Goal: Task Accomplishment & Management: Manage account settings

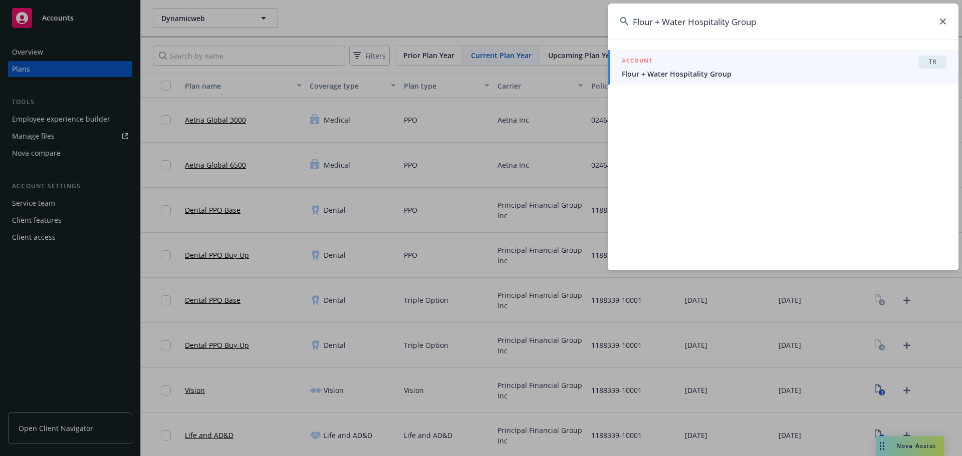
type input "Flour + Water Hospitality Group"
click at [720, 76] on span "Flour + Water Hospitality Group" at bounding box center [783, 74] width 325 height 11
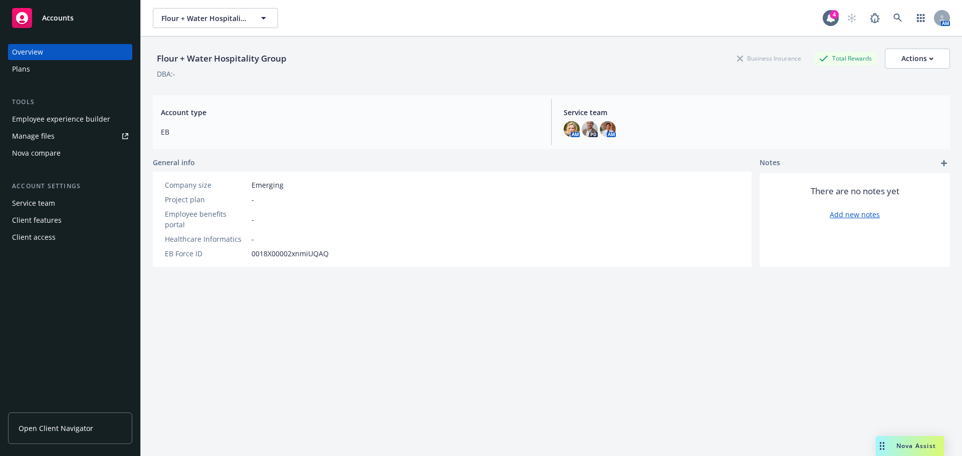
click at [41, 75] on div "Plans" at bounding box center [70, 69] width 116 height 16
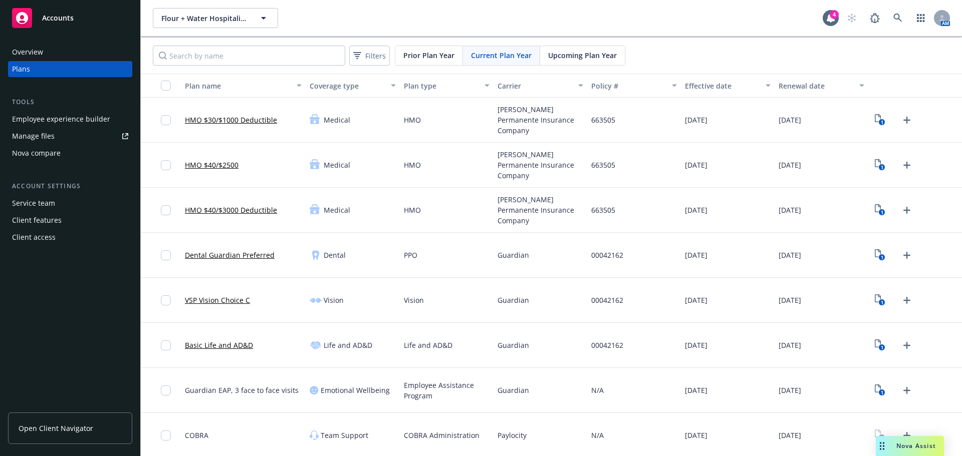
click at [585, 58] on span "Upcoming Plan Year" at bounding box center [582, 55] width 69 height 11
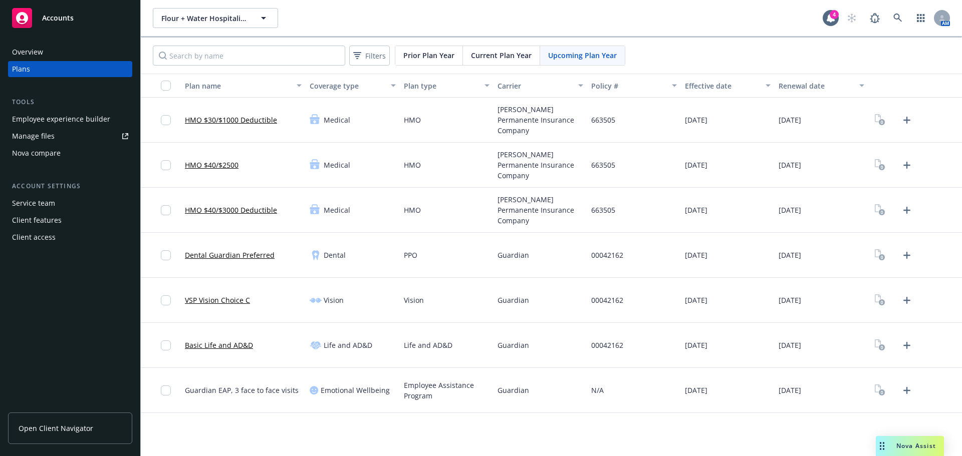
click at [508, 55] on span "Current Plan Year" at bounding box center [501, 55] width 61 height 11
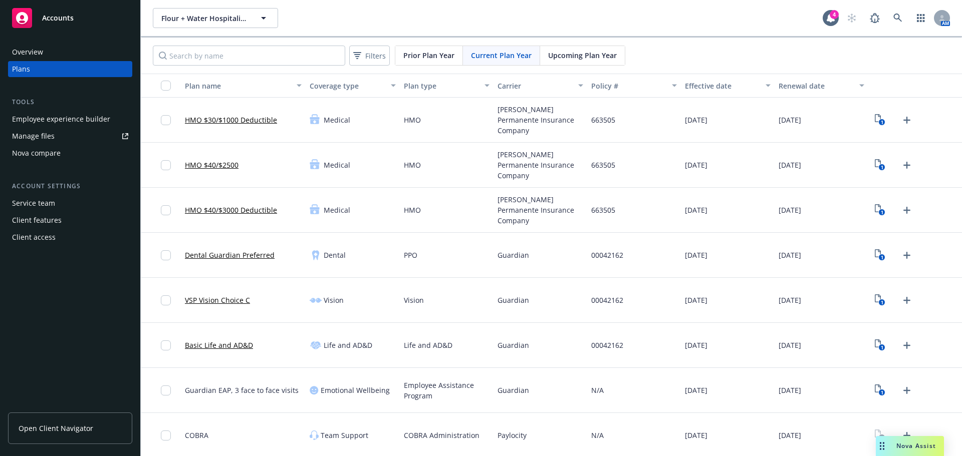
scroll to position [2, 0]
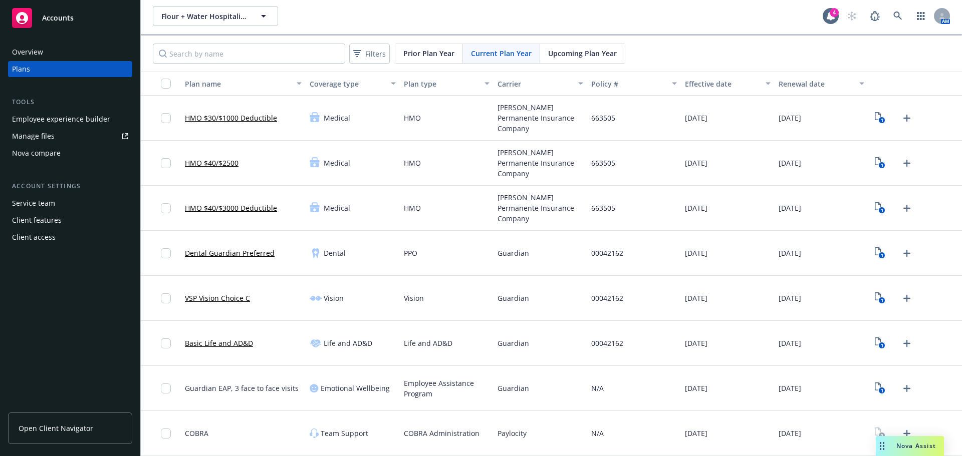
click at [566, 63] on div "Upcoming Plan Year" at bounding box center [582, 53] width 85 height 19
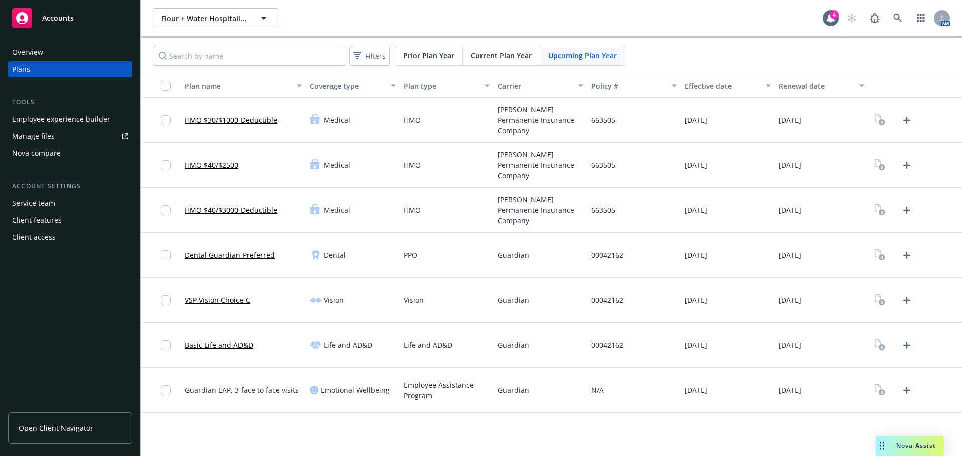
scroll to position [0, 0]
click at [903, 122] on icon "Upload Plan Documents" at bounding box center [906, 120] width 12 height 12
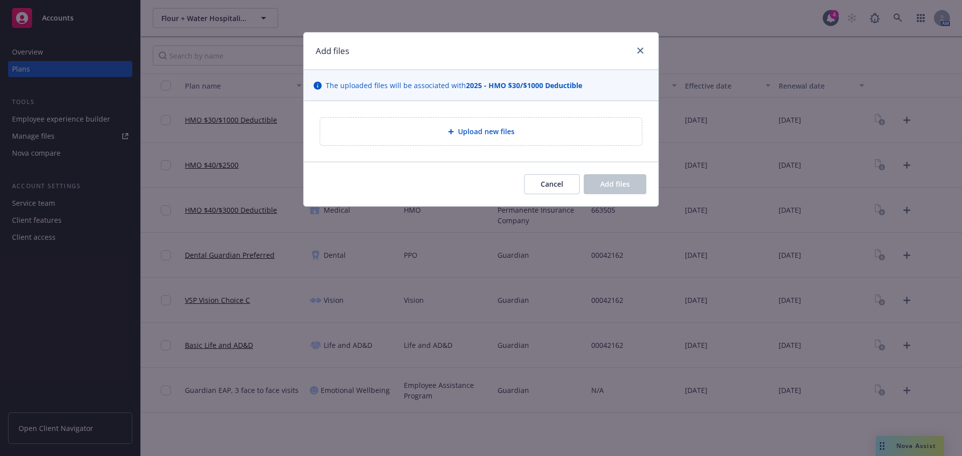
click at [436, 126] on div "Upload new files" at bounding box center [480, 132] width 305 height 12
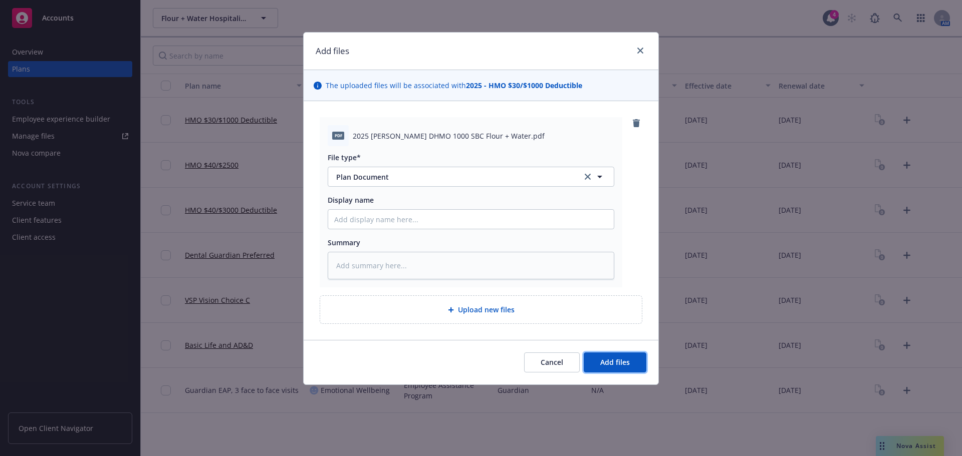
click at [640, 371] on button "Add files" at bounding box center [614, 363] width 63 height 20
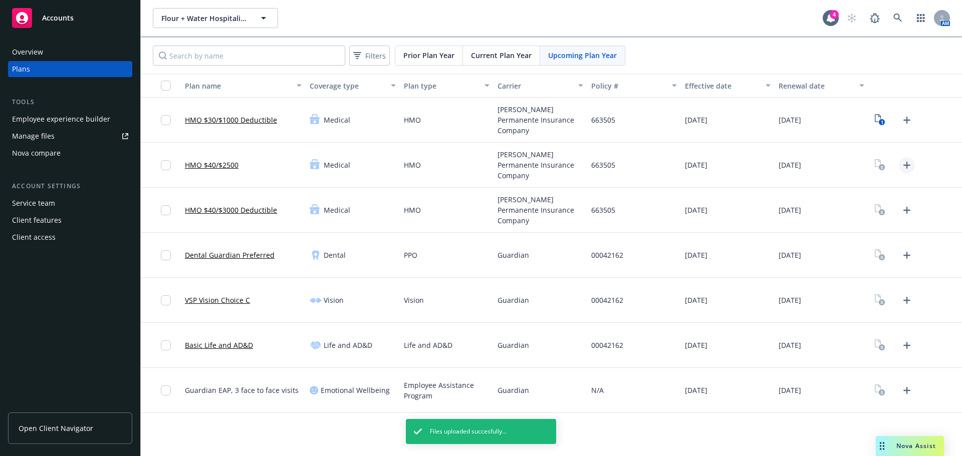
click at [907, 166] on icon "Upload Plan Documents" at bounding box center [906, 165] width 7 height 7
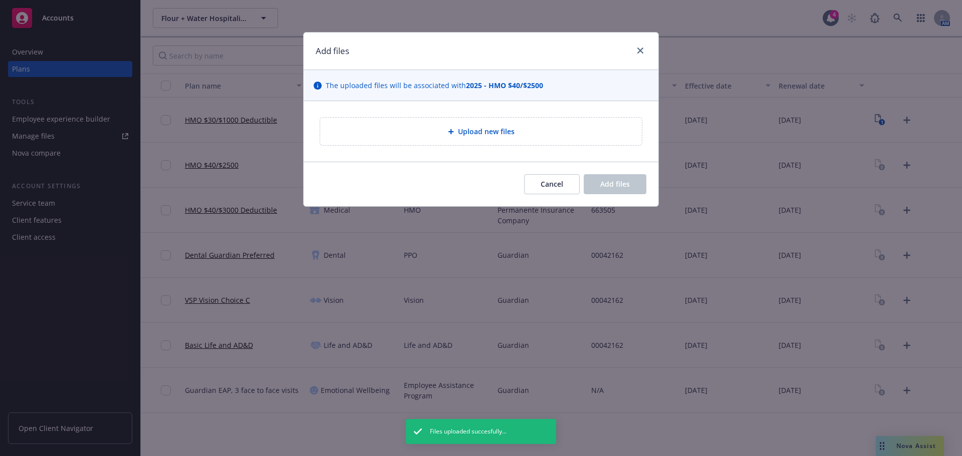
click at [435, 141] on div "Upload new files" at bounding box center [481, 132] width 322 height 28
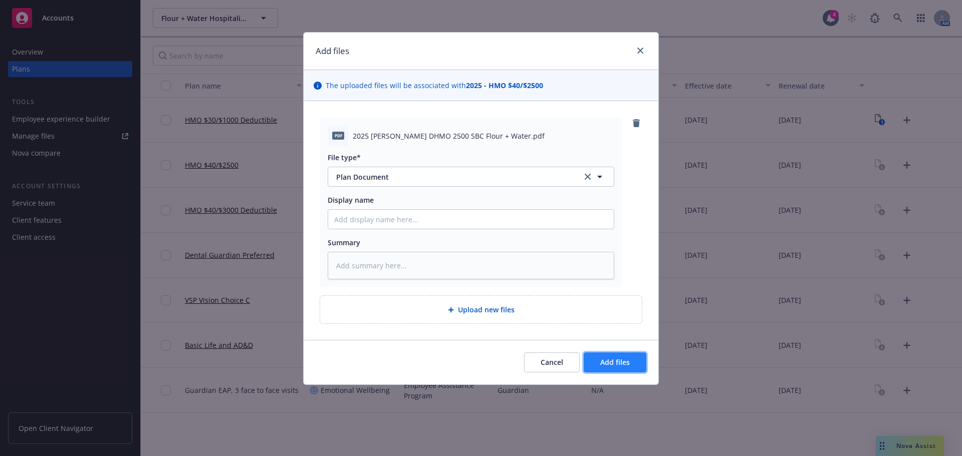
click at [620, 364] on span "Add files" at bounding box center [615, 363] width 30 height 10
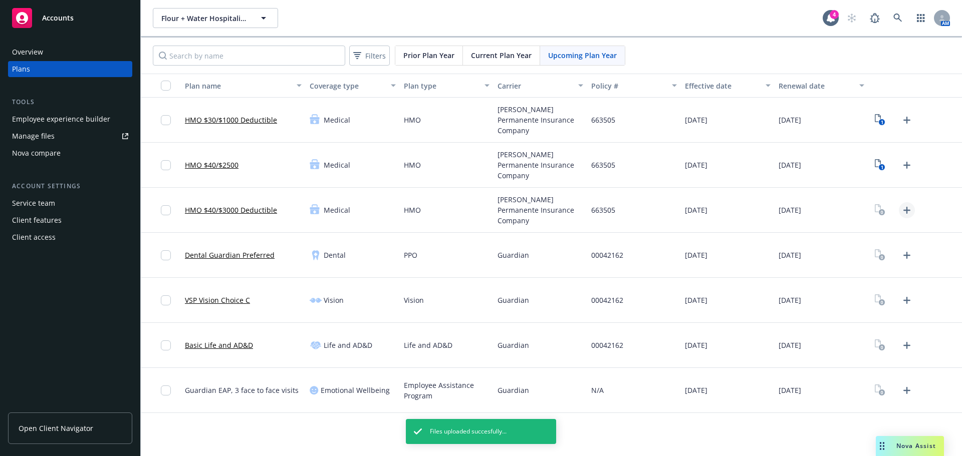
click at [907, 211] on icon "Upload Plan Documents" at bounding box center [906, 210] width 12 height 12
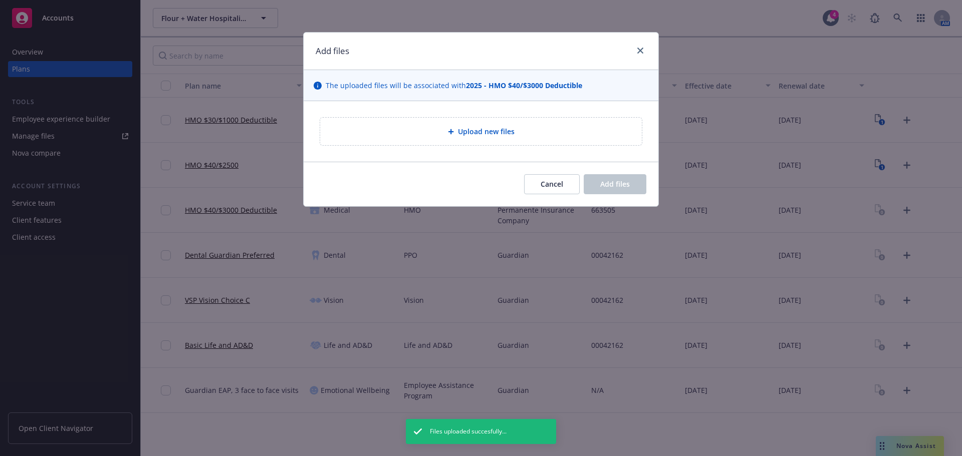
click at [480, 150] on div "Upload new files" at bounding box center [480, 131] width 355 height 61
click at [477, 140] on div "Upload new files" at bounding box center [481, 132] width 322 height 28
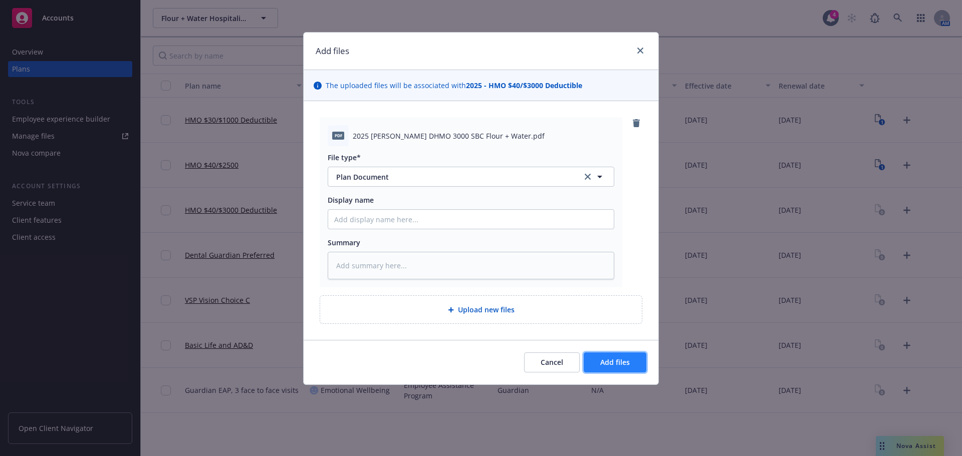
click at [622, 353] on button "Add files" at bounding box center [614, 363] width 63 height 20
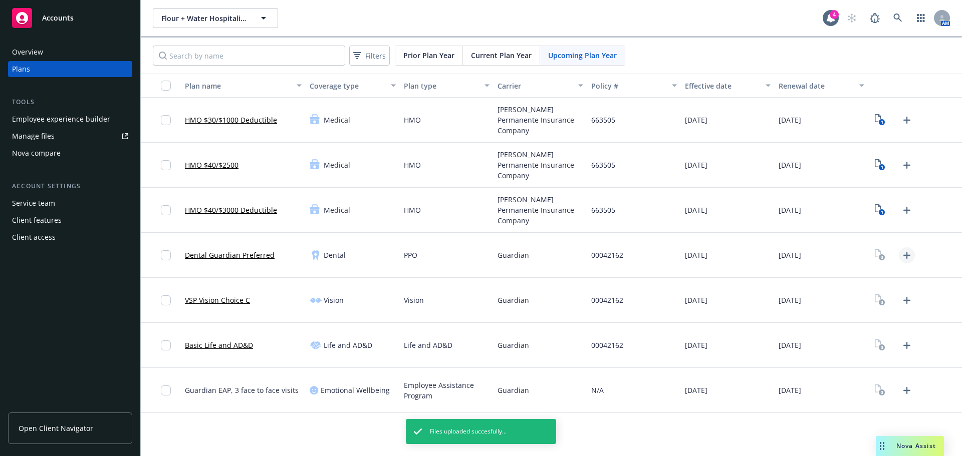
click at [903, 254] on icon "Upload Plan Documents" at bounding box center [906, 255] width 12 height 12
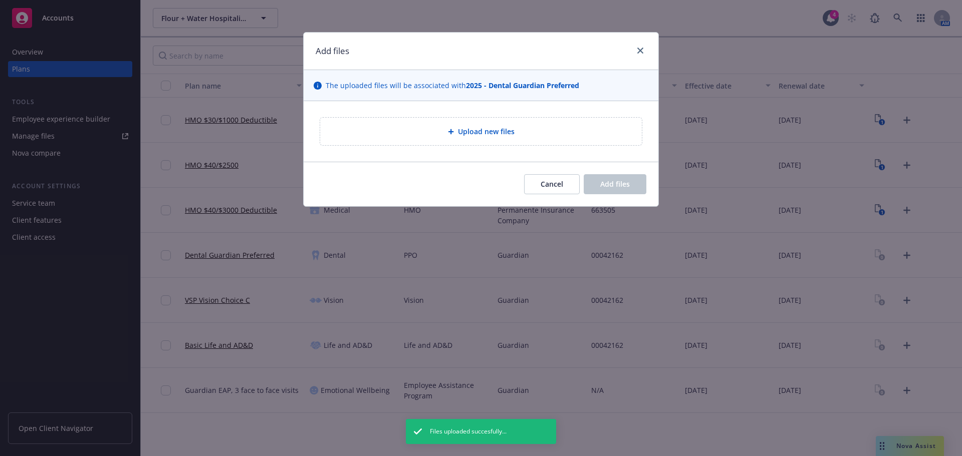
click at [403, 133] on div "Upload new files" at bounding box center [480, 132] width 305 height 12
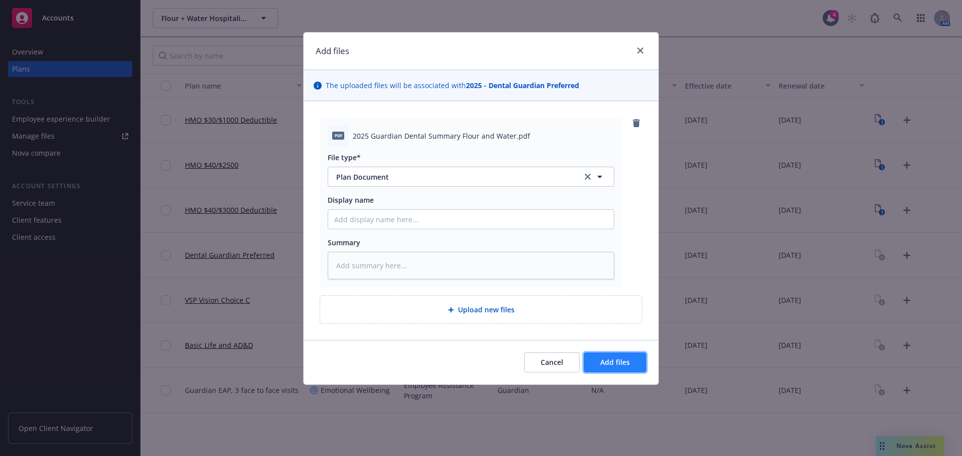
click at [633, 362] on button "Add files" at bounding box center [614, 363] width 63 height 20
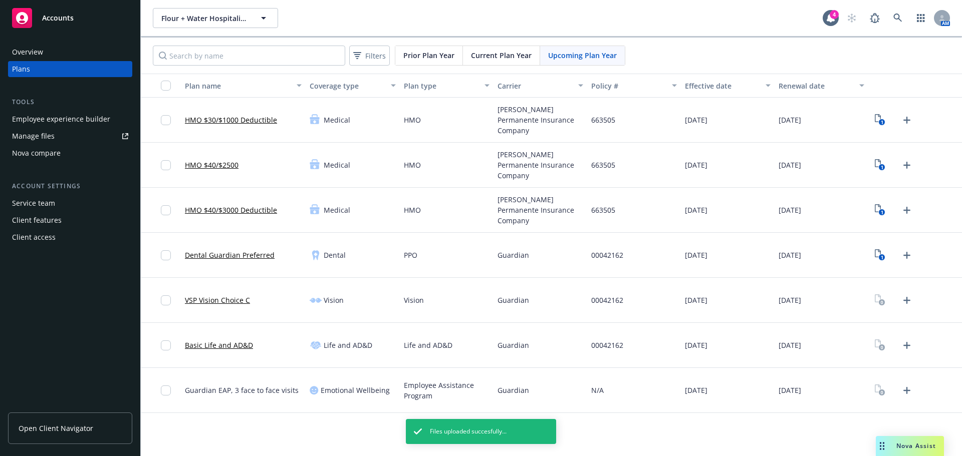
click at [897, 299] on div at bounding box center [893, 300] width 43 height 16
click at [901, 301] on icon "Upload Plan Documents" at bounding box center [906, 300] width 12 height 12
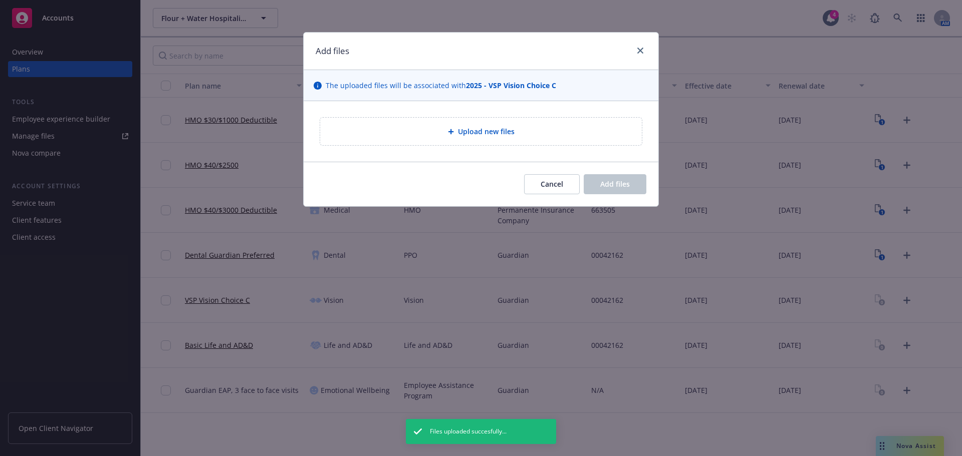
click at [434, 141] on div "Upload new files" at bounding box center [481, 132] width 322 height 28
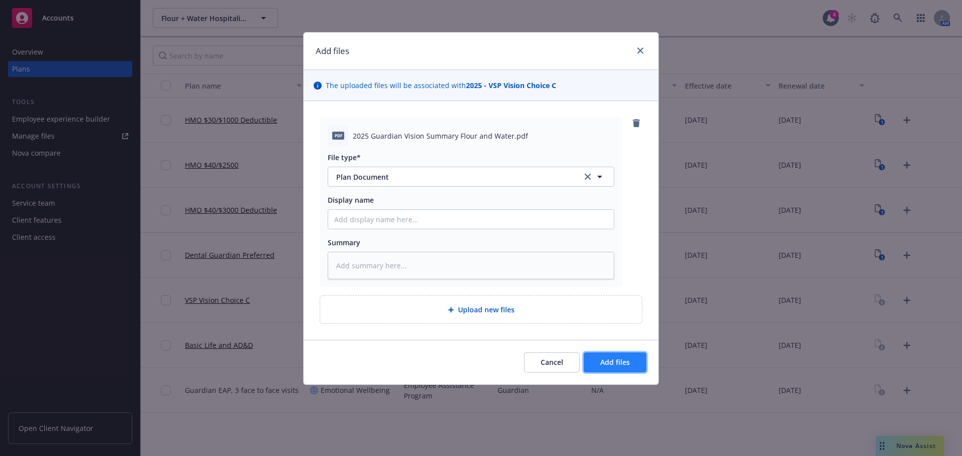
click at [639, 362] on button "Add files" at bounding box center [614, 363] width 63 height 20
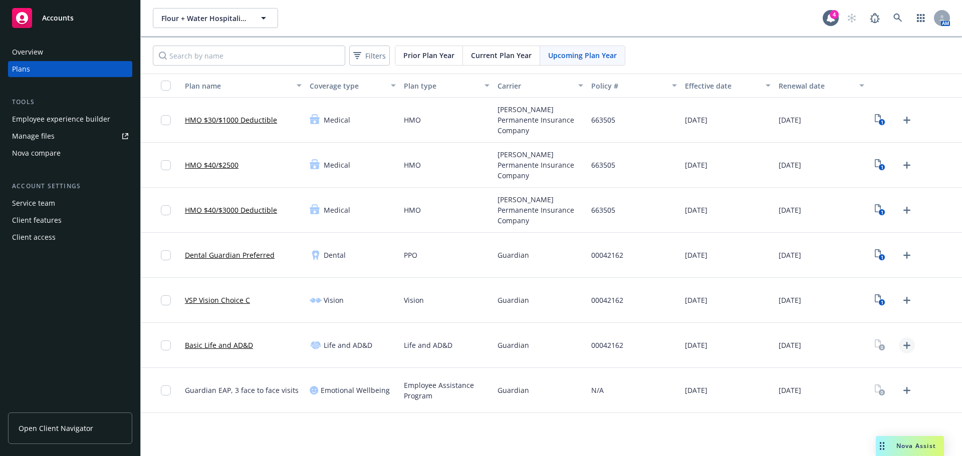
click at [902, 347] on icon "Upload Plan Documents" at bounding box center [906, 346] width 12 height 12
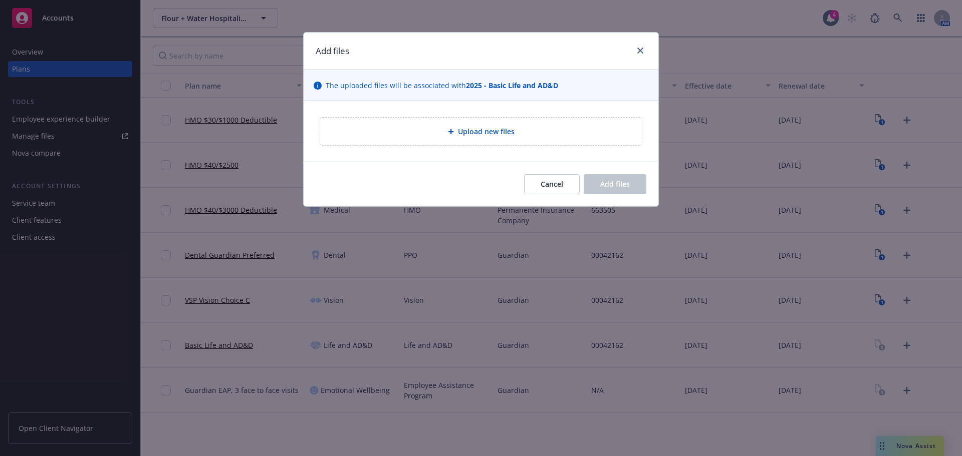
click at [468, 131] on span "Upload new files" at bounding box center [486, 131] width 57 height 11
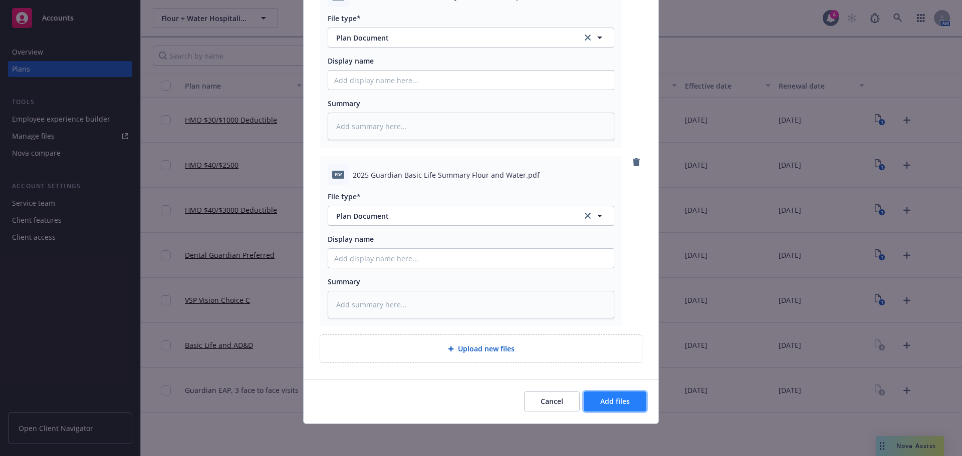
click at [594, 399] on button "Add files" at bounding box center [614, 402] width 63 height 20
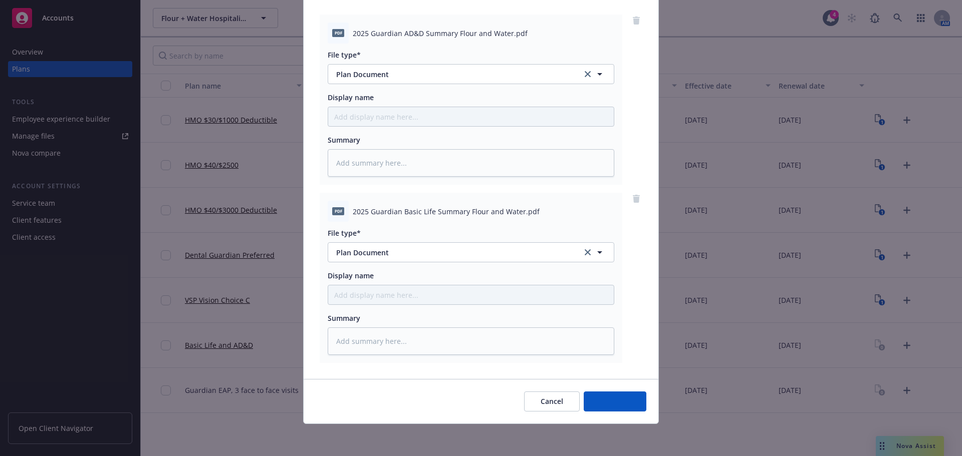
scroll to position [103, 0]
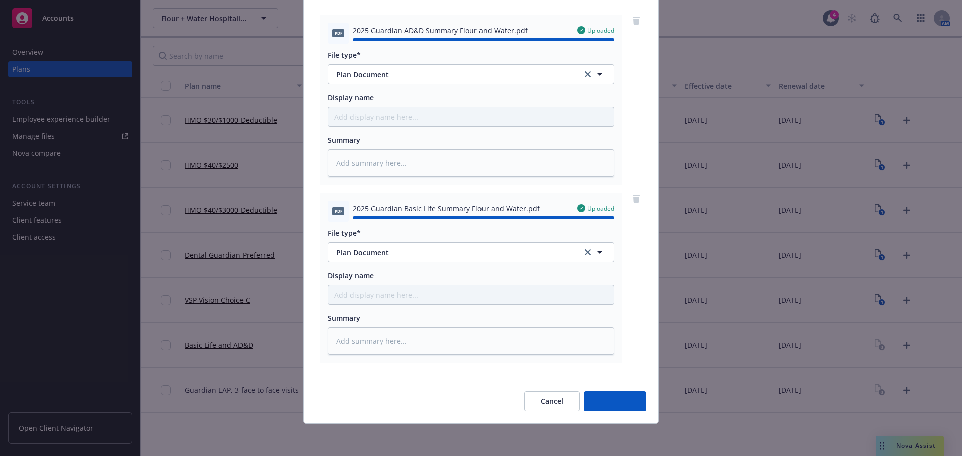
type textarea "x"
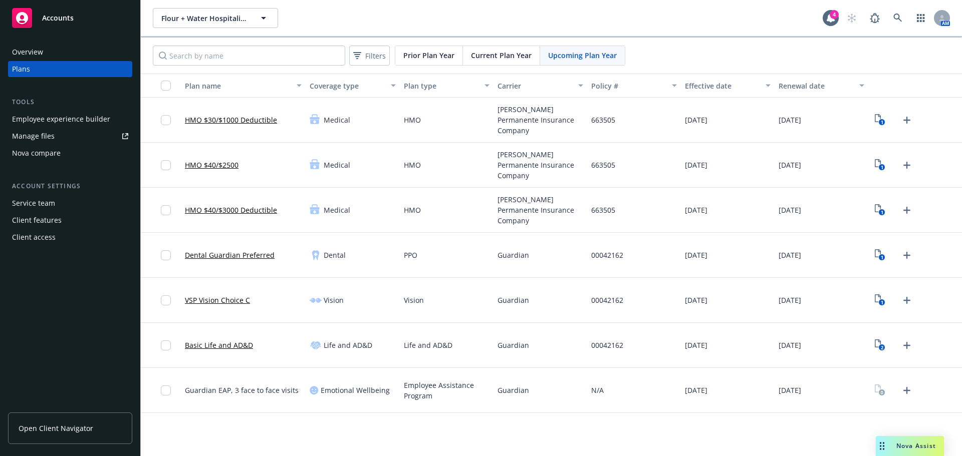
click at [163, 80] on button "button" at bounding box center [161, 86] width 40 height 24
click at [167, 86] on input "checkbox" at bounding box center [166, 86] width 10 height 10
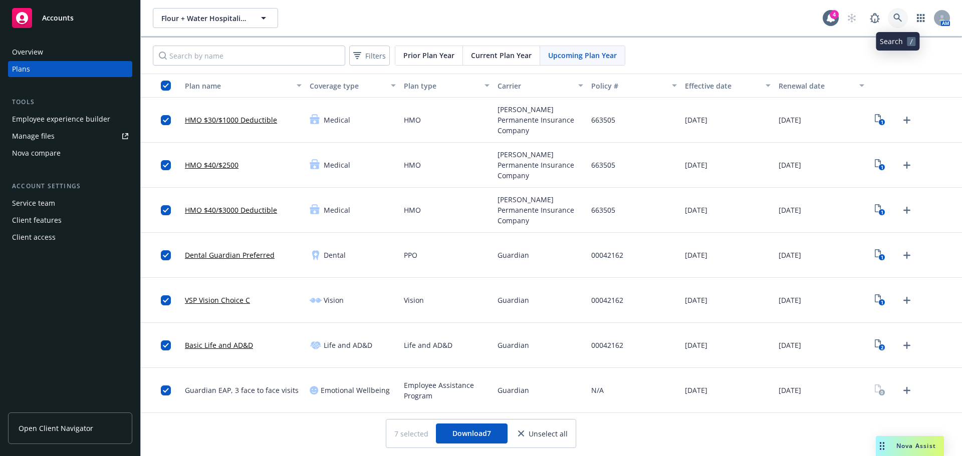
click at [894, 15] on icon at bounding box center [897, 18] width 9 height 9
click at [896, 21] on icon at bounding box center [897, 18] width 9 height 9
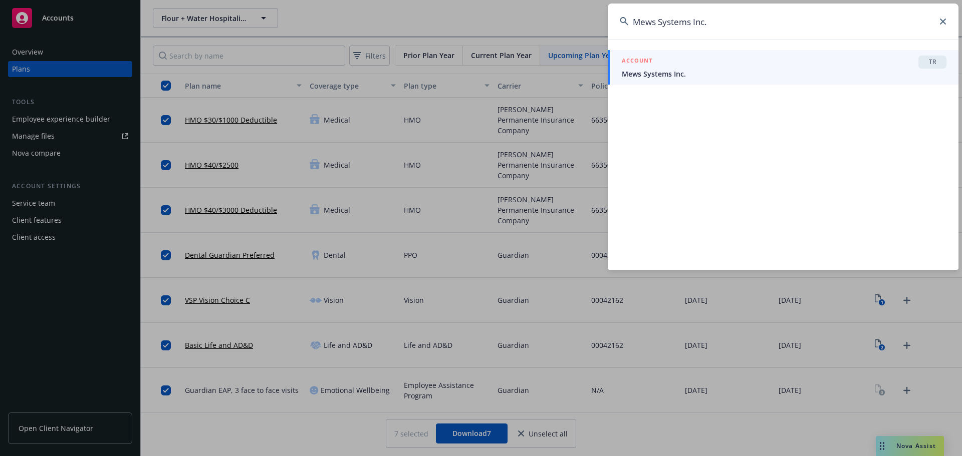
type input "Mews Systems Inc."
click at [688, 69] on span "Mews Systems Inc." at bounding box center [783, 74] width 325 height 11
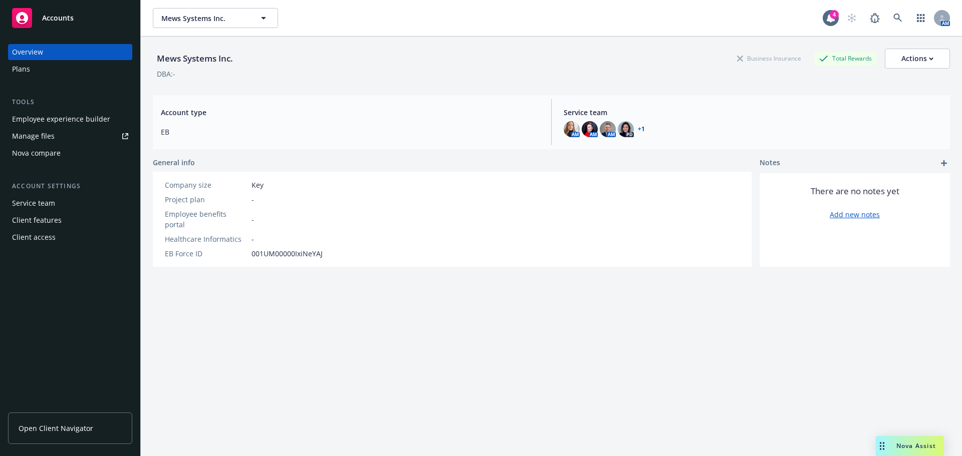
drag, startPoint x: 54, startPoint y: 71, endPoint x: 88, endPoint y: 74, distance: 33.7
click at [54, 71] on div "Plans" at bounding box center [70, 69] width 116 height 16
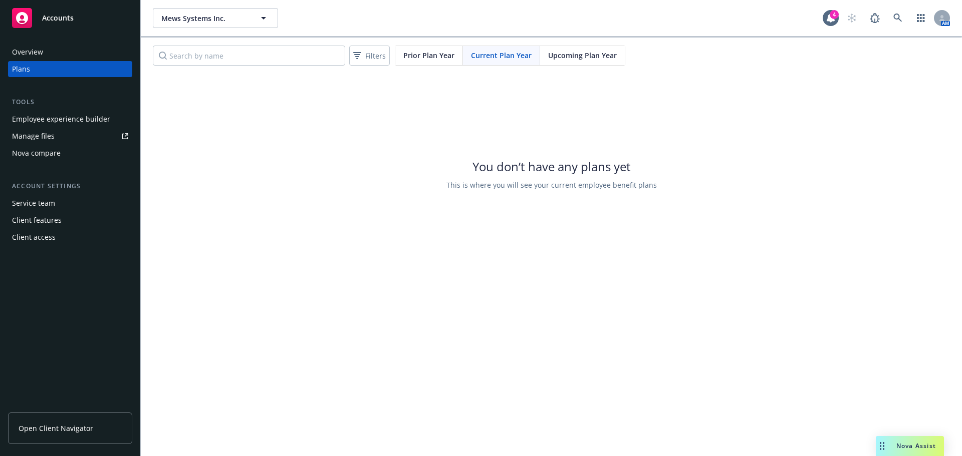
click at [423, 141] on div "You don’t have any plans yet This is where you will see your current employee b…" at bounding box center [551, 174] width 821 height 200
click at [581, 49] on div "Upcoming Plan Year" at bounding box center [582, 55] width 85 height 19
click at [407, 49] on div "Prior Plan Year" at bounding box center [429, 55] width 68 height 19
click at [900, 17] on icon at bounding box center [897, 18] width 9 height 9
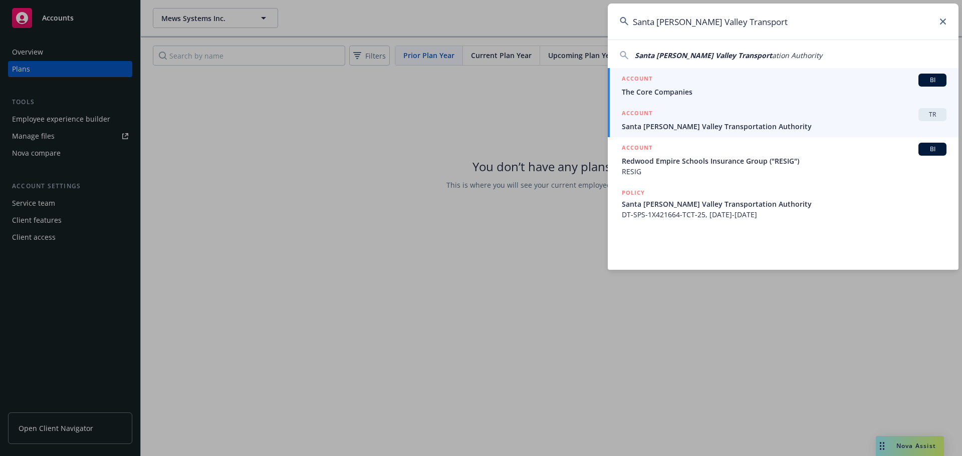
type input "Santa [PERSON_NAME] Valley Transport"
click at [737, 118] on div "ACCOUNT TR" at bounding box center [783, 114] width 325 height 13
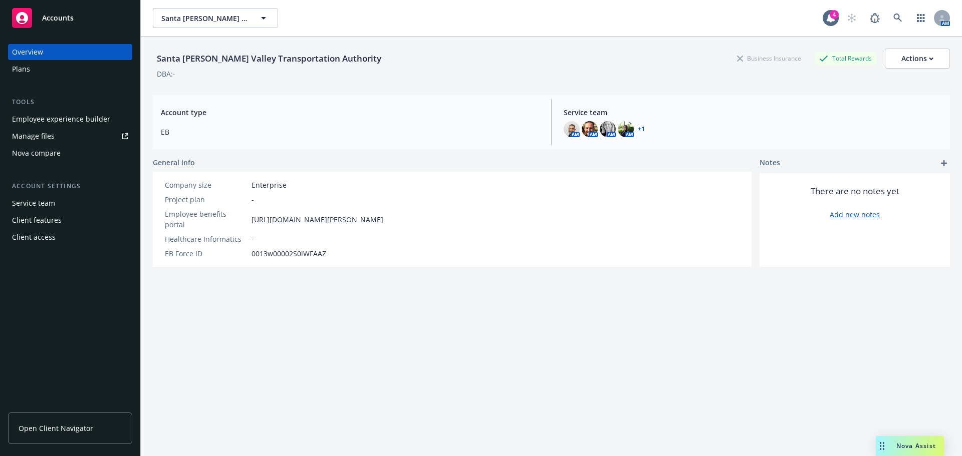
click at [26, 68] on div "Plans" at bounding box center [21, 69] width 18 height 16
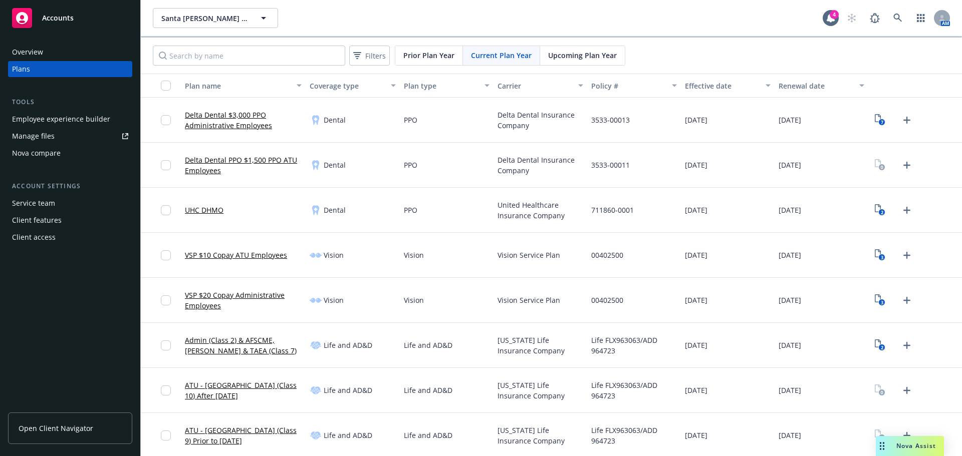
click at [575, 49] on div "Upcoming Plan Year" at bounding box center [582, 55] width 85 height 19
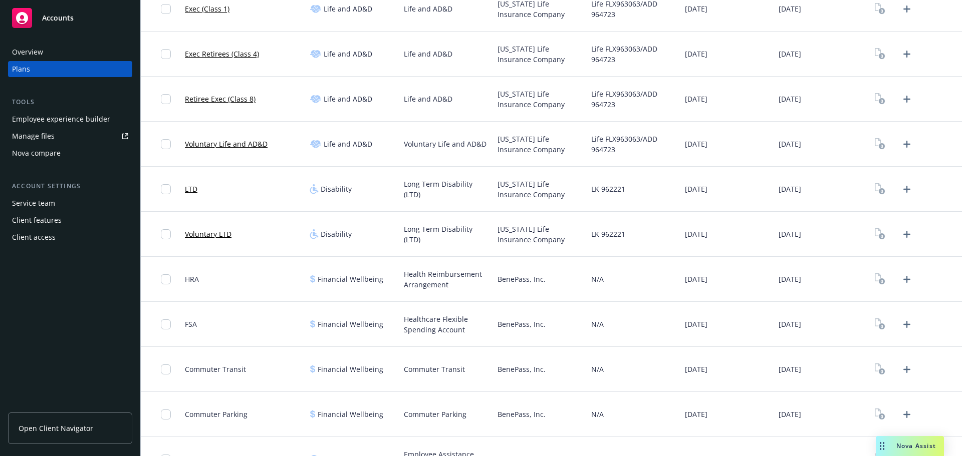
scroll to position [678, 0]
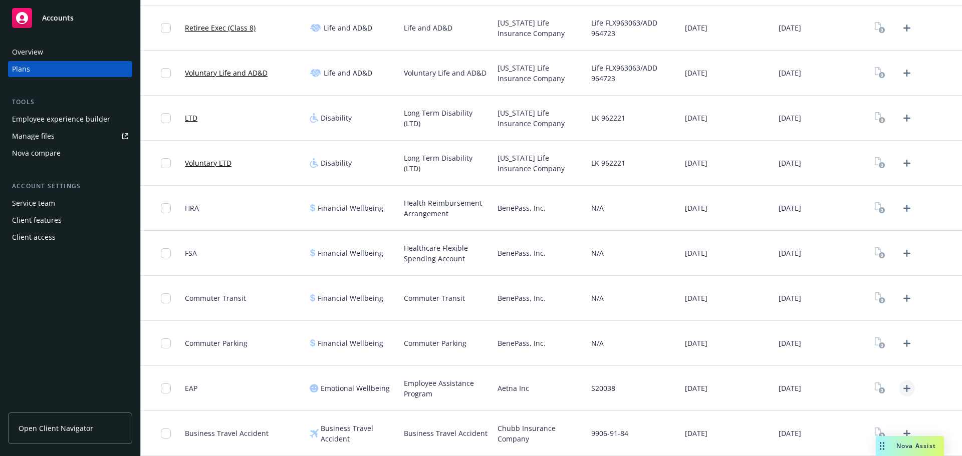
click at [903, 392] on icon "Upload Plan Documents" at bounding box center [906, 388] width 7 height 7
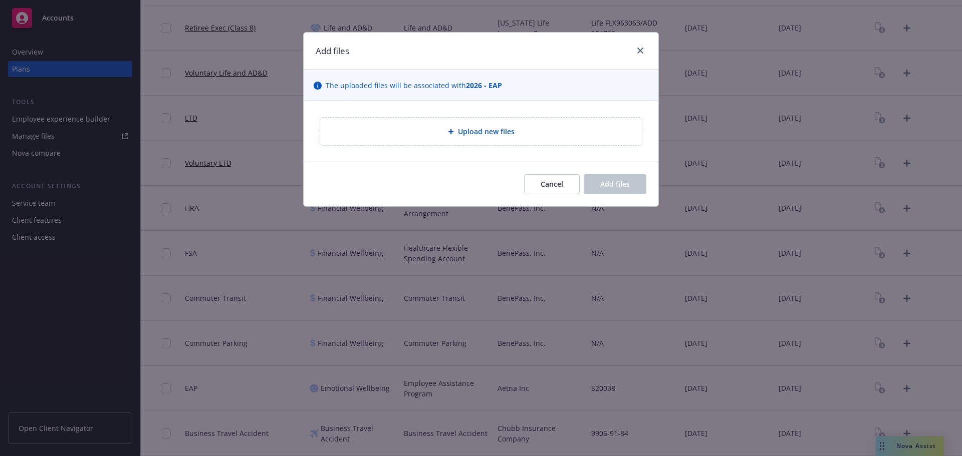
click at [522, 123] on div "Upload new files" at bounding box center [481, 132] width 322 height 28
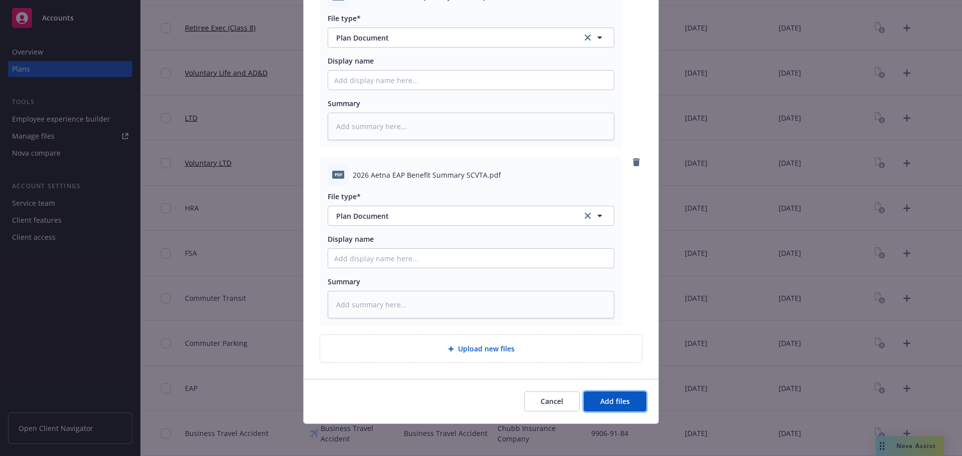
drag, startPoint x: 633, startPoint y: 404, endPoint x: 935, endPoint y: 333, distance: 310.7
click at [633, 404] on button "Add files" at bounding box center [614, 402] width 63 height 20
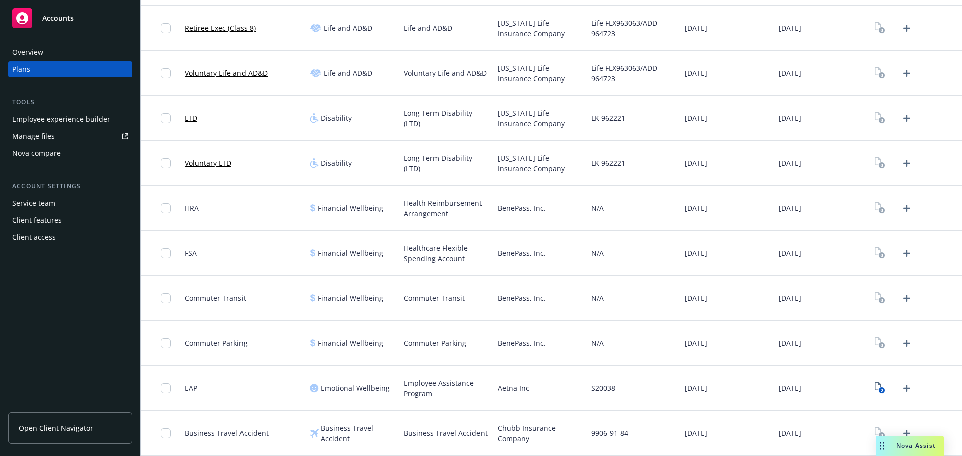
click at [504, 332] on div "BenePass, Inc." at bounding box center [540, 343] width 94 height 45
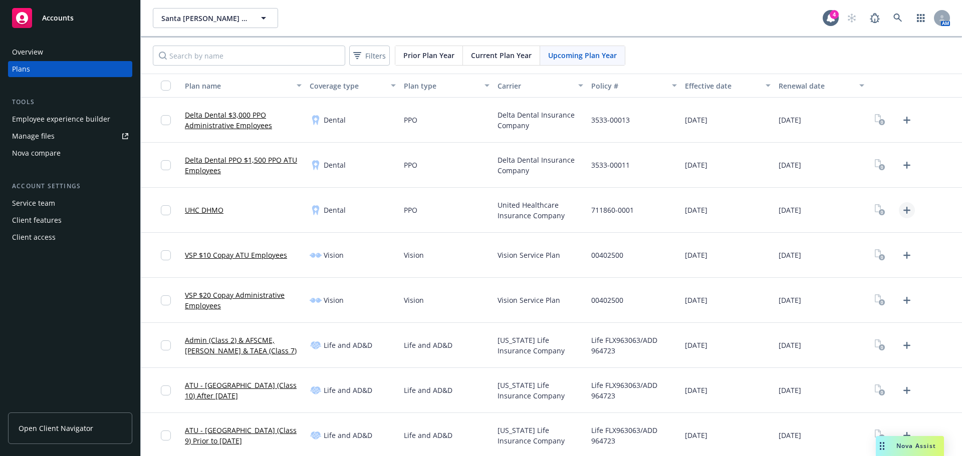
click at [900, 215] on icon "Upload Plan Documents" at bounding box center [906, 210] width 12 height 12
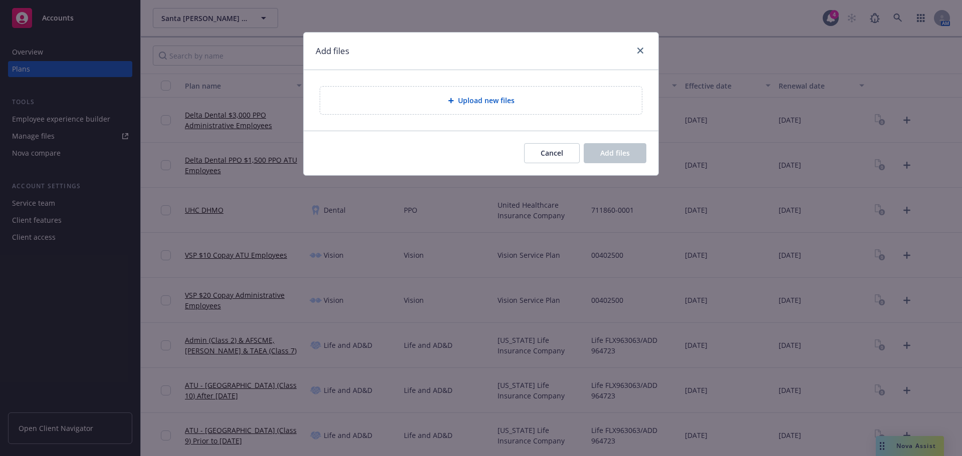
click at [444, 125] on div "Upload new files" at bounding box center [480, 100] width 355 height 61
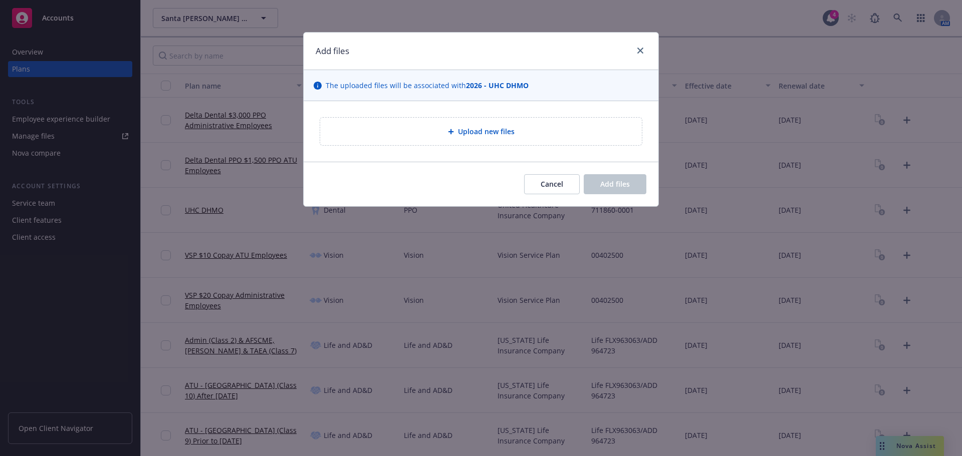
click at [454, 136] on div "Upload new files" at bounding box center [480, 132] width 305 height 12
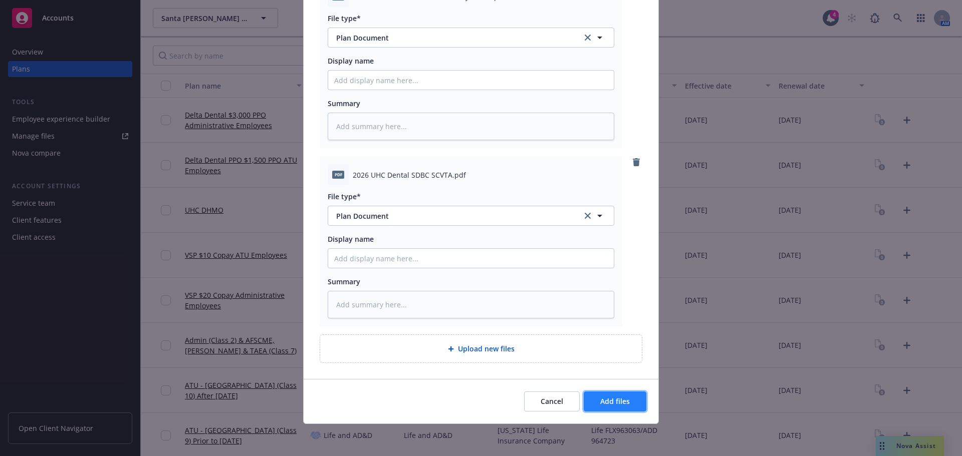
click at [588, 410] on button "Add files" at bounding box center [614, 402] width 63 height 20
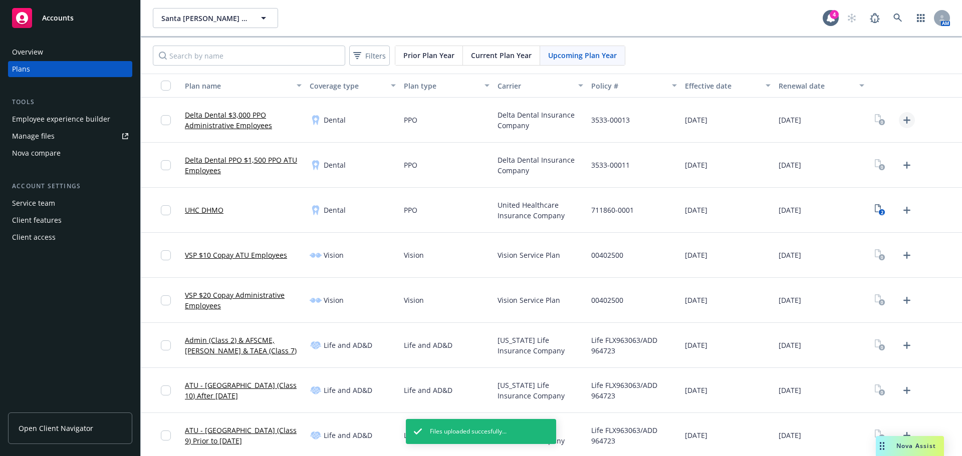
click at [900, 119] on icon "Upload Plan Documents" at bounding box center [906, 120] width 12 height 12
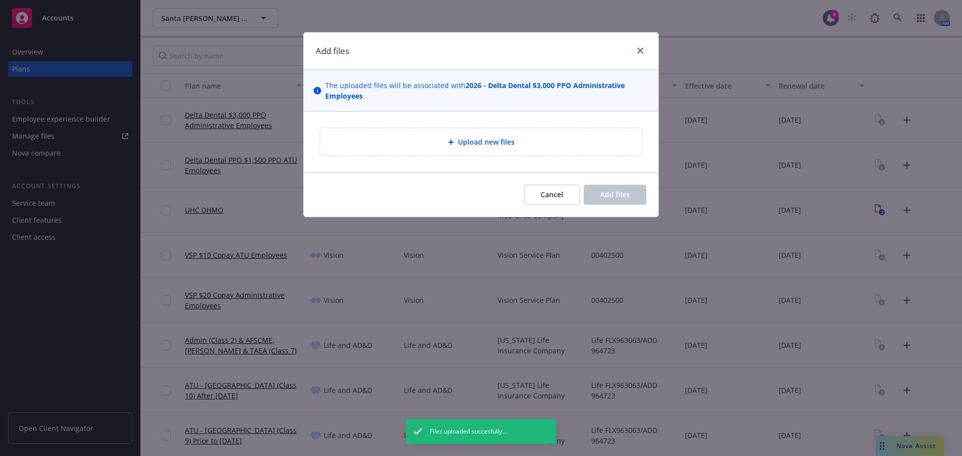
click at [438, 116] on div "Upload new files" at bounding box center [480, 142] width 355 height 61
click at [443, 137] on div "Upload new files" at bounding box center [480, 142] width 305 height 12
click at [472, 141] on span "Upload new files" at bounding box center [486, 142] width 57 height 11
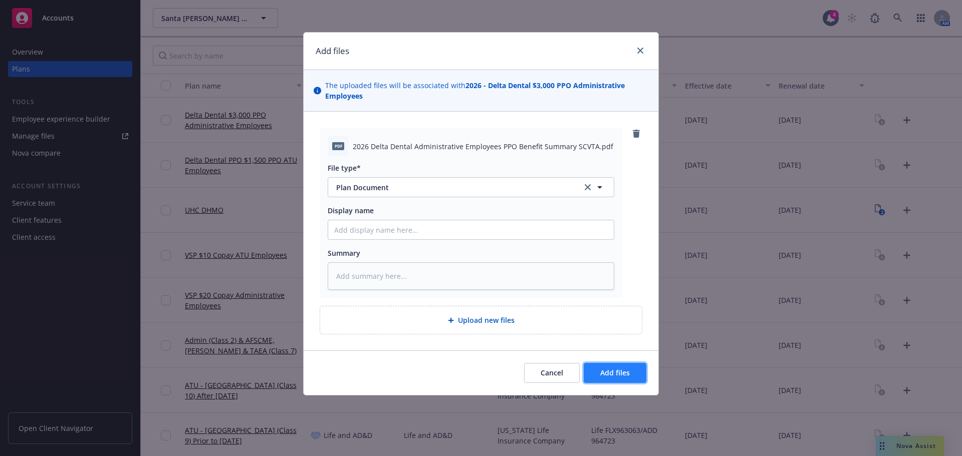
click at [614, 380] on button "Add files" at bounding box center [614, 373] width 63 height 20
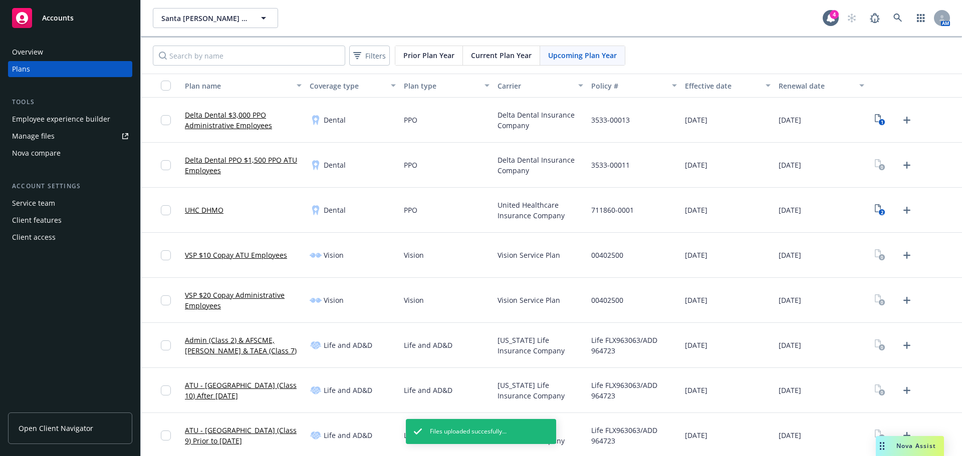
click at [898, 171] on link "Upload Plan Documents" at bounding box center [906, 165] width 16 height 16
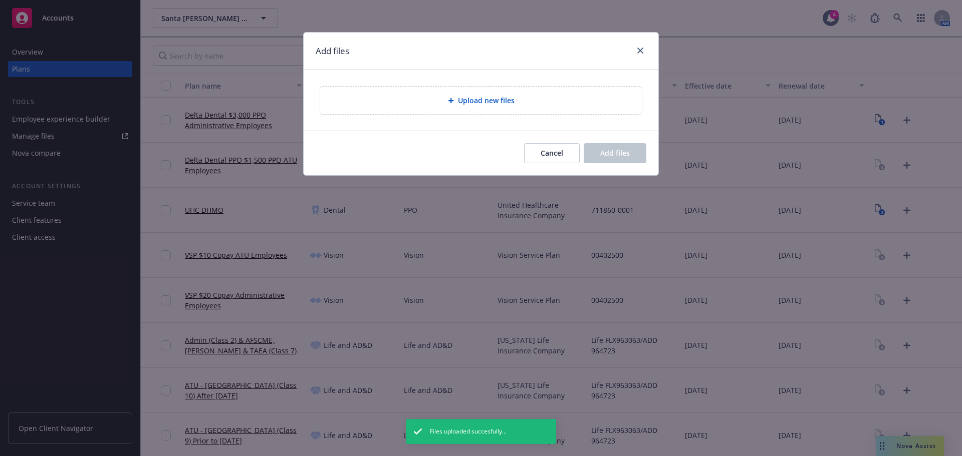
click at [896, 168] on div "Add files Upload new files Cancel Add files" at bounding box center [481, 228] width 962 height 456
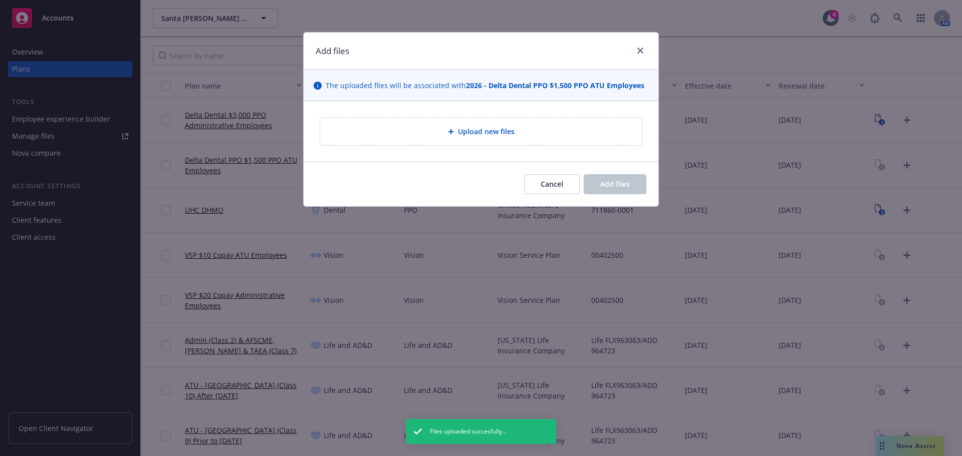
click at [500, 132] on span "Upload new files" at bounding box center [486, 131] width 57 height 11
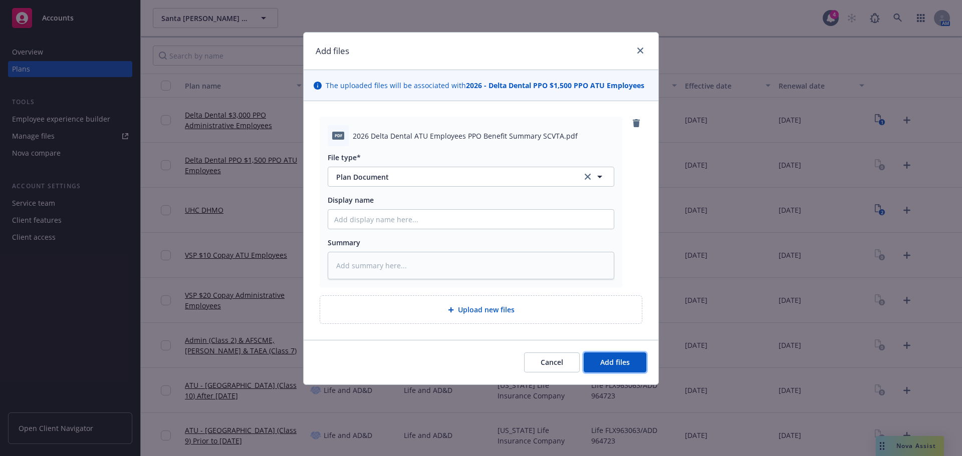
click at [617, 360] on span "Add files" at bounding box center [615, 363] width 30 height 10
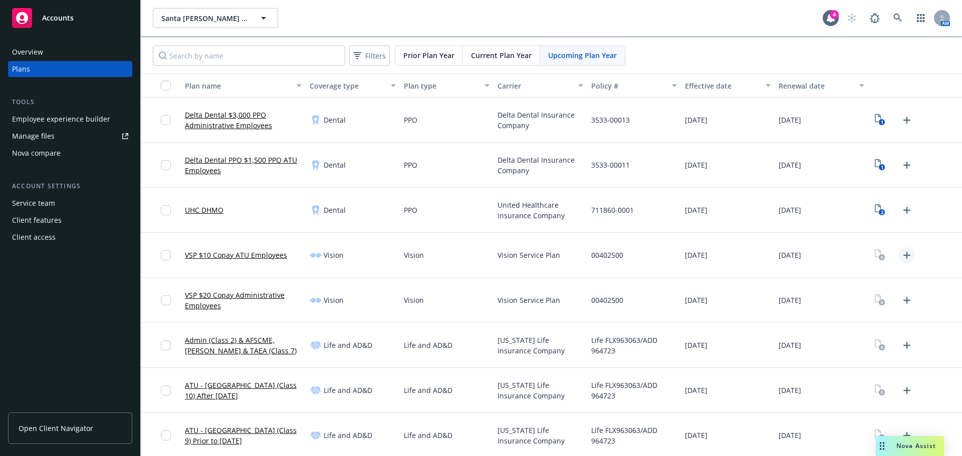
click at [900, 261] on icon "Upload Plan Documents" at bounding box center [906, 255] width 12 height 12
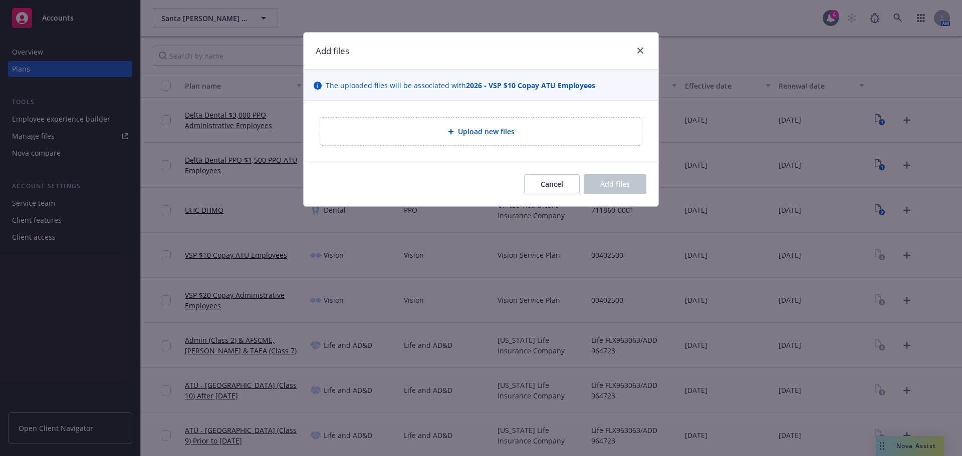
click at [467, 137] on div "Upload new files" at bounding box center [480, 132] width 305 height 12
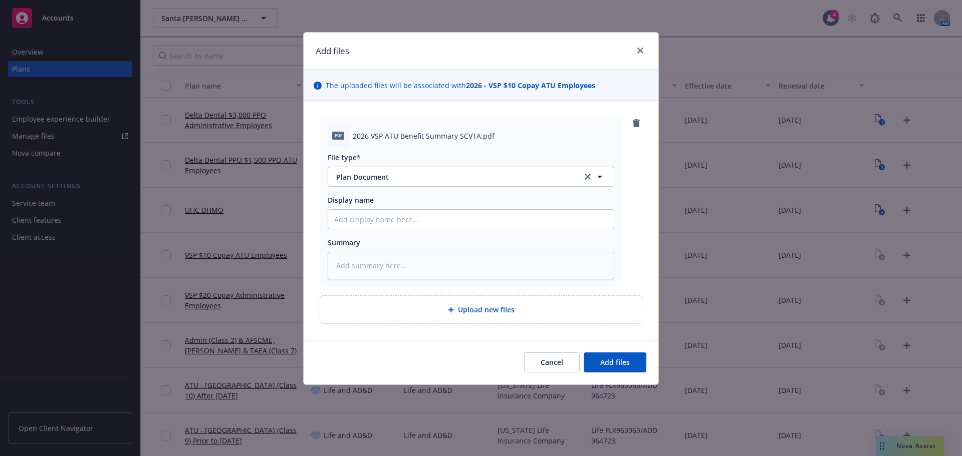
click at [464, 317] on div "Upload new files" at bounding box center [481, 310] width 322 height 28
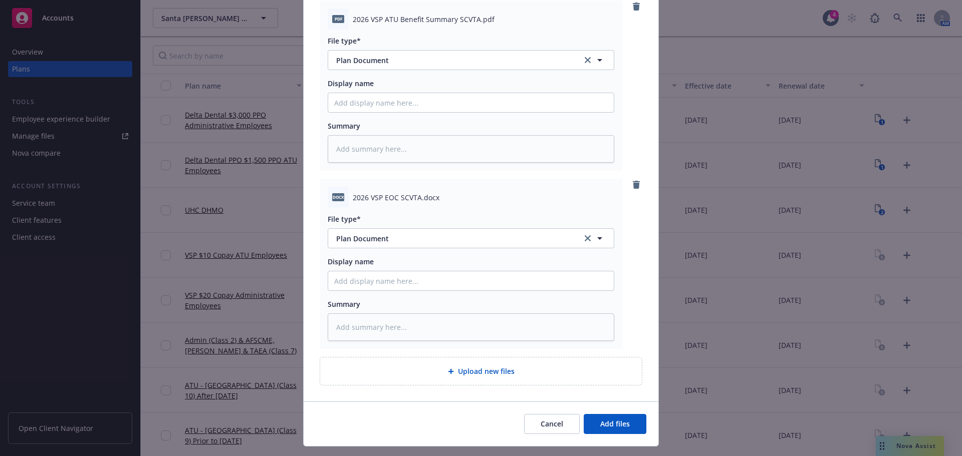
scroll to position [139, 0]
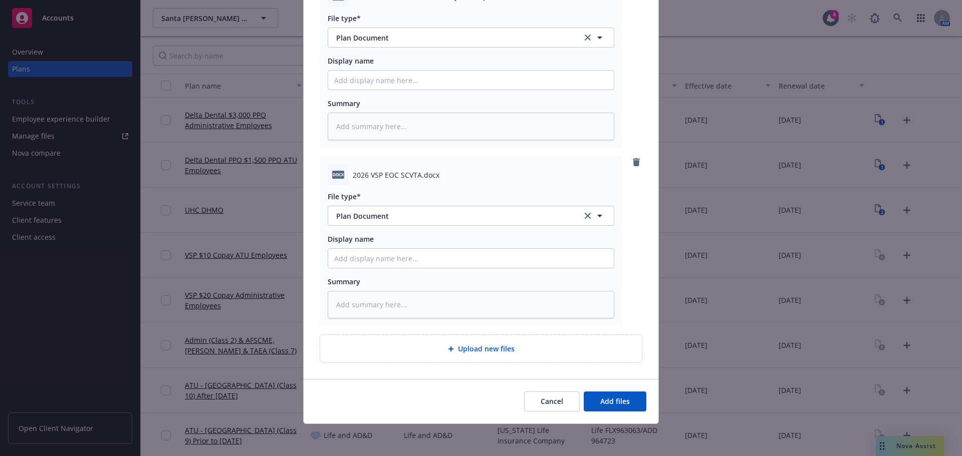
click at [478, 351] on span "Upload new files" at bounding box center [486, 349] width 57 height 11
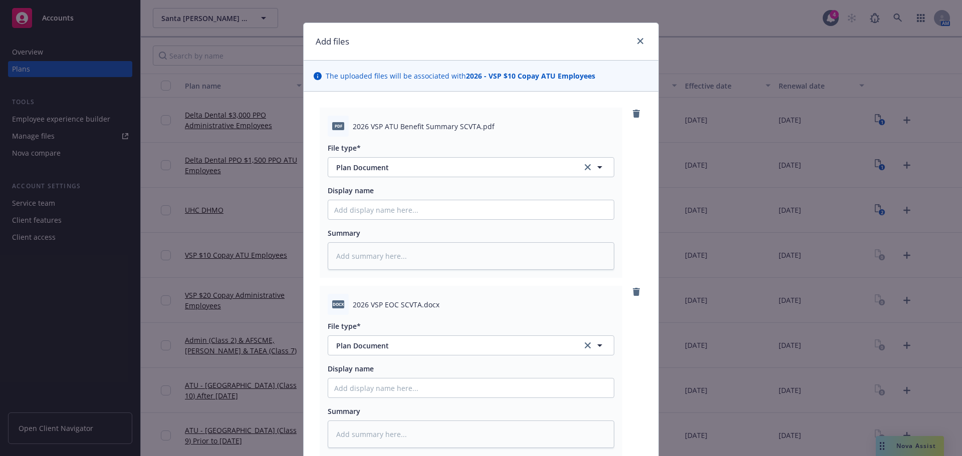
scroll to position [0, 0]
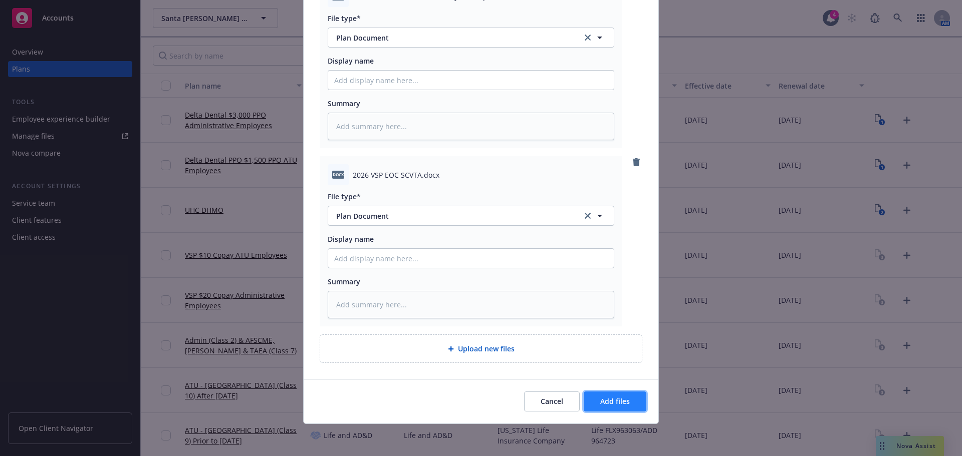
click at [603, 399] on span "Add files" at bounding box center [615, 402] width 30 height 10
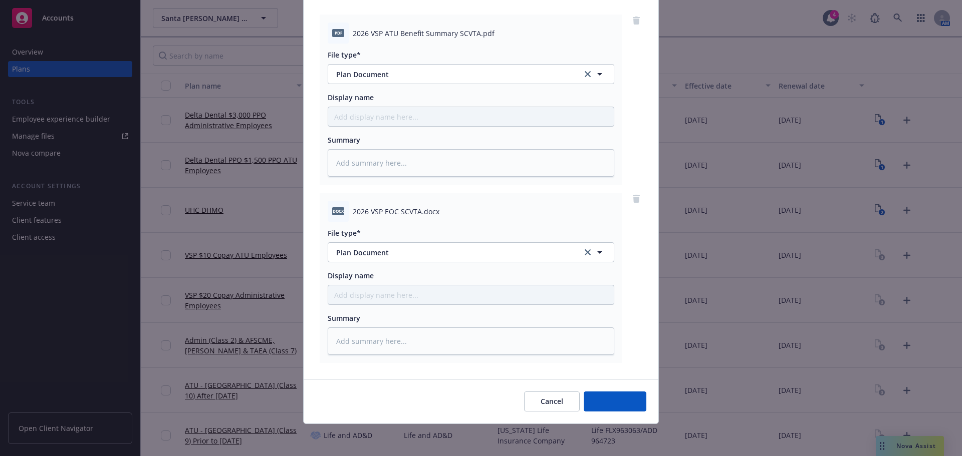
scroll to position [103, 0]
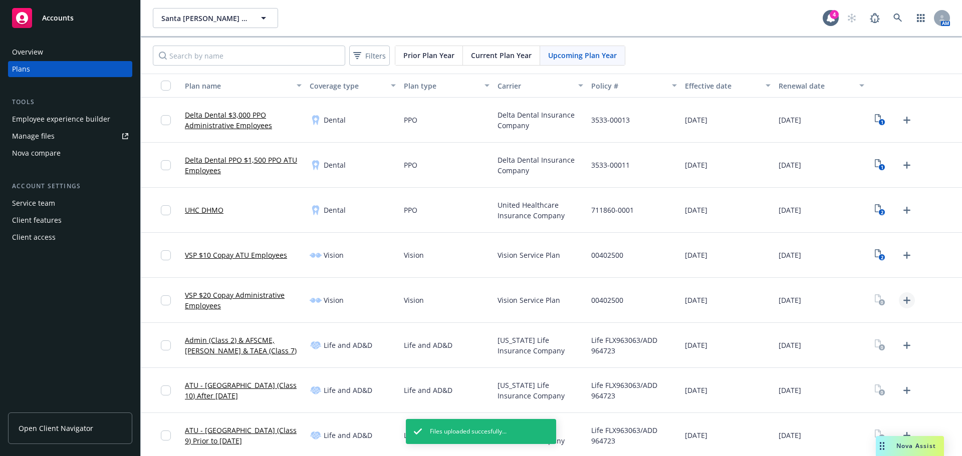
click at [903, 303] on icon "Upload Plan Documents" at bounding box center [906, 300] width 7 height 7
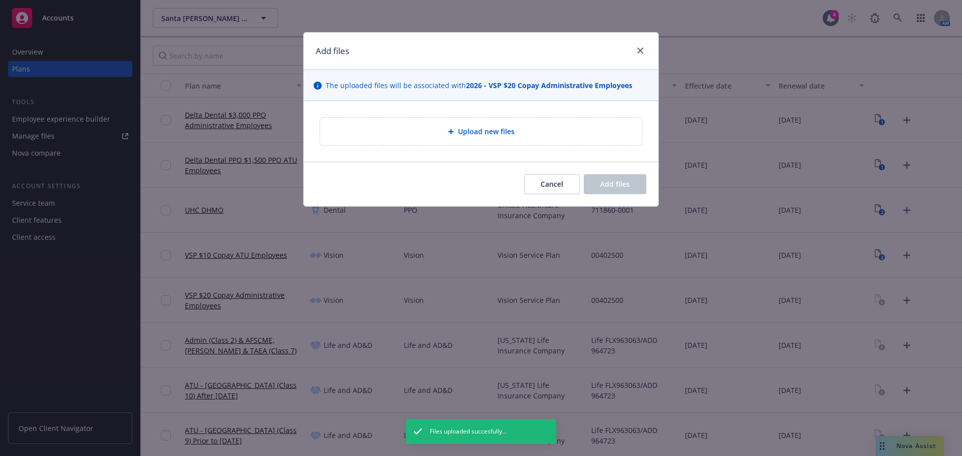
click at [438, 147] on div "Upload new files" at bounding box center [480, 131] width 355 height 61
click at [435, 140] on div "Upload new files" at bounding box center [481, 132] width 322 height 28
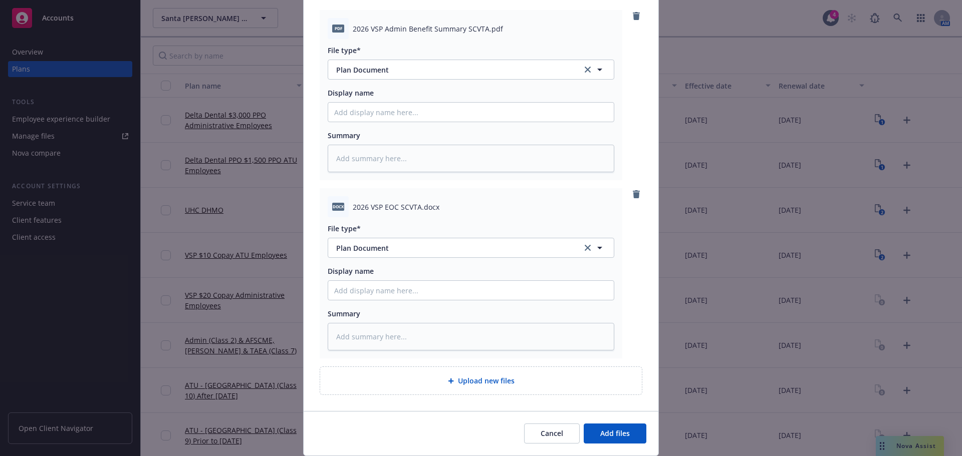
scroll to position [139, 0]
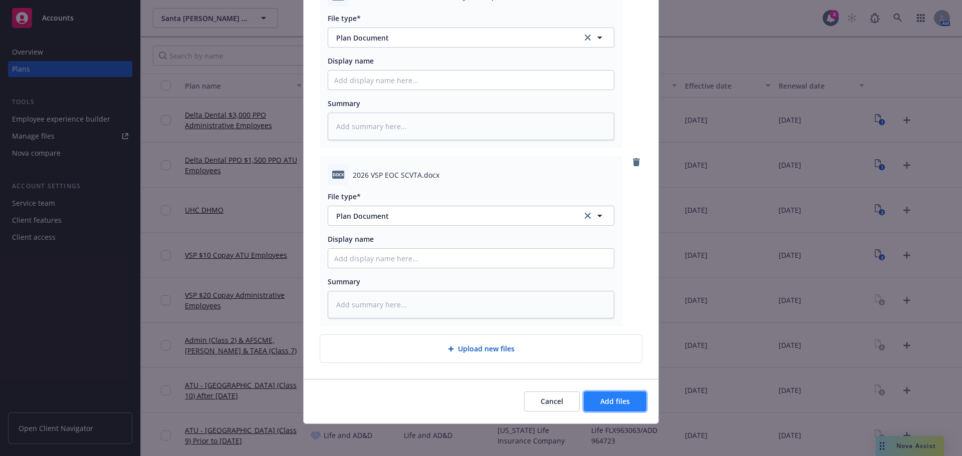
click at [608, 404] on span "Add files" at bounding box center [615, 402] width 30 height 10
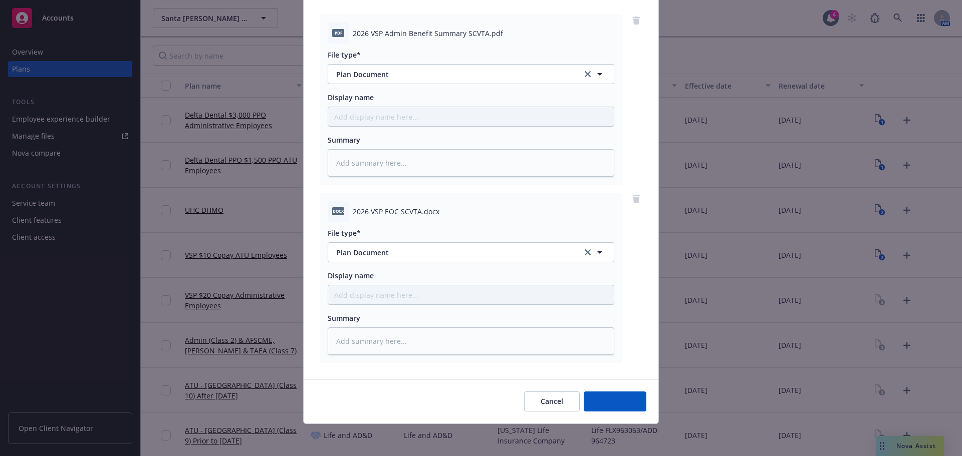
scroll to position [103, 0]
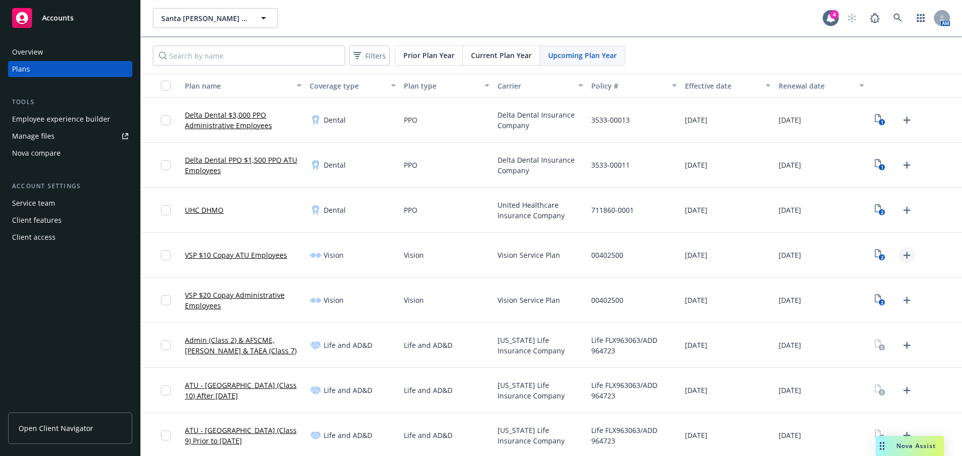
click at [904, 257] on icon "Upload Plan Documents" at bounding box center [906, 255] width 12 height 12
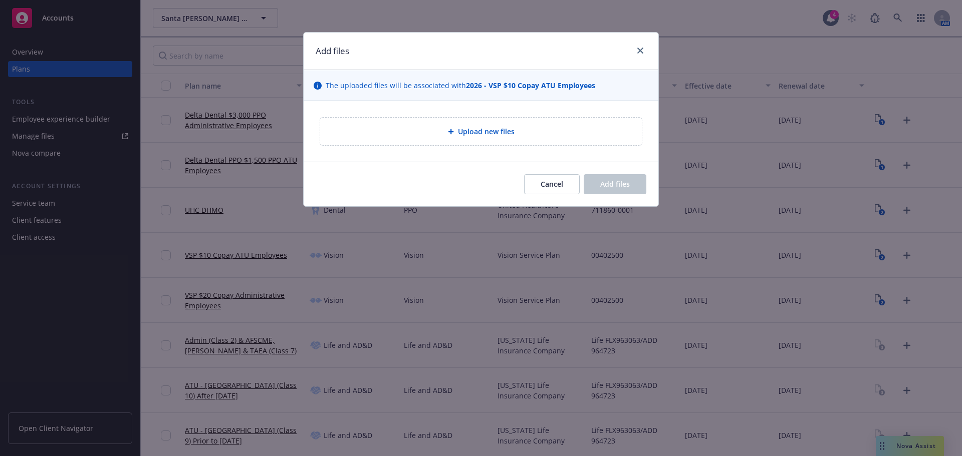
click at [468, 129] on span "Upload new files" at bounding box center [486, 131] width 57 height 11
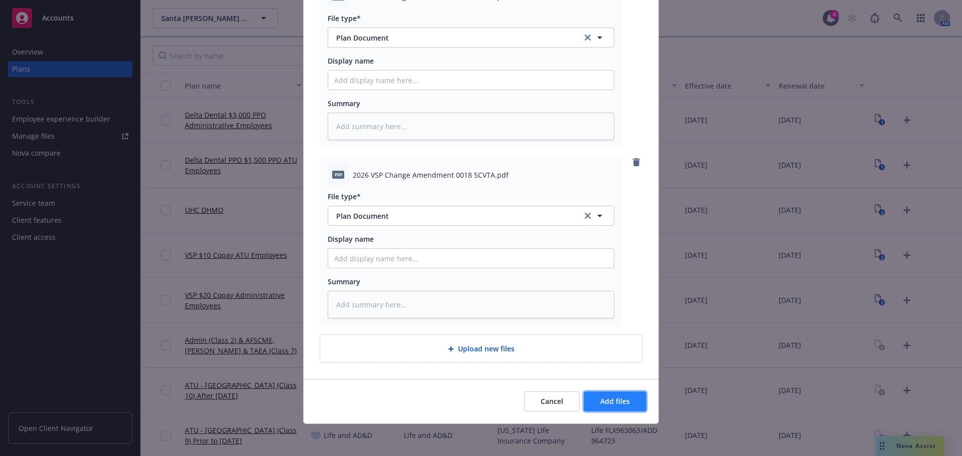
click at [631, 401] on button "Add files" at bounding box center [614, 402] width 63 height 20
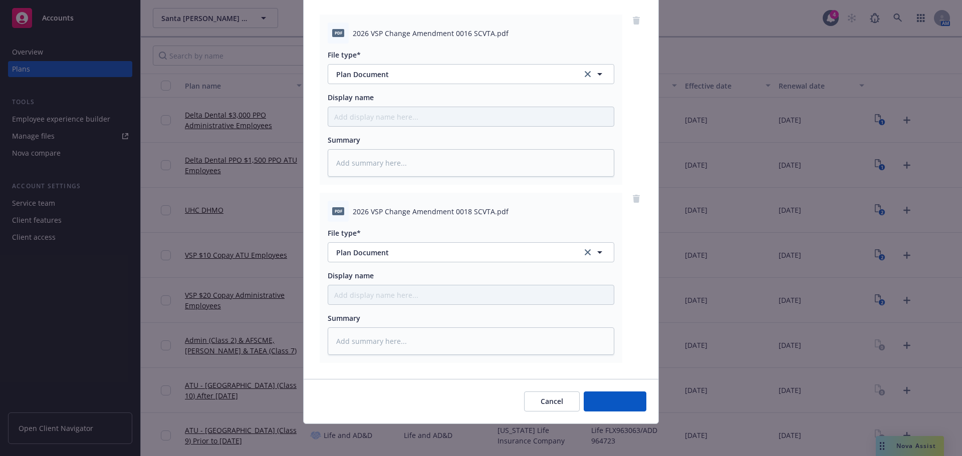
scroll to position [103, 0]
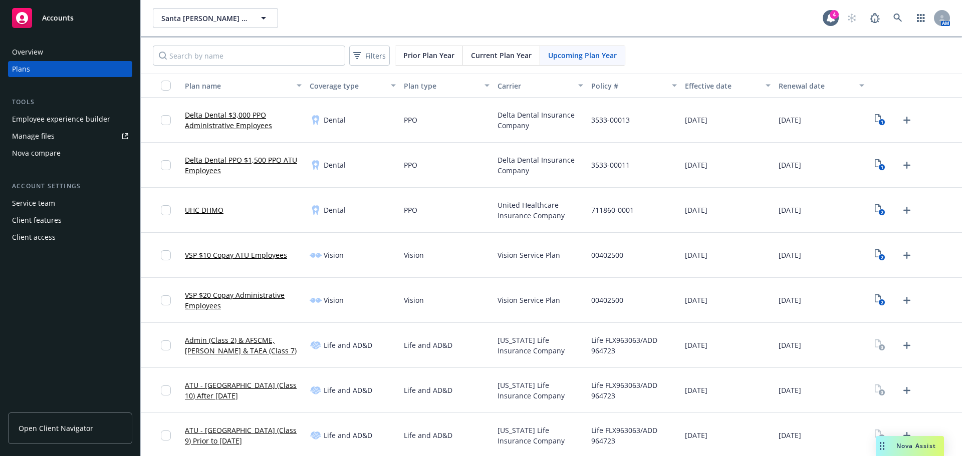
click at [900, 302] on icon "Upload Plan Documents" at bounding box center [906, 300] width 12 height 12
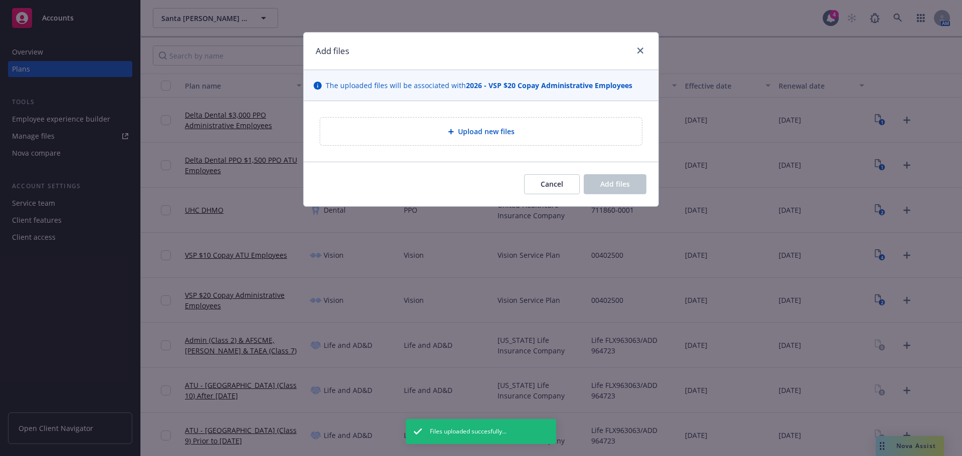
click at [463, 143] on div "Upload new files" at bounding box center [481, 132] width 322 height 28
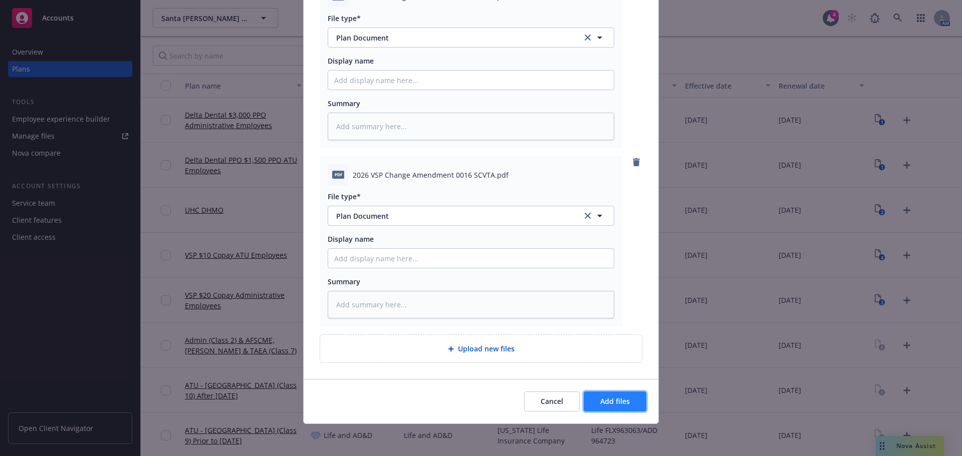
click at [613, 404] on span "Add files" at bounding box center [615, 402] width 30 height 10
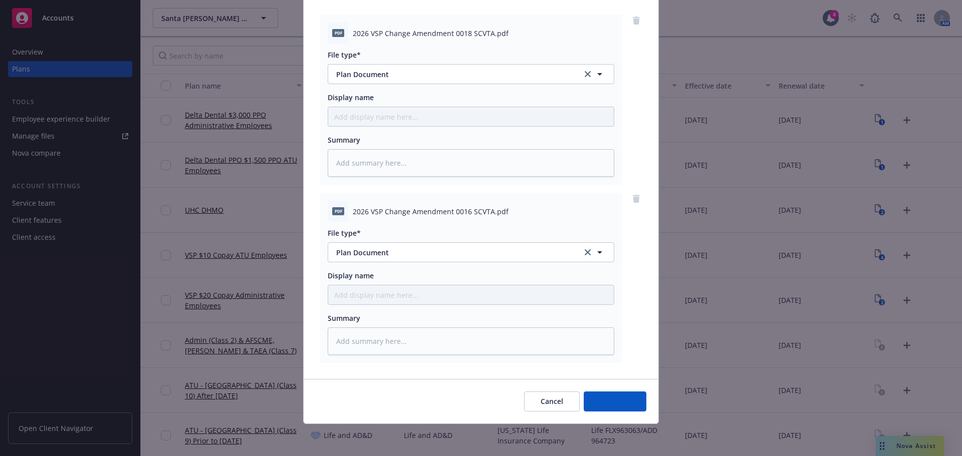
scroll to position [103, 0]
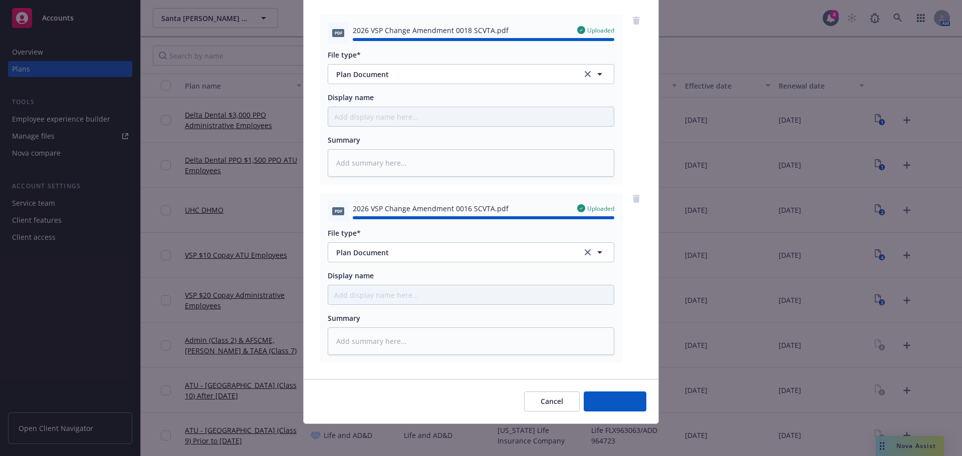
type textarea "x"
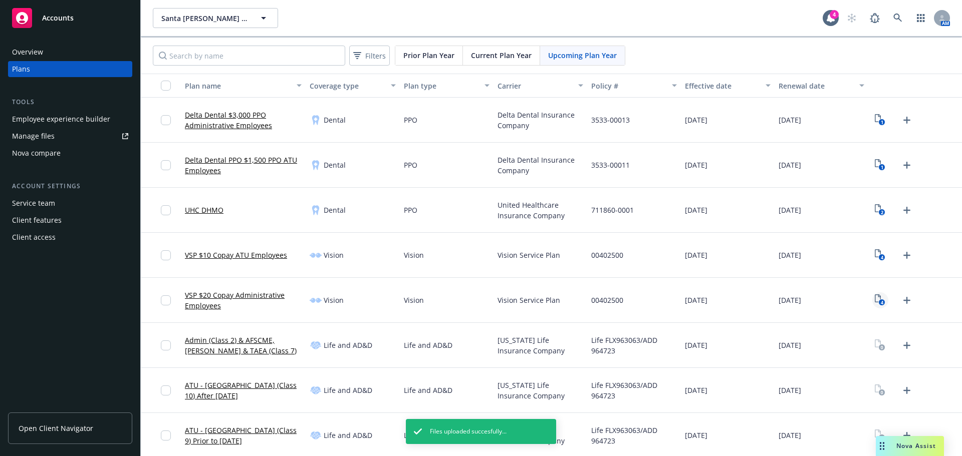
click at [878, 300] on rect "View Plan Documents" at bounding box center [881, 302] width 7 height 7
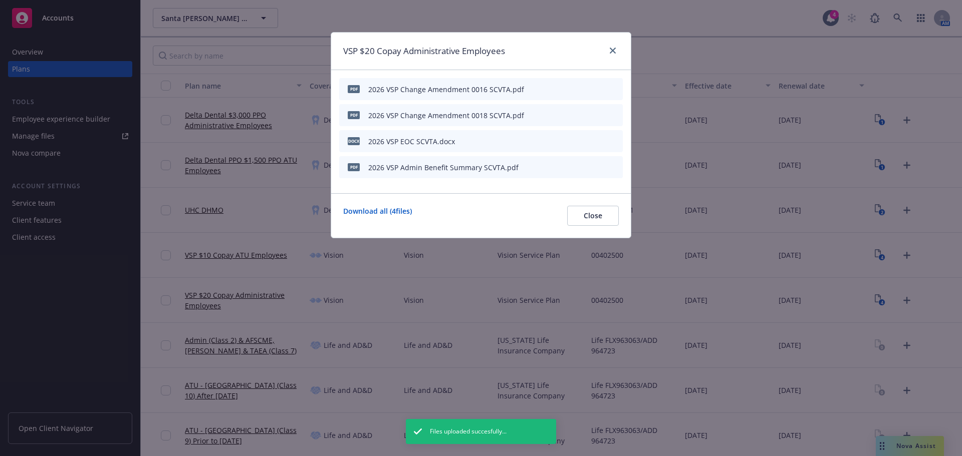
click at [565, 140] on icon "button" at bounding box center [565, 141] width 6 height 6
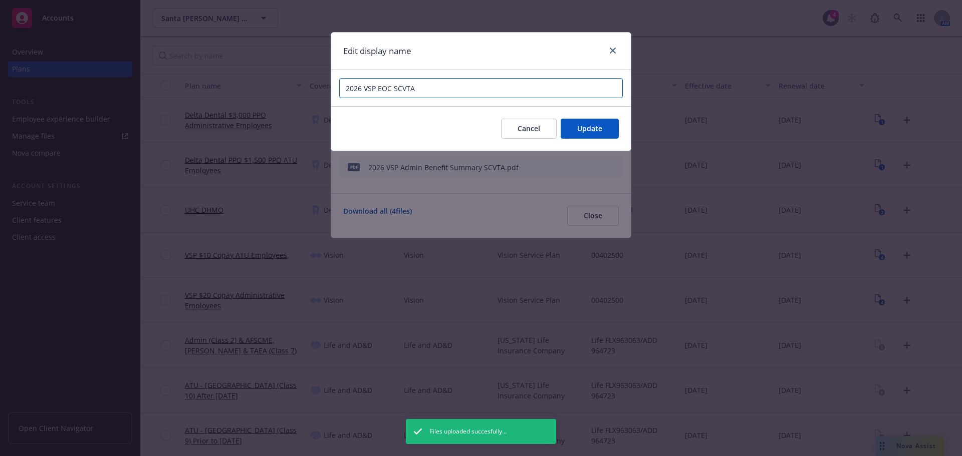
click at [377, 91] on input "2026 VSP EOC SCVTA" at bounding box center [480, 88] width 283 height 20
type input "2026 VSP Vision EOC SCVTA"
drag, startPoint x: 591, startPoint y: 128, endPoint x: 579, endPoint y: 134, distance: 13.4
click at [591, 128] on span "Update" at bounding box center [589, 129] width 25 height 10
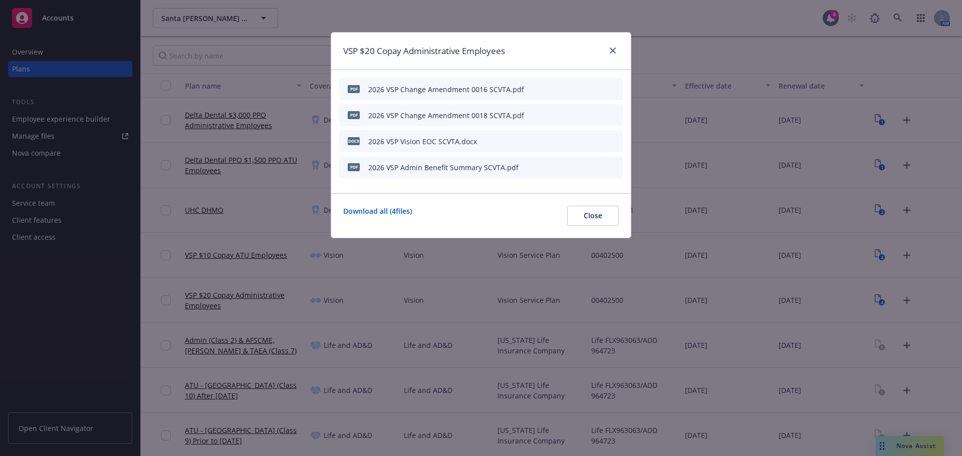
click at [568, 168] on icon "button" at bounding box center [565, 167] width 6 height 6
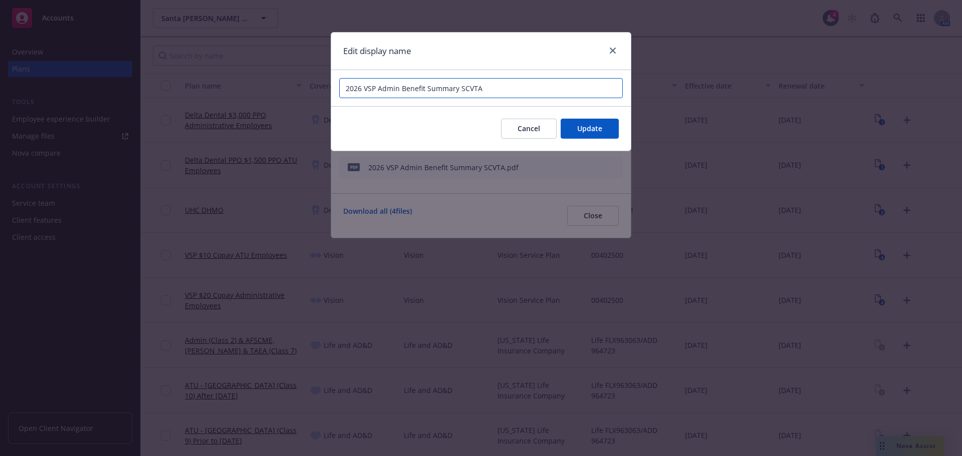
click at [376, 91] on input "2026 VSP Admin Benefit Summary SCVTA" at bounding box center [480, 88] width 283 height 20
type input "2026 VSP Vision Admin Benefit Summary SCVTA"
click at [567, 135] on button "Update" at bounding box center [589, 129] width 58 height 20
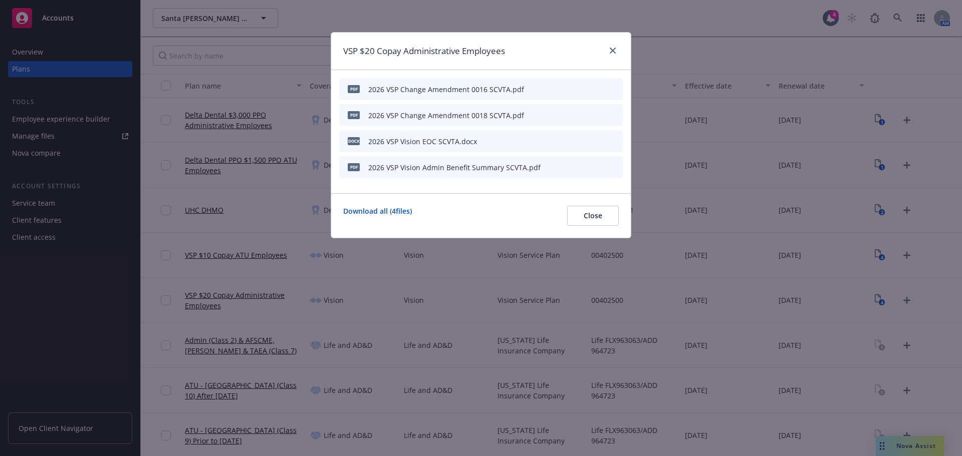
click at [563, 119] on button at bounding box center [566, 115] width 6 height 11
click at [566, 114] on icon "button" at bounding box center [565, 115] width 6 height 6
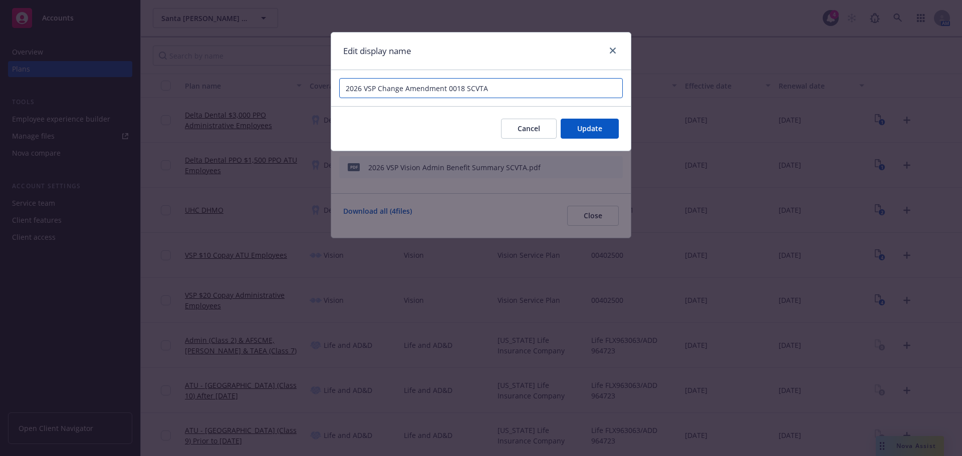
click at [380, 89] on input "2026 VSP Change Amendment 0018 SCVTA" at bounding box center [480, 88] width 283 height 20
type input "2026 VSP Vision Change Amendment 0018 SCVTA"
click at [606, 133] on button "Update" at bounding box center [589, 129] width 58 height 20
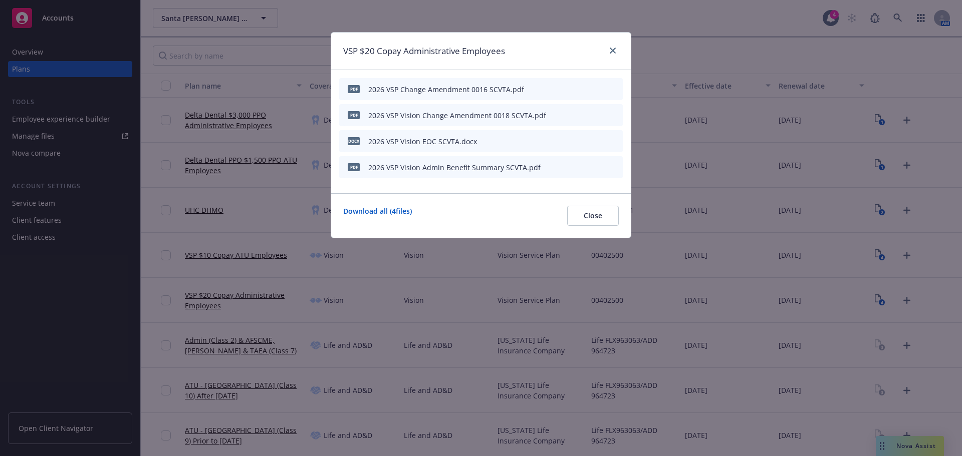
click at [567, 88] on icon "button" at bounding box center [565, 89] width 6 height 6
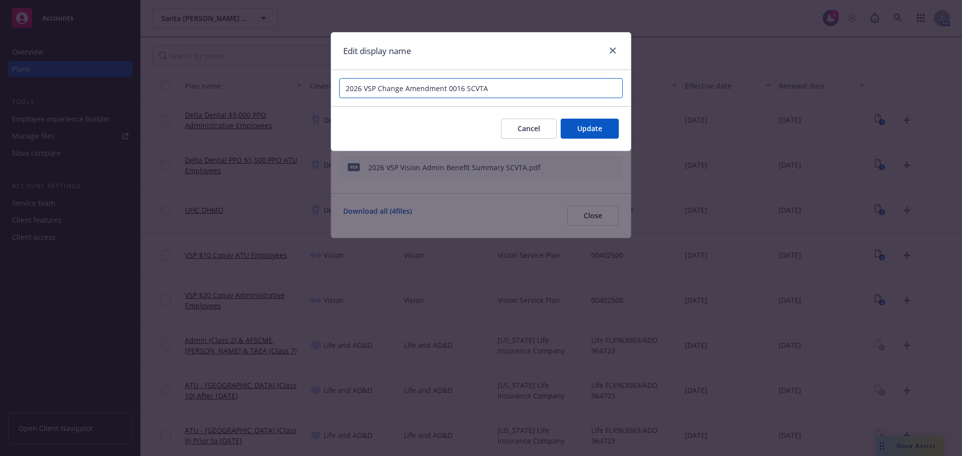
click at [378, 92] on input "2026 VSP Change Amendment 0016 SCVTA" at bounding box center [480, 88] width 283 height 20
type input "2026 VSP Vision Change Amendment 0016 SCVTA"
click at [576, 131] on button "Update" at bounding box center [589, 129] width 58 height 20
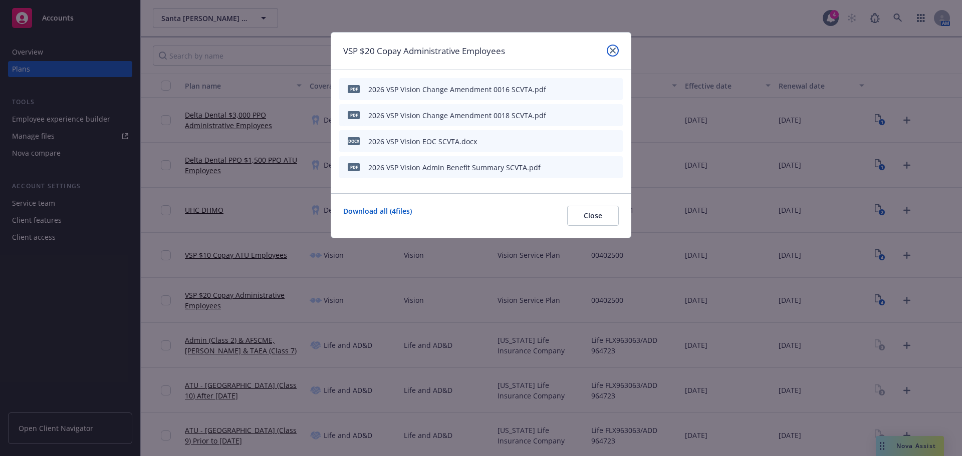
click at [612, 51] on icon "close" at bounding box center [612, 51] width 6 height 6
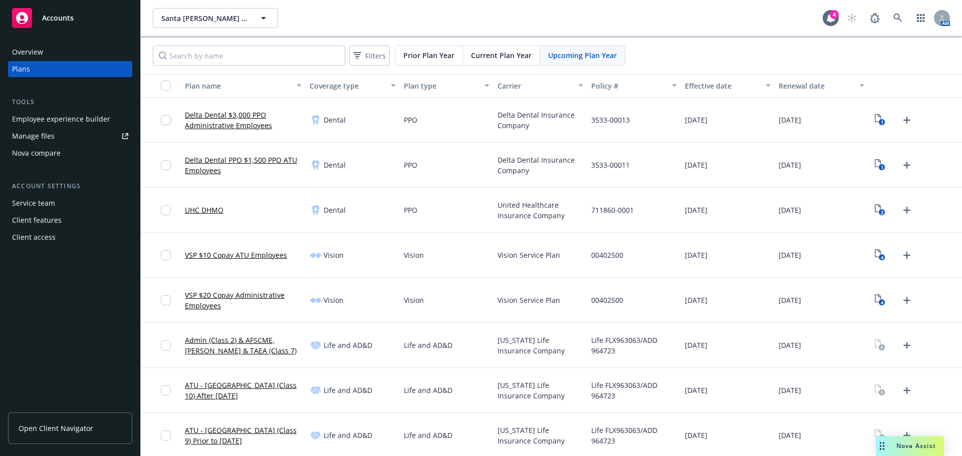
click at [868, 263] on div "4" at bounding box center [915, 255] width 94 height 45
click at [874, 255] on icon "4" at bounding box center [879, 255] width 11 height 12
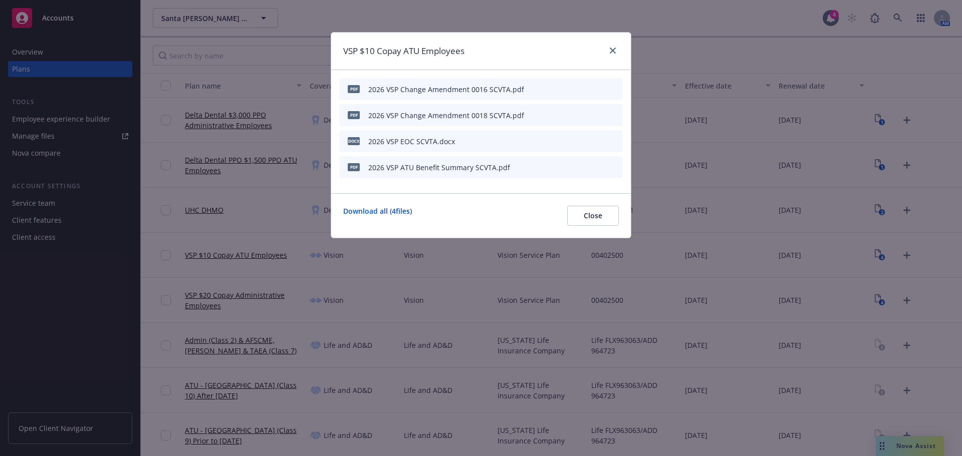
click at [566, 89] on icon "button" at bounding box center [564, 89] width 5 height 5
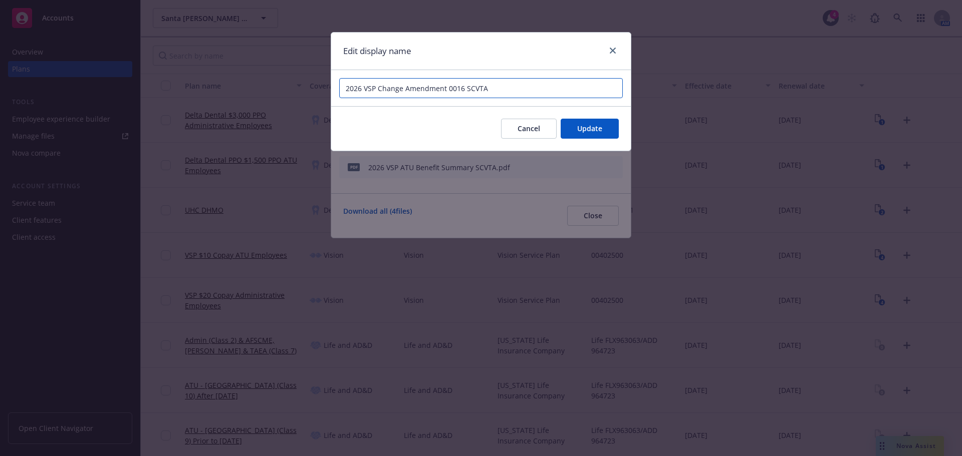
click at [380, 88] on input "2026 VSP Change Amendment 0016 SCVTA" at bounding box center [480, 88] width 283 height 20
type input "2026 VSP Vision Change Amendment 0016 SCVTA"
click at [593, 131] on span "Update" at bounding box center [589, 129] width 25 height 10
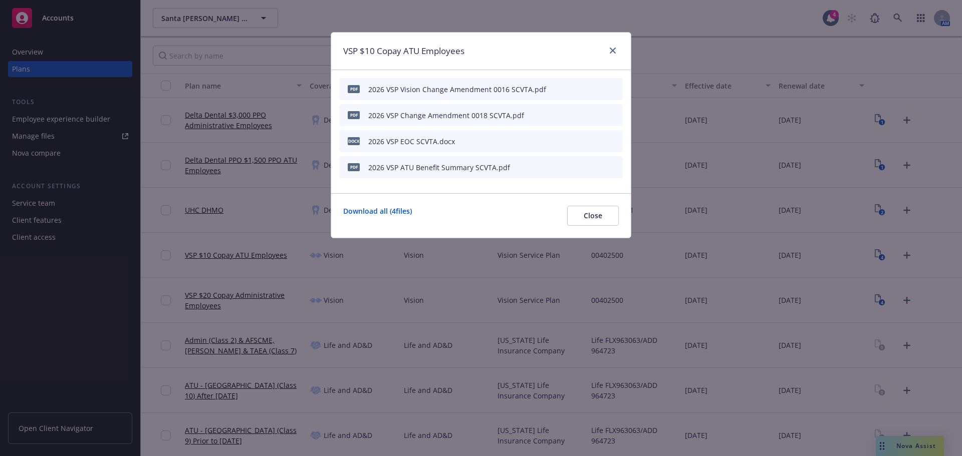
click at [568, 113] on button "button" at bounding box center [565, 115] width 8 height 8
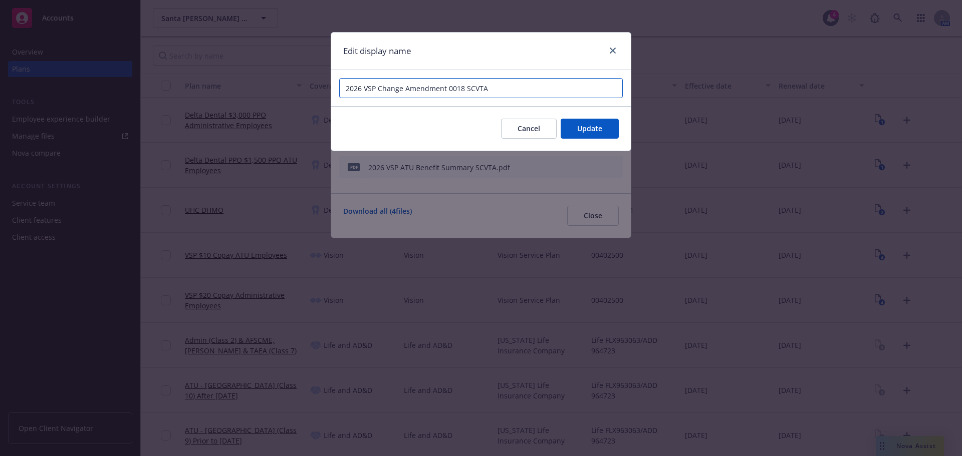
click at [379, 91] on input "2026 VSP Change Amendment 0018 SCVTA" at bounding box center [480, 88] width 283 height 20
type input "2026 VSP Vision Change Amendment 0018 SCVTA"
click at [594, 140] on div "Cancel Update" at bounding box center [480, 128] width 299 height 45
click at [593, 123] on button "Update" at bounding box center [589, 129] width 58 height 20
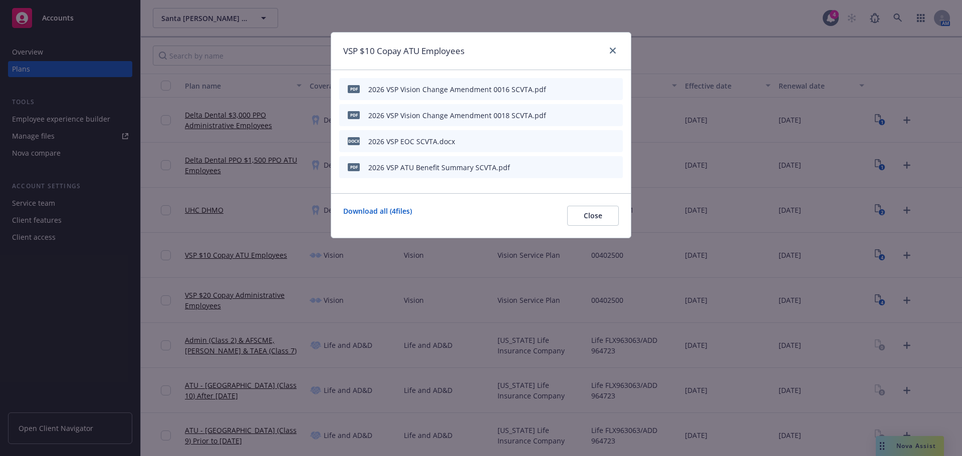
click at [565, 140] on icon "button" at bounding box center [565, 141] width 6 height 6
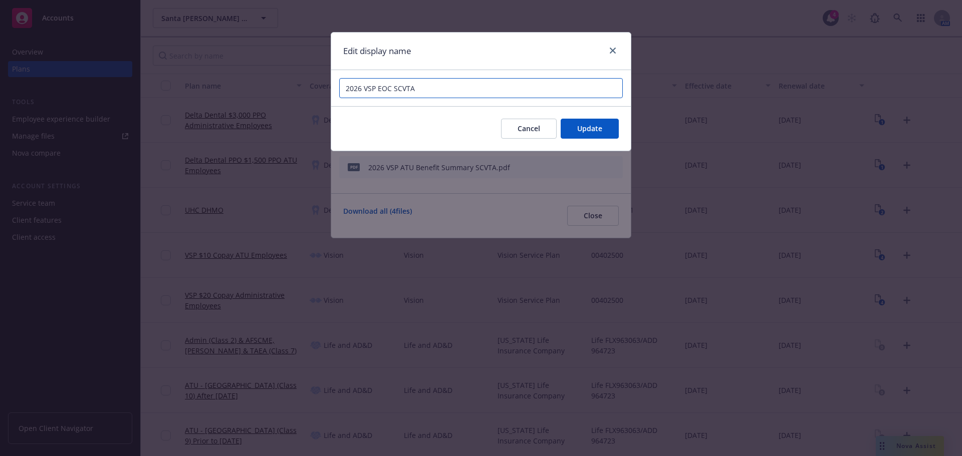
click at [376, 87] on input "2026 VSP EOC SCVTA" at bounding box center [480, 88] width 283 height 20
type input "2026 VSP Vision EOC SCVTA"
click at [565, 135] on button "Update" at bounding box center [589, 129] width 58 height 20
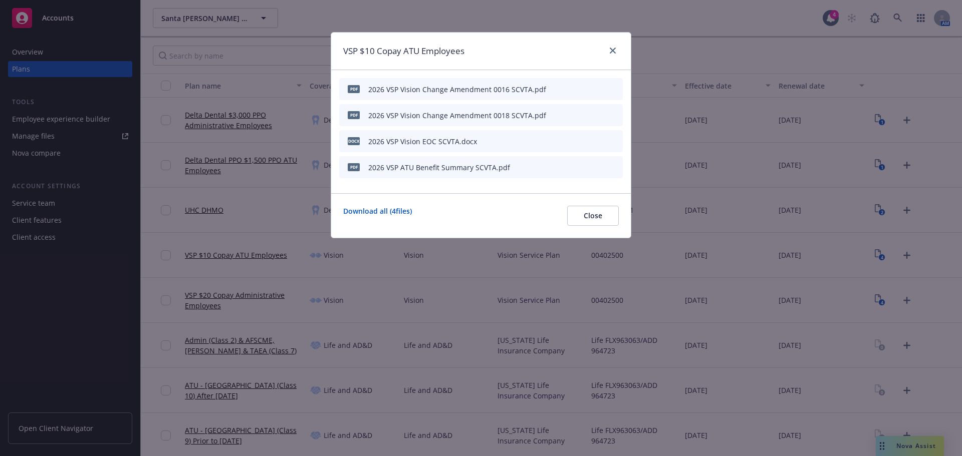
click at [571, 166] on div at bounding box center [590, 167] width 55 height 11
click at [568, 166] on button "button" at bounding box center [565, 167] width 8 height 8
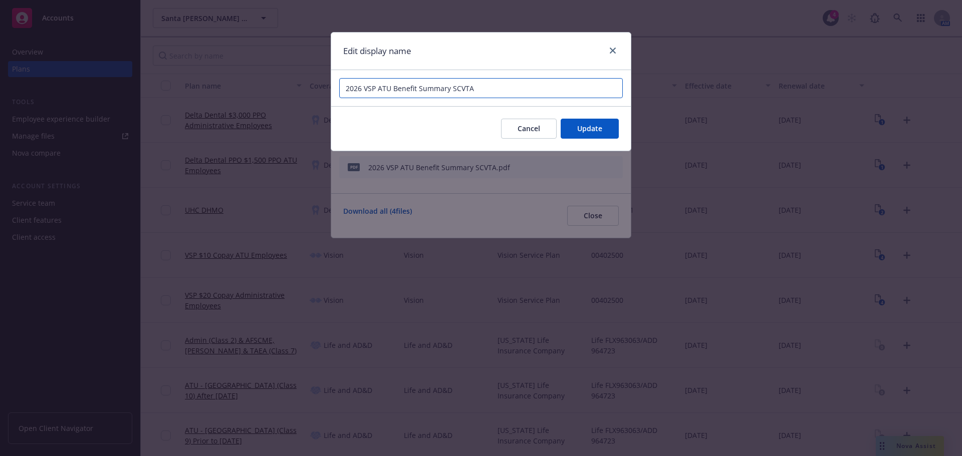
click at [376, 89] on input "2026 VSP ATU Benefit Summary SCVTA" at bounding box center [480, 88] width 283 height 20
type input "2026 VSP Vision ATU Benefit Summary SCVTA"
click at [578, 127] on span "Update" at bounding box center [589, 129] width 25 height 10
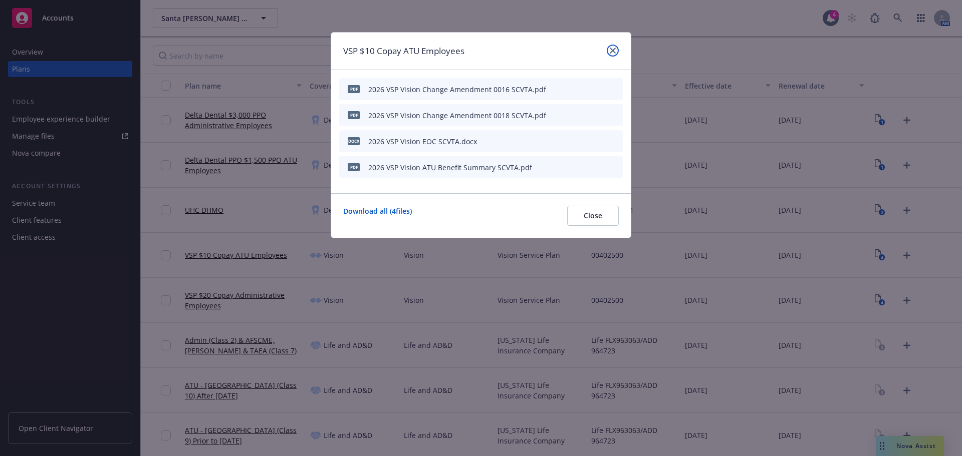
click at [613, 47] on link "close" at bounding box center [612, 51] width 12 height 12
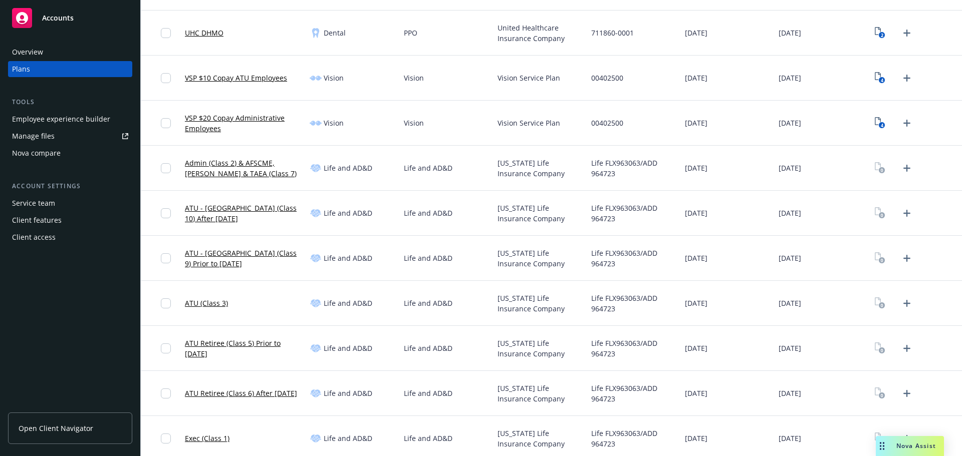
scroll to position [227, 0]
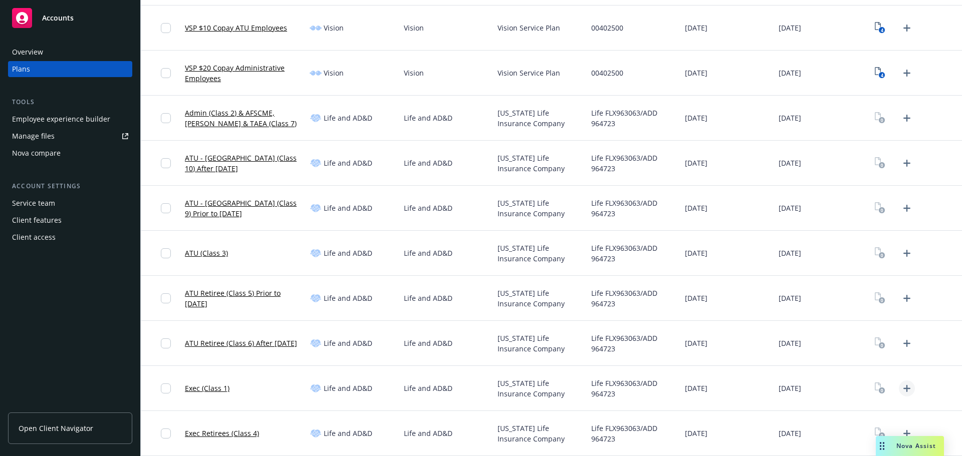
click at [900, 390] on icon "Upload Plan Documents" at bounding box center [906, 389] width 12 height 12
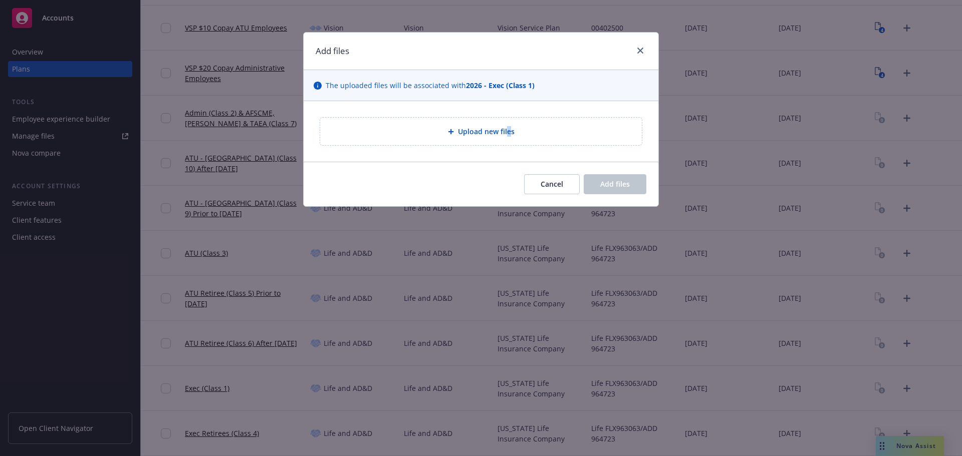
click at [508, 133] on span "Upload new files" at bounding box center [486, 131] width 57 height 11
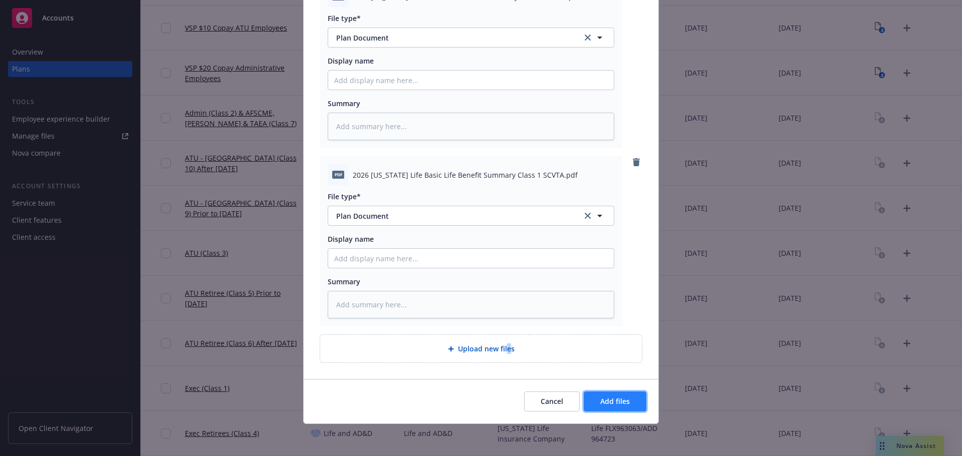
click at [596, 405] on button "Add files" at bounding box center [614, 402] width 63 height 20
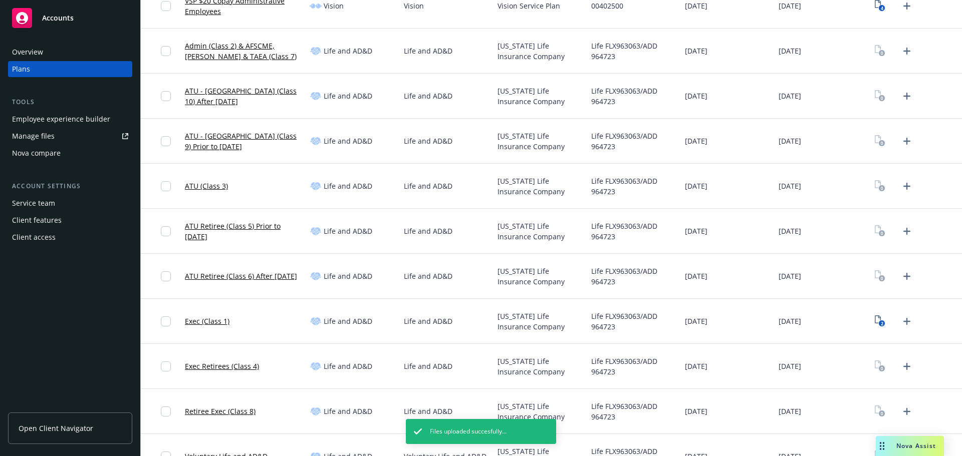
scroll to position [378, 0]
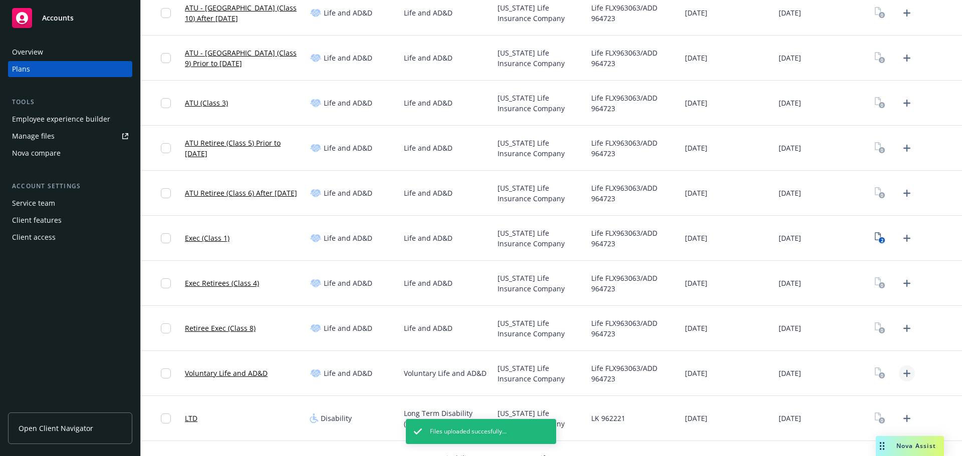
click at [900, 372] on icon "Upload Plan Documents" at bounding box center [906, 374] width 12 height 12
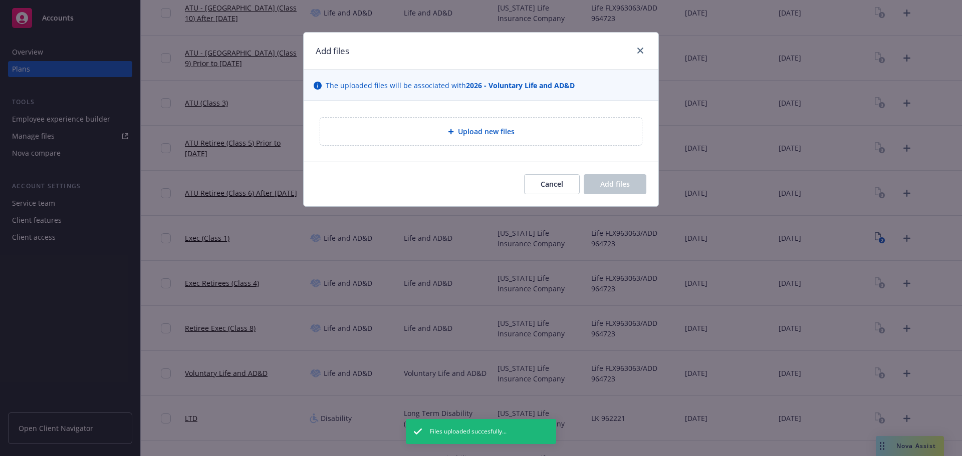
click at [505, 120] on div "Upload new files" at bounding box center [481, 132] width 322 height 28
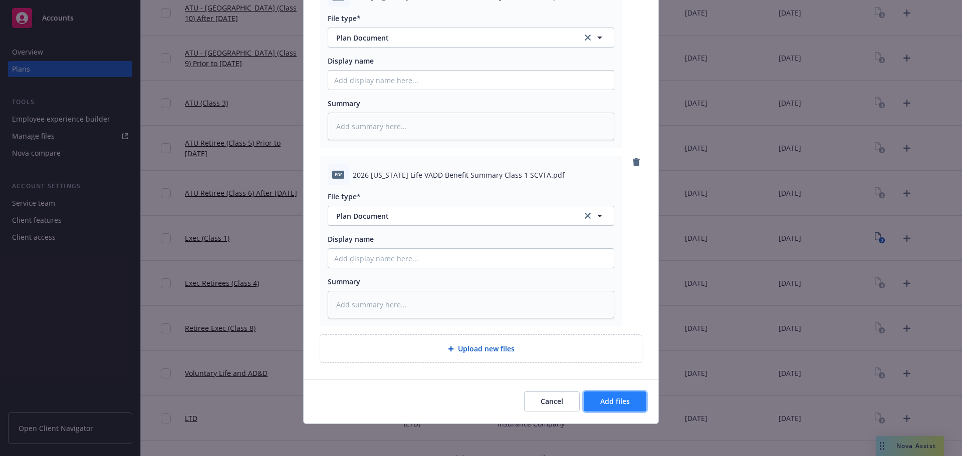
click at [621, 403] on span "Add files" at bounding box center [615, 402] width 30 height 10
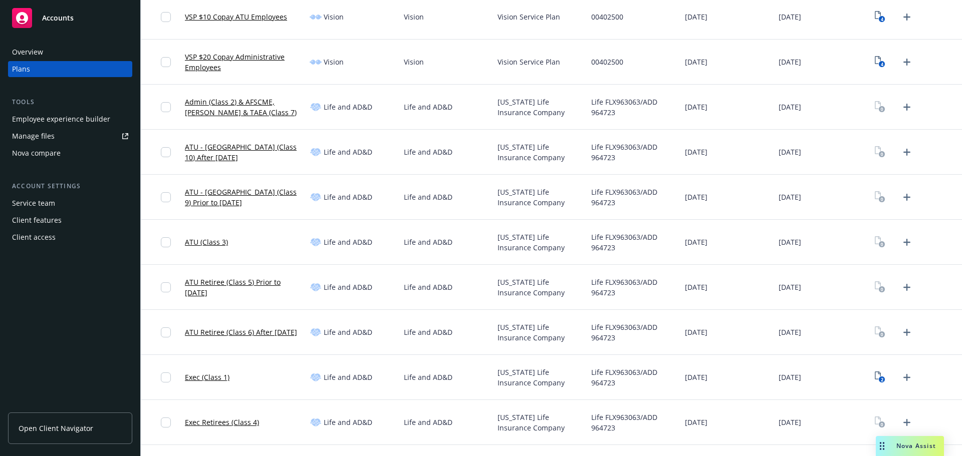
scroll to position [177, 0]
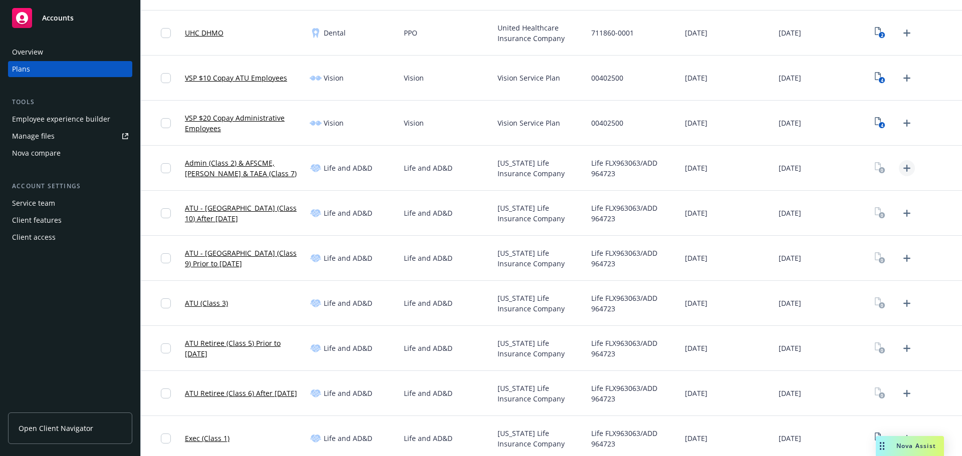
click at [900, 171] on icon "Upload Plan Documents" at bounding box center [906, 168] width 12 height 12
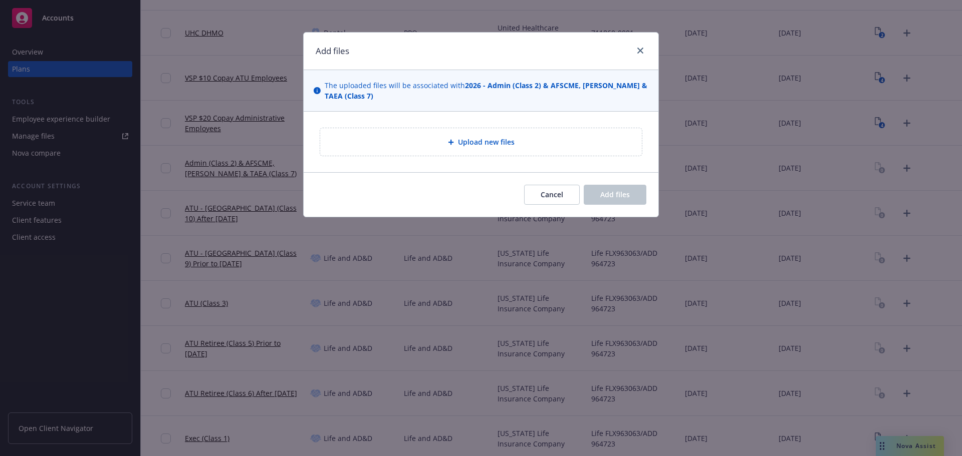
click at [450, 156] on div "Upload new files" at bounding box center [481, 142] width 322 height 28
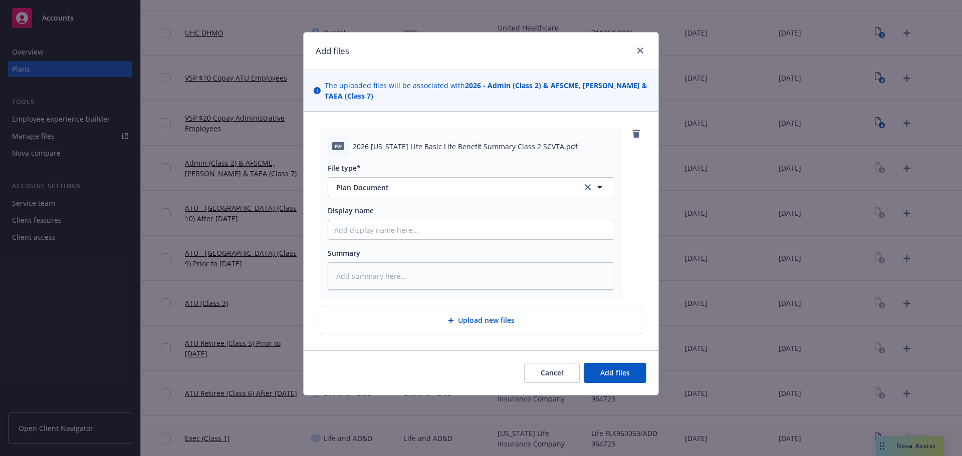
click at [482, 321] on span "Upload new files" at bounding box center [486, 320] width 57 height 11
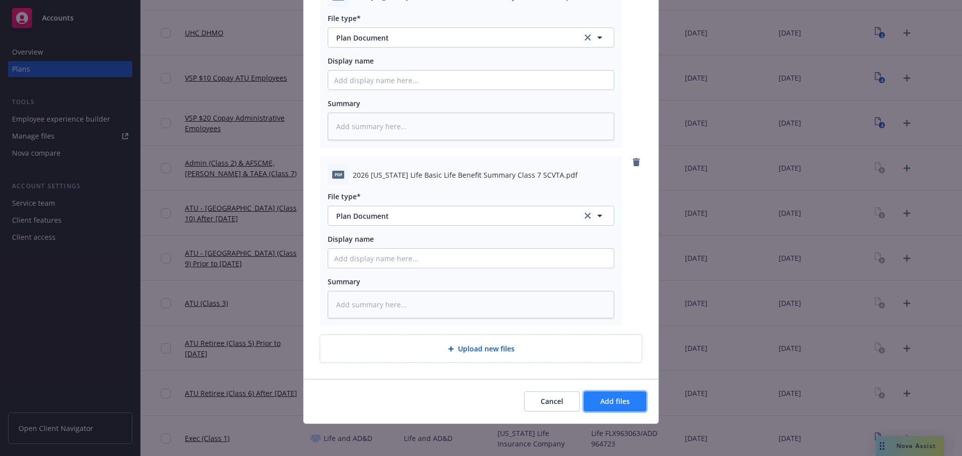
click at [625, 398] on span "Add files" at bounding box center [615, 402] width 30 height 10
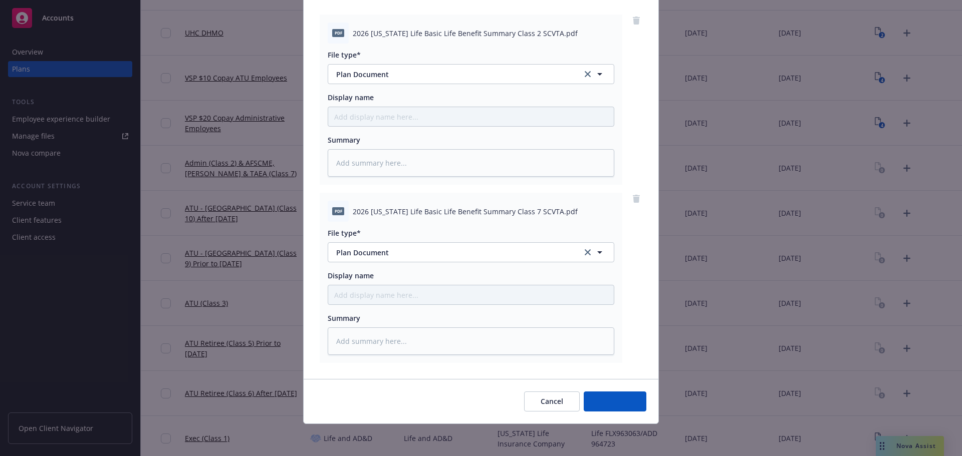
scroll to position [113, 0]
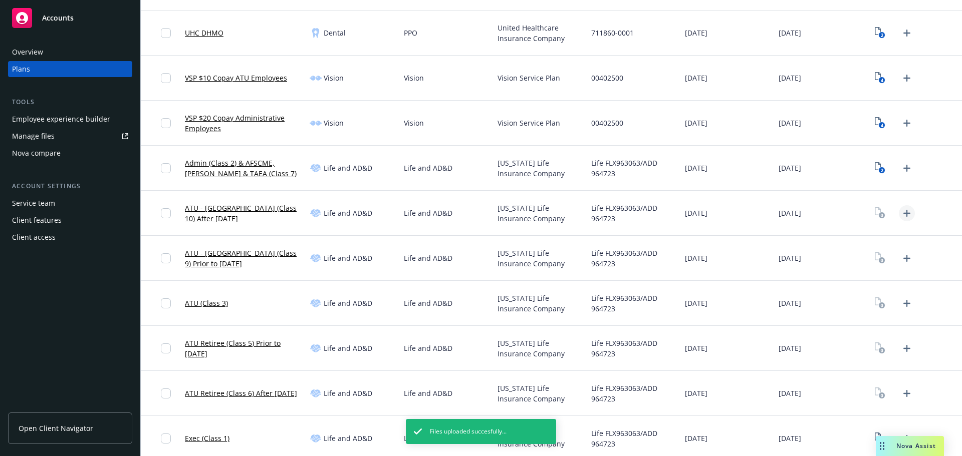
click at [901, 217] on icon "Upload Plan Documents" at bounding box center [906, 213] width 12 height 12
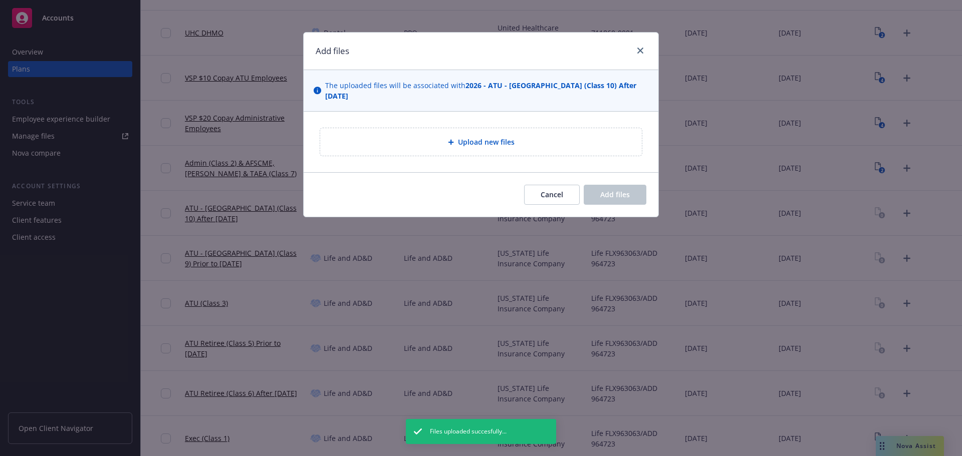
click at [440, 172] on div "Cancel Add files" at bounding box center [480, 194] width 355 height 45
click at [434, 146] on div "Upload new files" at bounding box center [481, 142] width 323 height 29
click at [540, 190] on button "Cancel" at bounding box center [552, 195] width 56 height 20
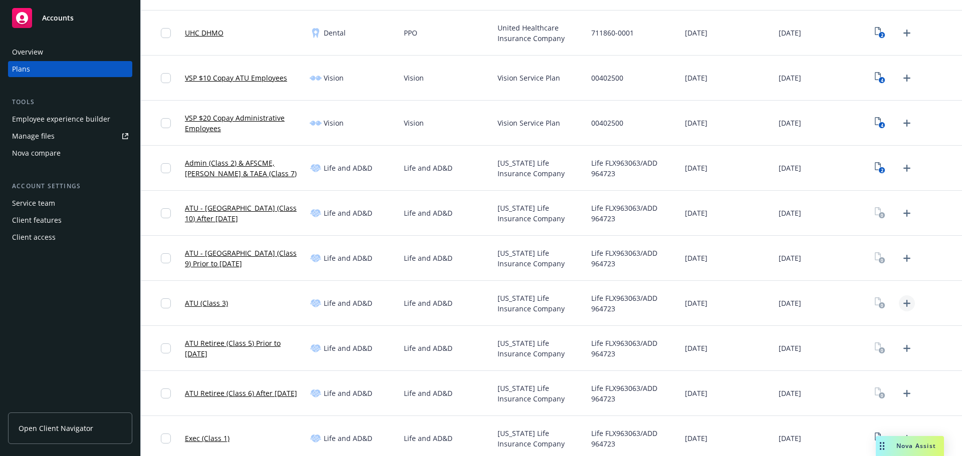
click at [900, 306] on icon "Upload Plan Documents" at bounding box center [906, 303] width 12 height 12
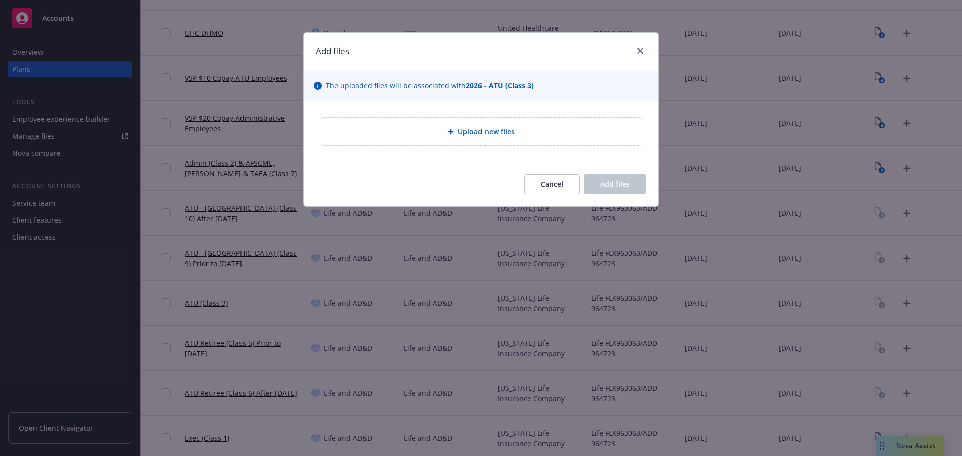
click at [475, 136] on span "Upload new files" at bounding box center [486, 131] width 57 height 11
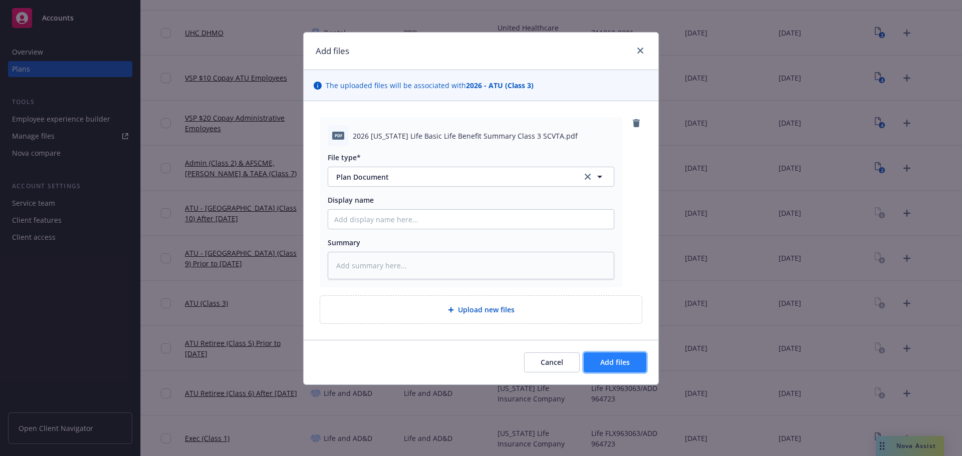
click at [628, 370] on button "Add files" at bounding box center [614, 363] width 63 height 20
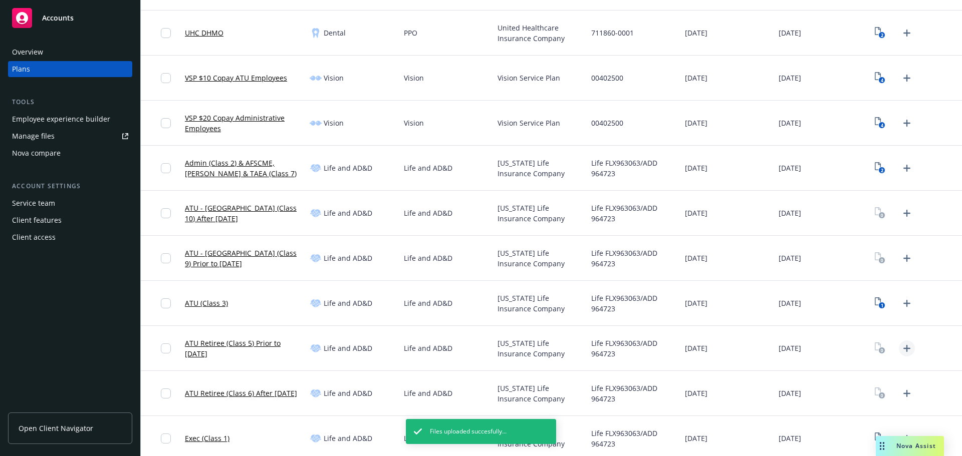
click at [898, 354] on link "Upload Plan Documents" at bounding box center [906, 349] width 16 height 16
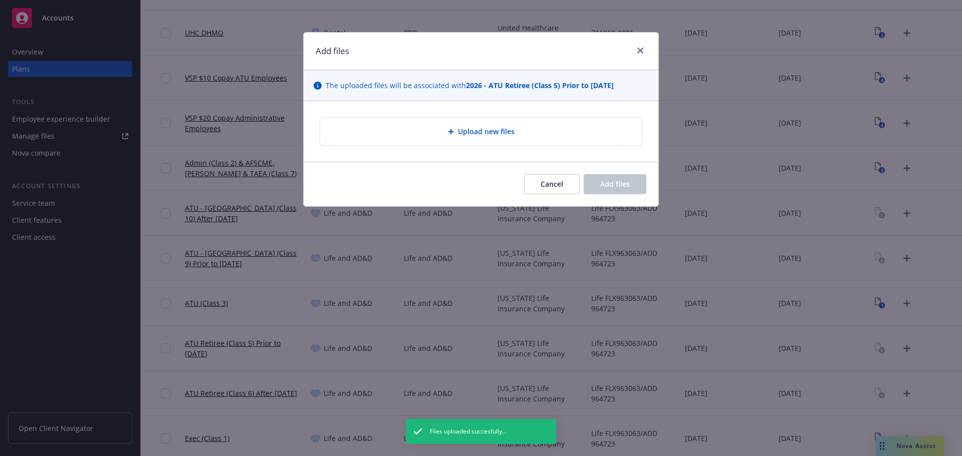
click at [503, 136] on span "Upload new files" at bounding box center [486, 131] width 57 height 11
click at [537, 190] on button "Cancel" at bounding box center [552, 184] width 56 height 20
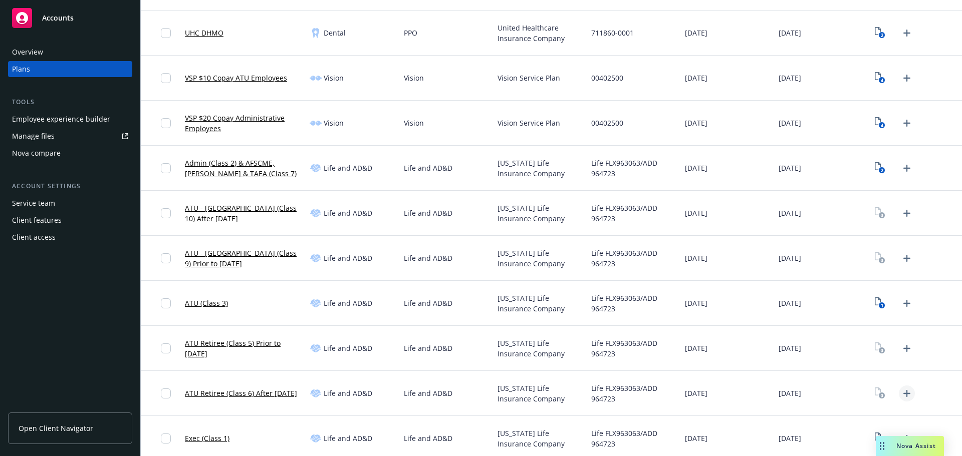
click at [901, 396] on icon "Upload Plan Documents" at bounding box center [906, 394] width 12 height 12
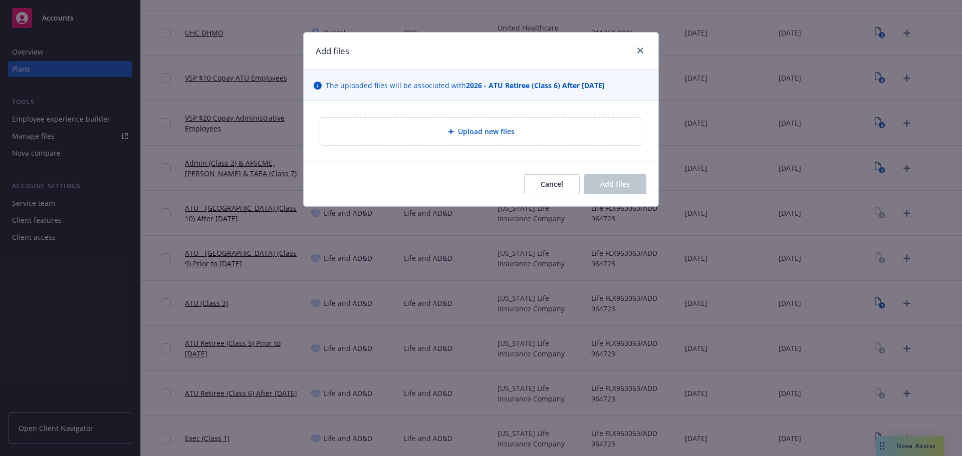
click at [486, 137] on div "Upload new files" at bounding box center [480, 132] width 305 height 12
click at [541, 196] on div "Cancel Add files" at bounding box center [480, 184] width 355 height 45
click at [545, 182] on span "Cancel" at bounding box center [551, 184] width 23 height 10
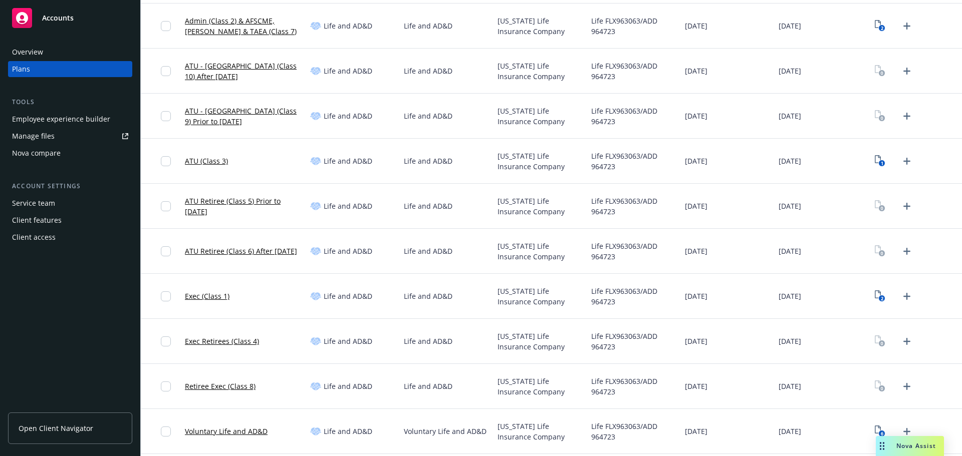
scroll to position [528, 0]
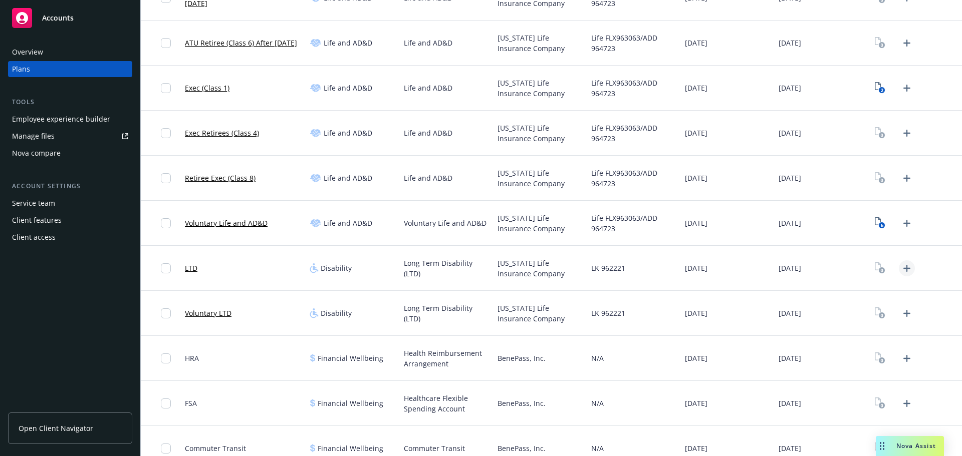
click at [900, 263] on icon "Upload Plan Documents" at bounding box center [906, 268] width 12 height 12
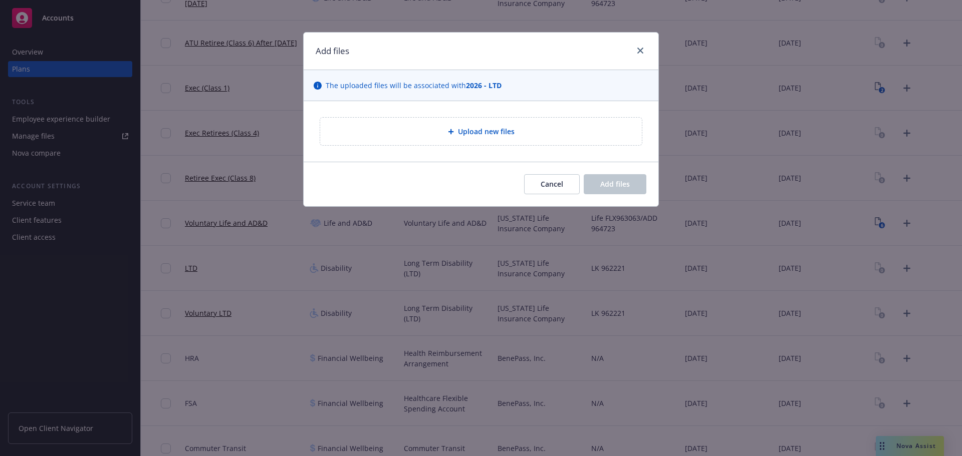
click at [480, 120] on div "Upload new files" at bounding box center [481, 132] width 322 height 28
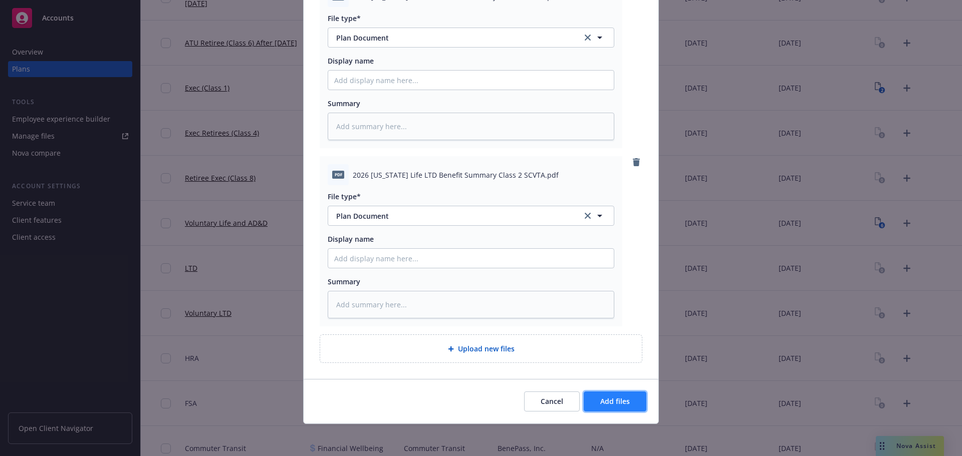
click at [630, 401] on button "Add files" at bounding box center [614, 402] width 63 height 20
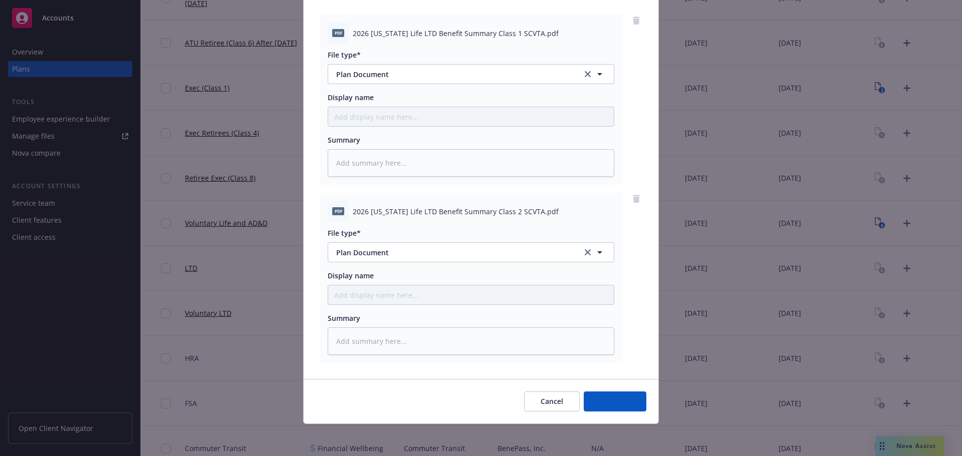
scroll to position [103, 0]
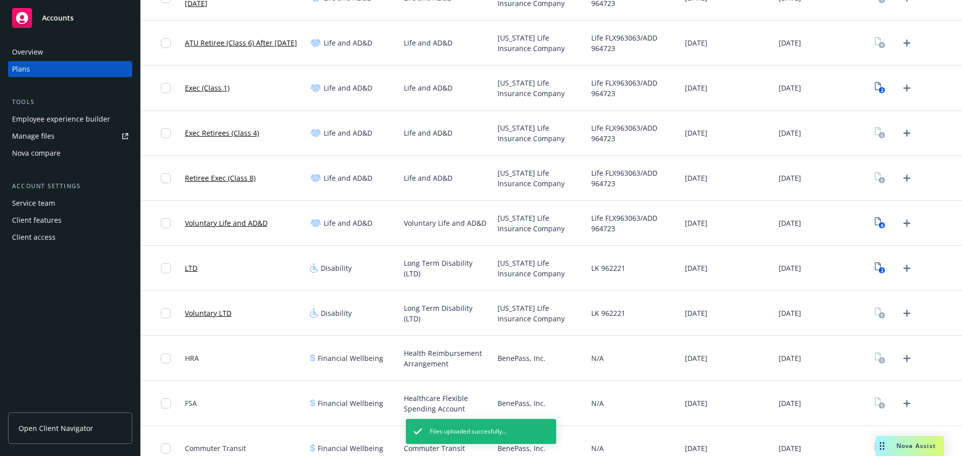
drag, startPoint x: 902, startPoint y: 318, endPoint x: 724, endPoint y: 408, distance: 200.0
click at [902, 318] on icon "Upload Plan Documents" at bounding box center [906, 313] width 12 height 12
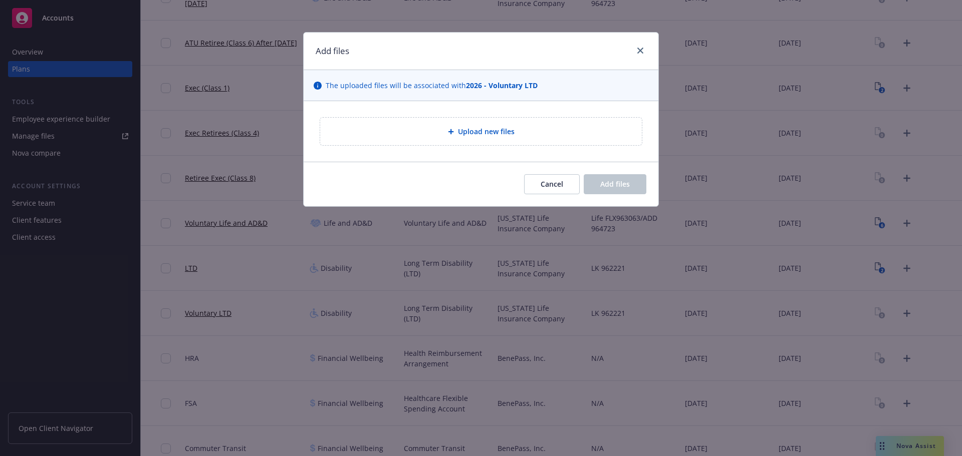
click at [483, 126] on div "Upload new files" at bounding box center [480, 132] width 305 height 12
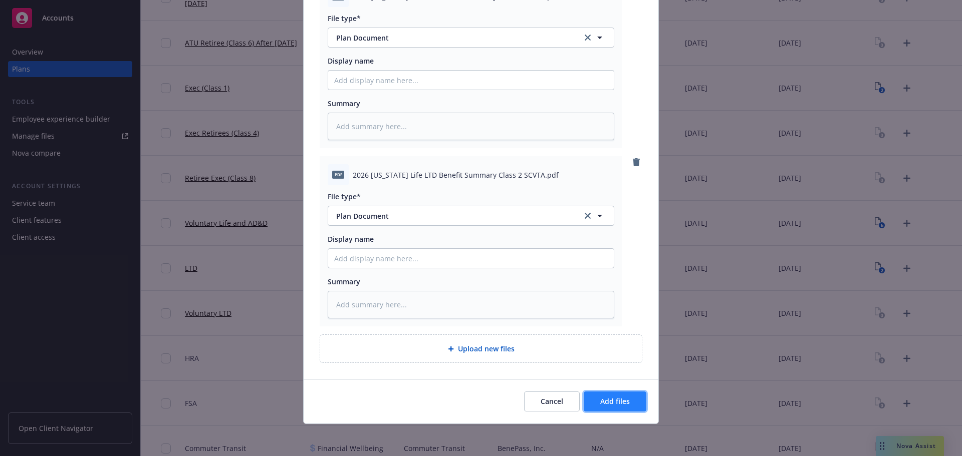
click at [629, 407] on button "Add files" at bounding box center [614, 402] width 63 height 20
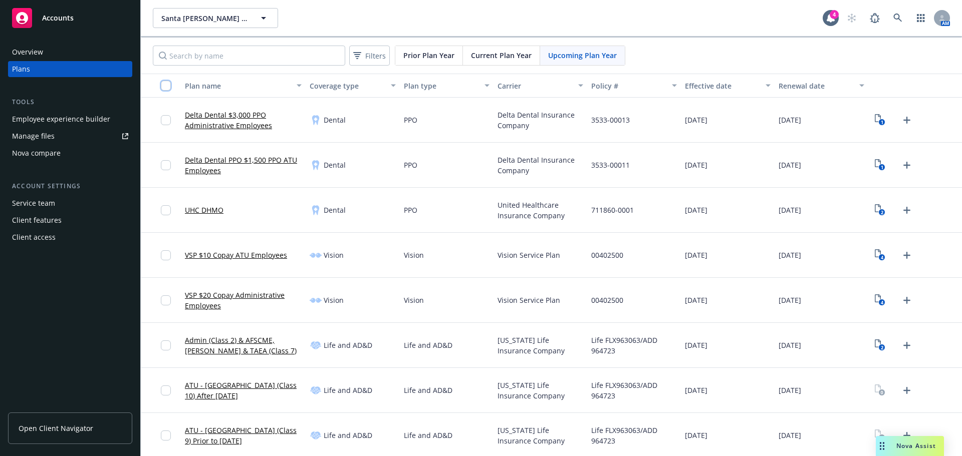
drag, startPoint x: 167, startPoint y: 87, endPoint x: 459, endPoint y: 210, distance: 317.4
click at [167, 87] on input "checkbox" at bounding box center [166, 86] width 10 height 10
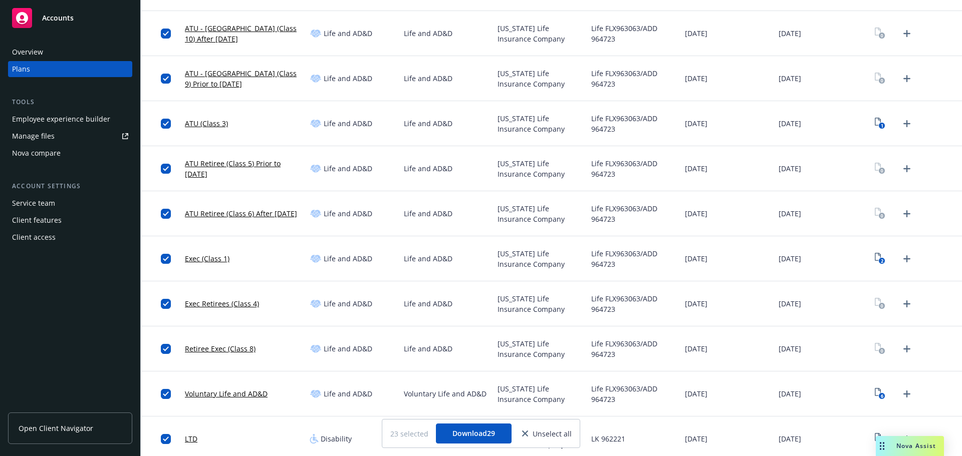
scroll to position [401, 0]
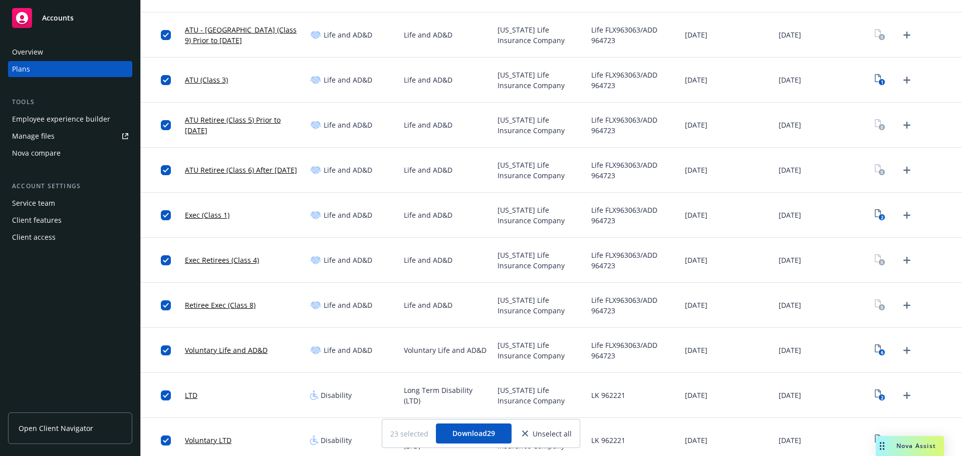
drag, startPoint x: 290, startPoint y: 255, endPoint x: 784, endPoint y: 267, distance: 493.9
click at [769, 262] on div "Exec Retirees (Class 4) Life and AD&D Life and AD&D [US_STATE] Life Insurance C…" at bounding box center [551, 260] width 821 height 45
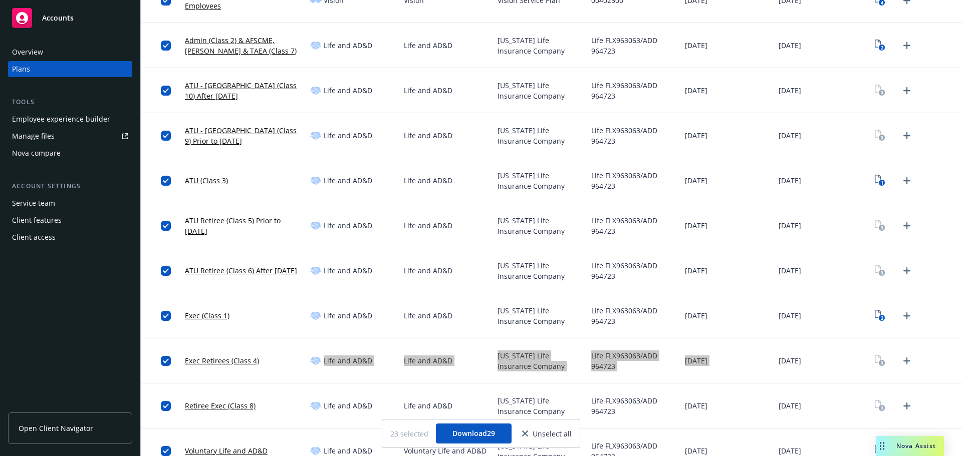
scroll to position [300, 0]
click at [350, 392] on div "Life and AD&D" at bounding box center [352, 405] width 94 height 45
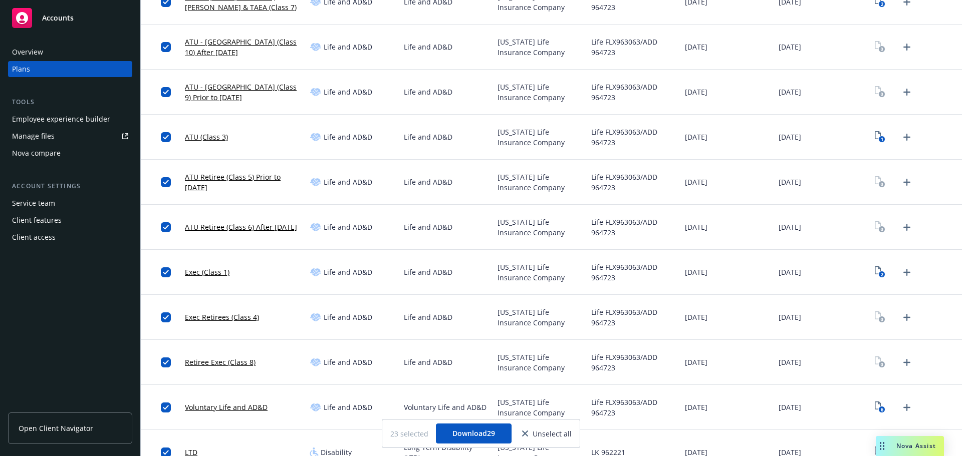
scroll to position [401, 0]
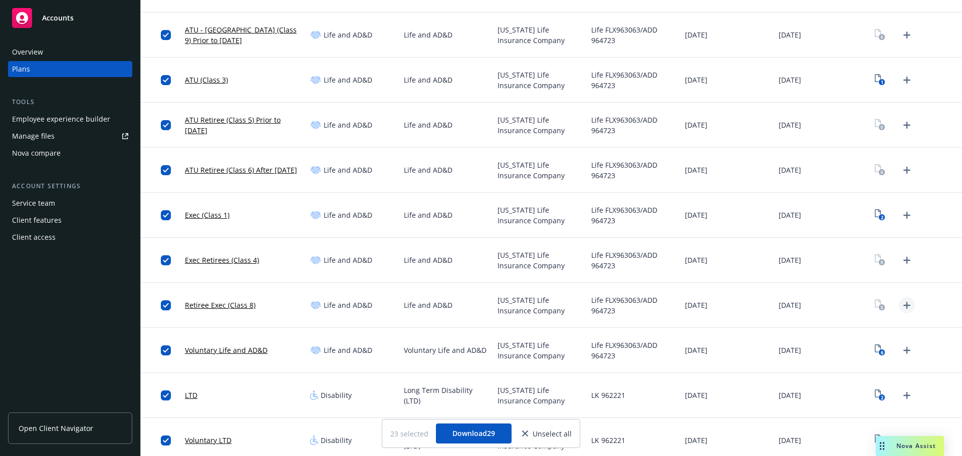
click at [900, 304] on icon "Upload Plan Documents" at bounding box center [906, 305] width 12 height 12
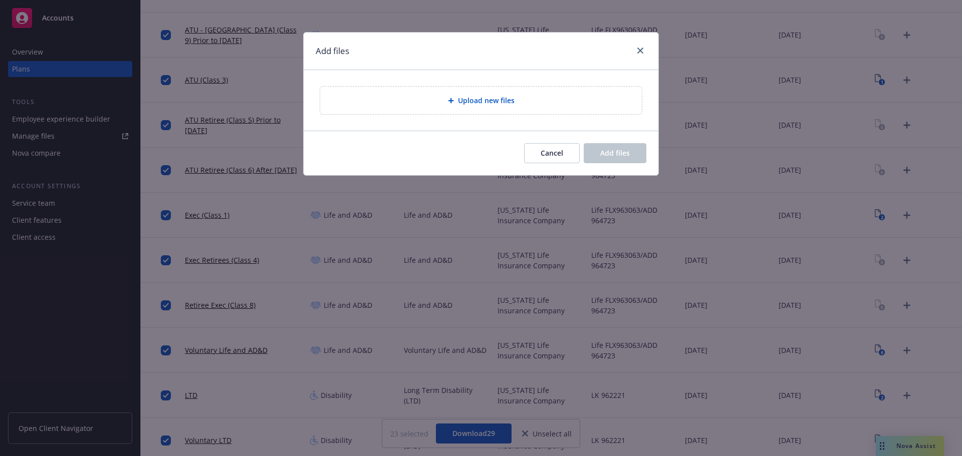
click at [463, 112] on div "Upload new files" at bounding box center [481, 101] width 322 height 28
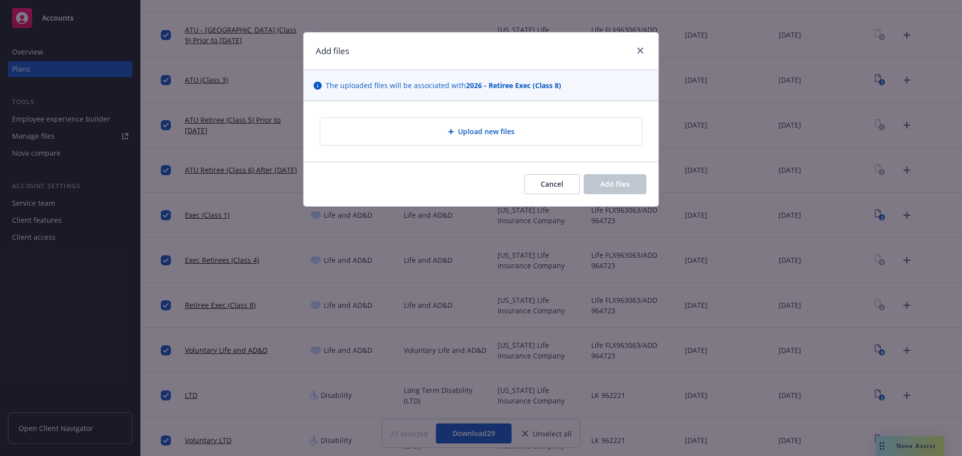
click at [461, 127] on span "Upload new files" at bounding box center [486, 131] width 57 height 11
click at [488, 140] on div "Upload new files" at bounding box center [481, 132] width 322 height 28
type textarea "x"
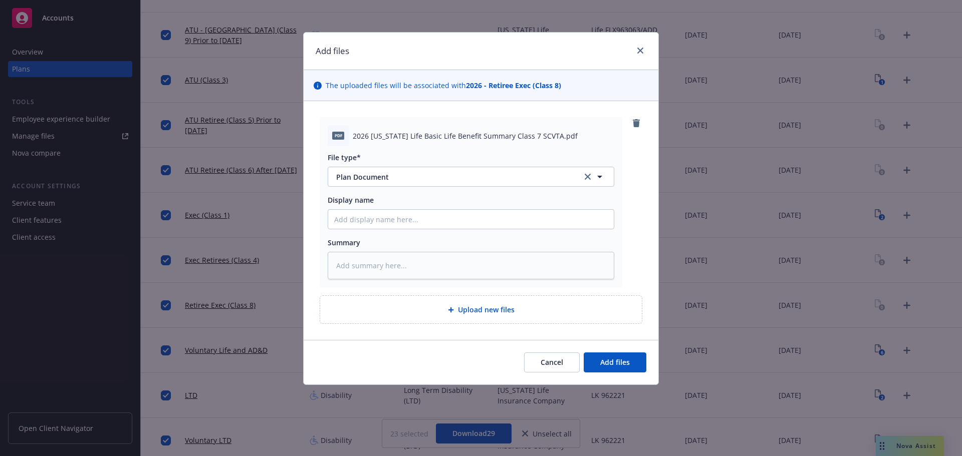
click at [575, 183] on button "Plan Document" at bounding box center [471, 177] width 286 height 20
click at [639, 123] on icon "remove" at bounding box center [636, 123] width 8 height 8
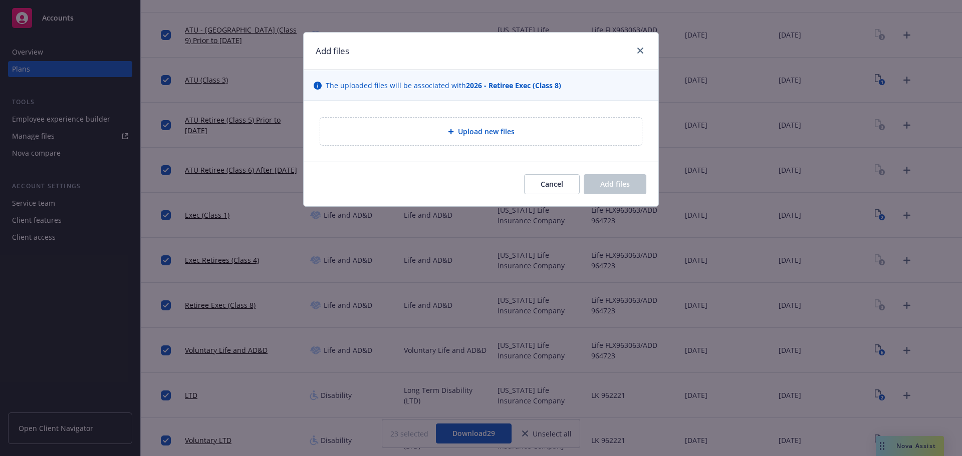
click at [559, 136] on div "Upload new files" at bounding box center [480, 132] width 305 height 12
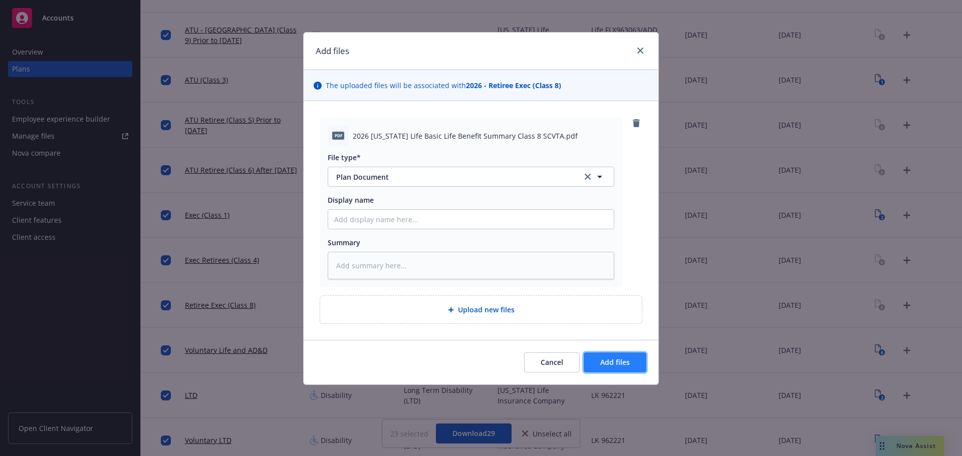
click at [616, 367] on span "Add files" at bounding box center [615, 363] width 30 height 10
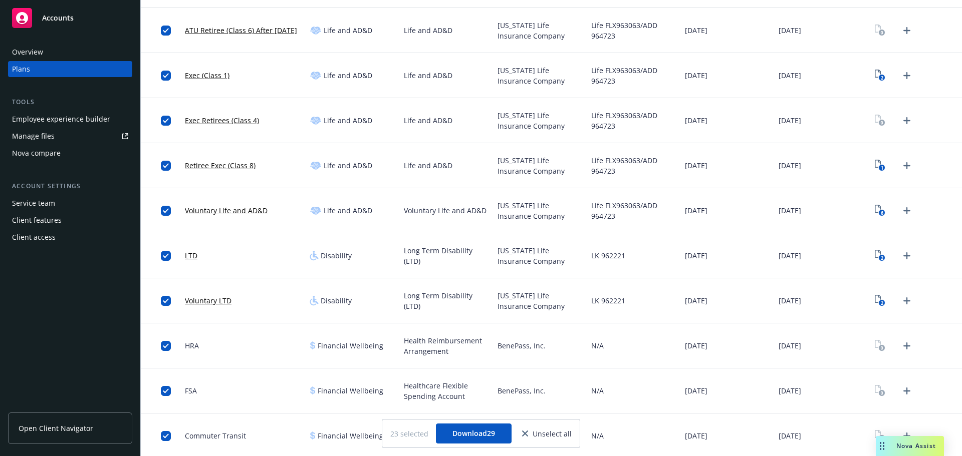
scroll to position [601, 0]
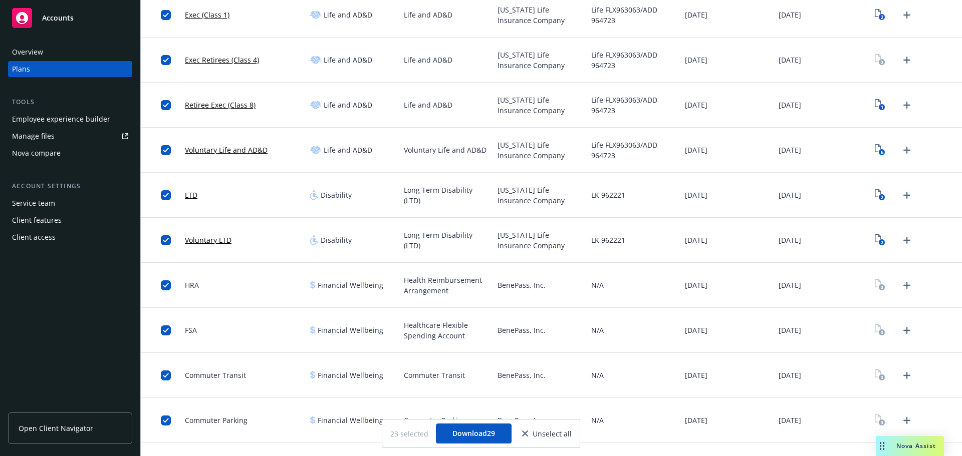
click at [502, 283] on span "BenePass, Inc." at bounding box center [521, 285] width 48 height 11
copy span "BenePass"
click at [900, 289] on icon "Upload Plan Documents" at bounding box center [906, 285] width 12 height 12
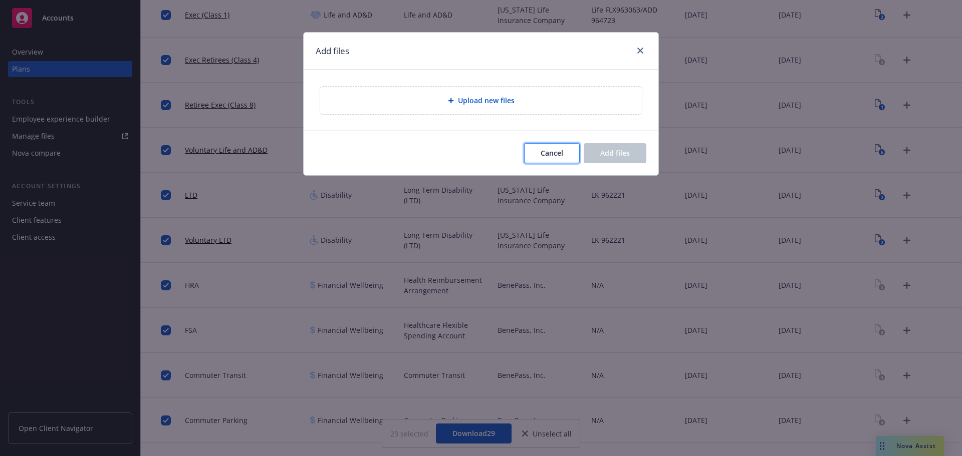
click at [563, 155] on div "Add files Upload new files Cancel Add files" at bounding box center [481, 104] width 356 height 144
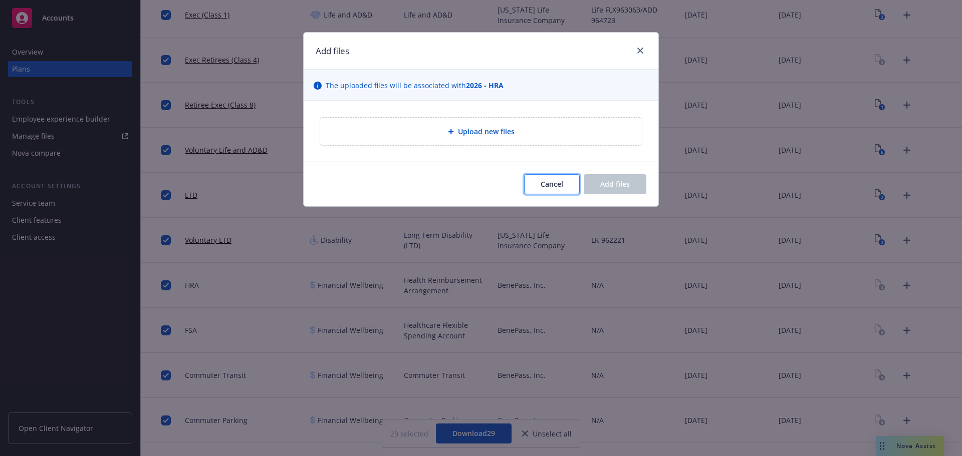
click at [551, 186] on span "Cancel" at bounding box center [551, 184] width 23 height 10
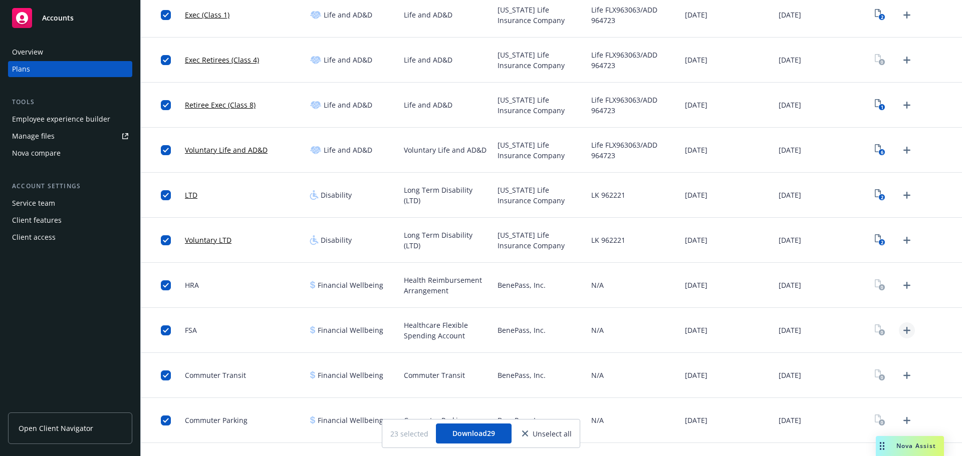
click at [900, 332] on icon "Upload Plan Documents" at bounding box center [906, 331] width 12 height 12
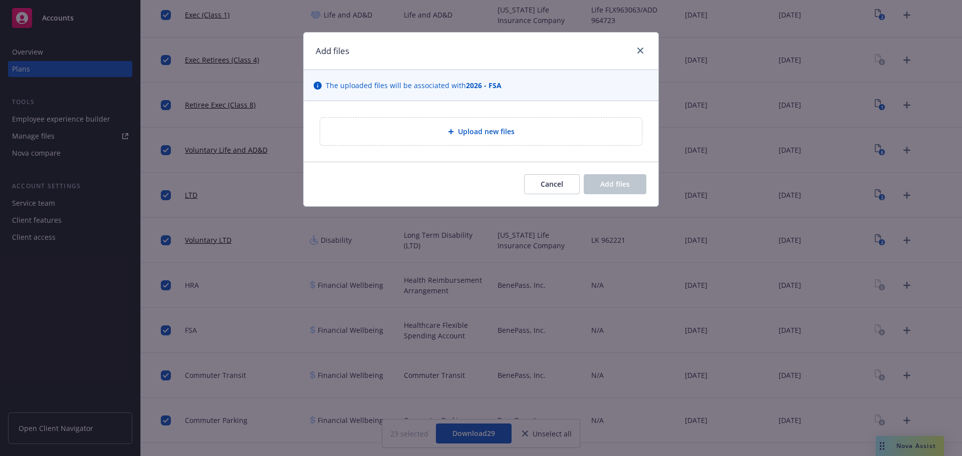
click at [469, 133] on span "Upload new files" at bounding box center [486, 131] width 57 height 11
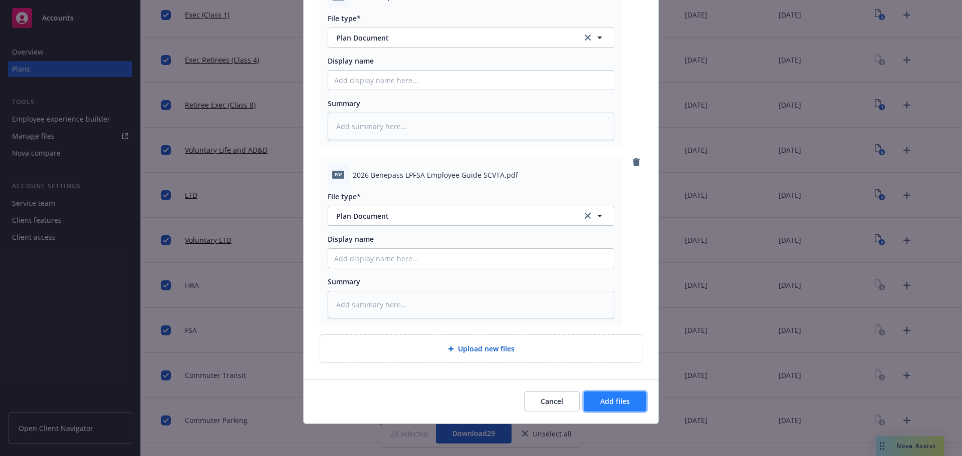
click at [618, 392] on button "Add files" at bounding box center [614, 402] width 63 height 20
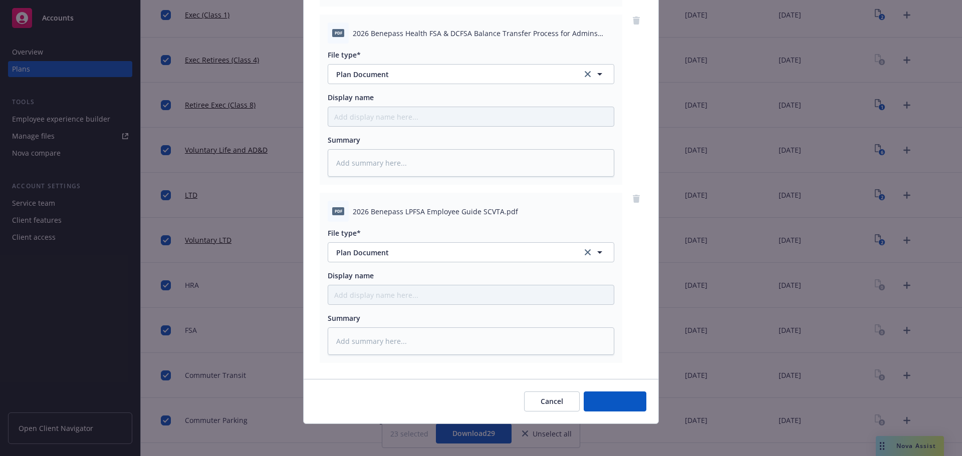
scroll to position [459, 0]
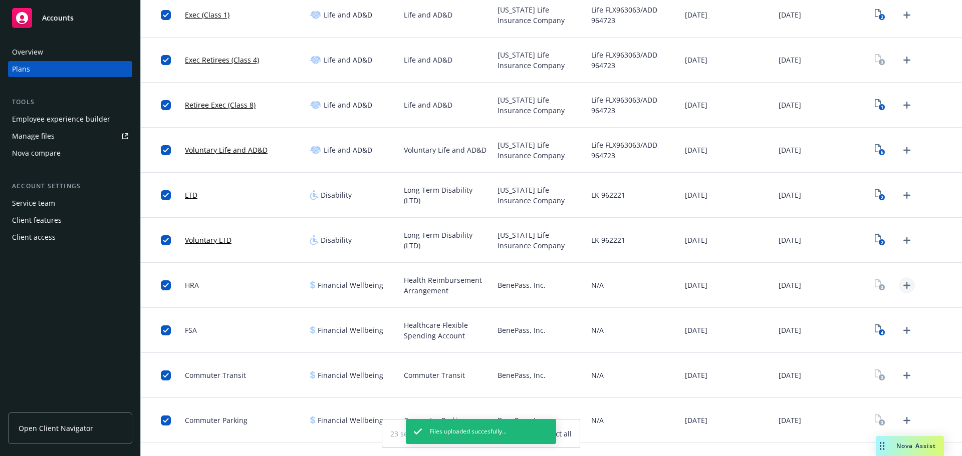
click at [900, 288] on icon "Upload Plan Documents" at bounding box center [906, 285] width 12 height 12
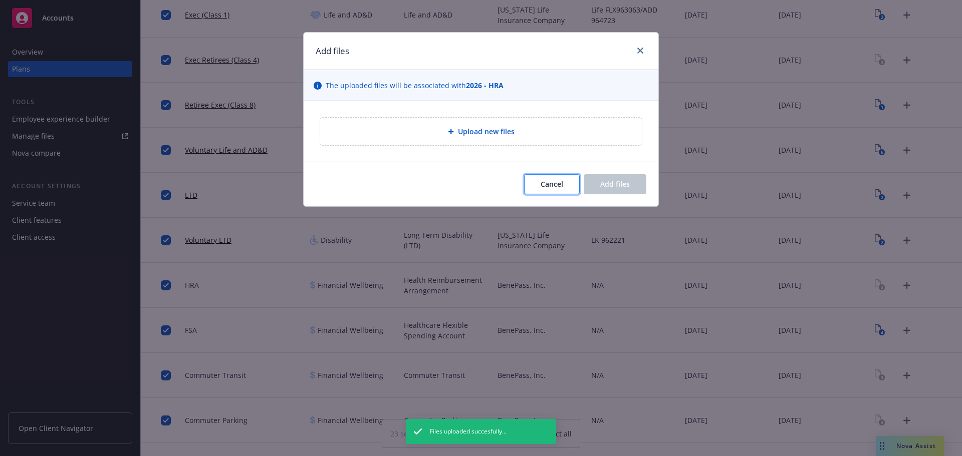
click at [557, 190] on button "Cancel" at bounding box center [552, 184] width 56 height 20
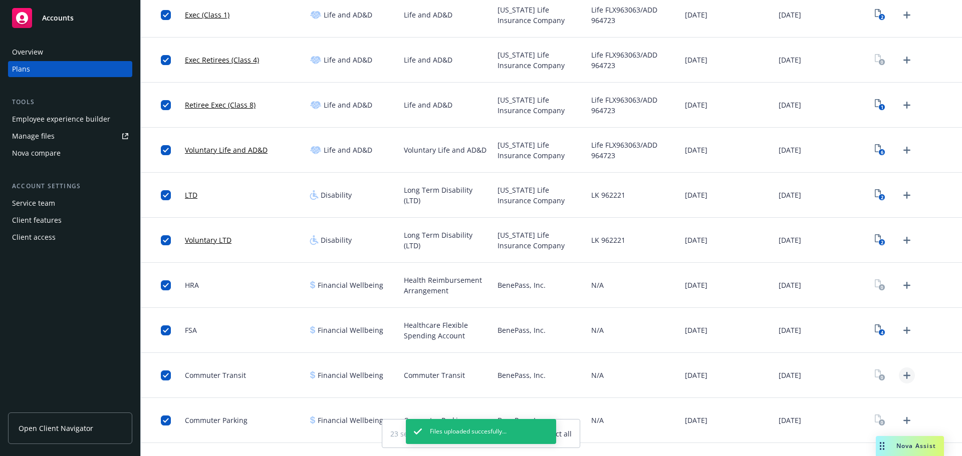
click at [900, 378] on icon "Upload Plan Documents" at bounding box center [906, 376] width 12 height 12
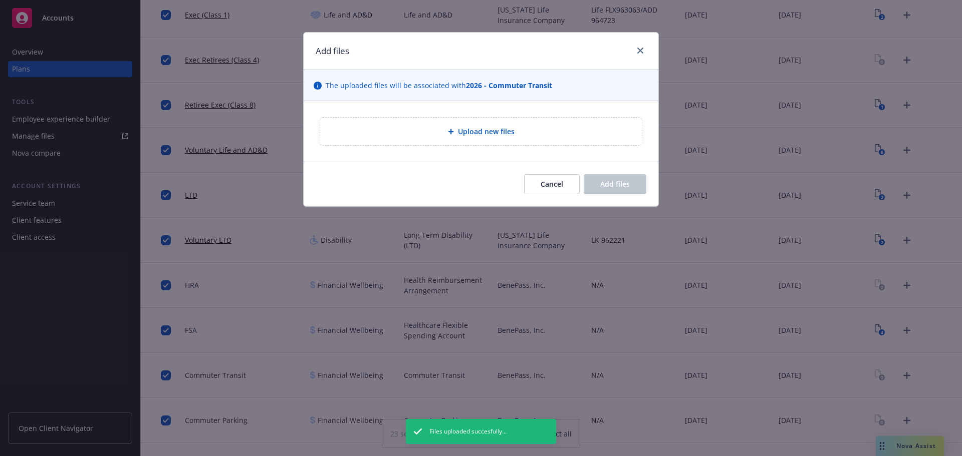
click at [462, 117] on div "Upload new files" at bounding box center [480, 131] width 355 height 61
click at [472, 134] on span "Upload new files" at bounding box center [486, 131] width 57 height 11
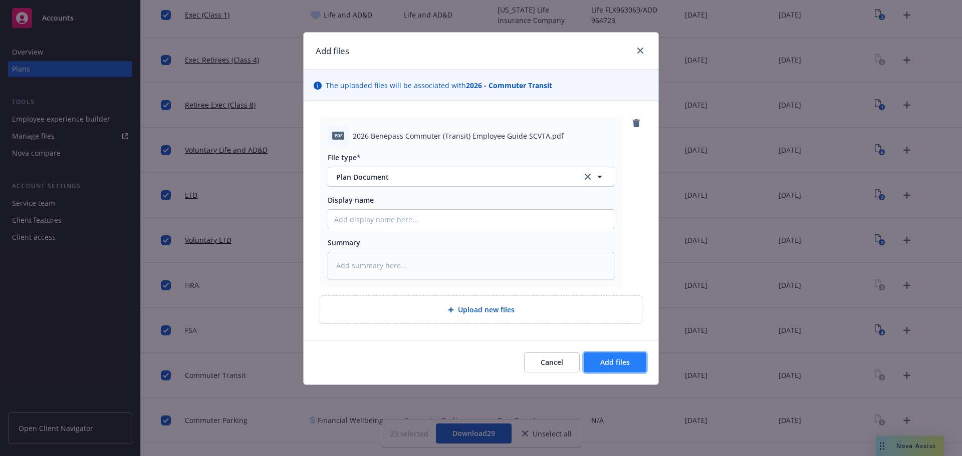
click at [625, 365] on span "Add files" at bounding box center [615, 363] width 30 height 10
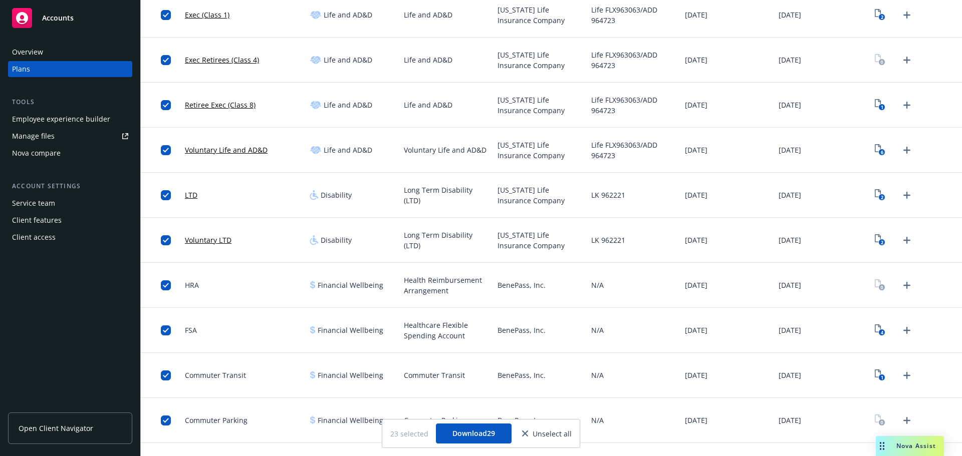
scroll to position [678, 0]
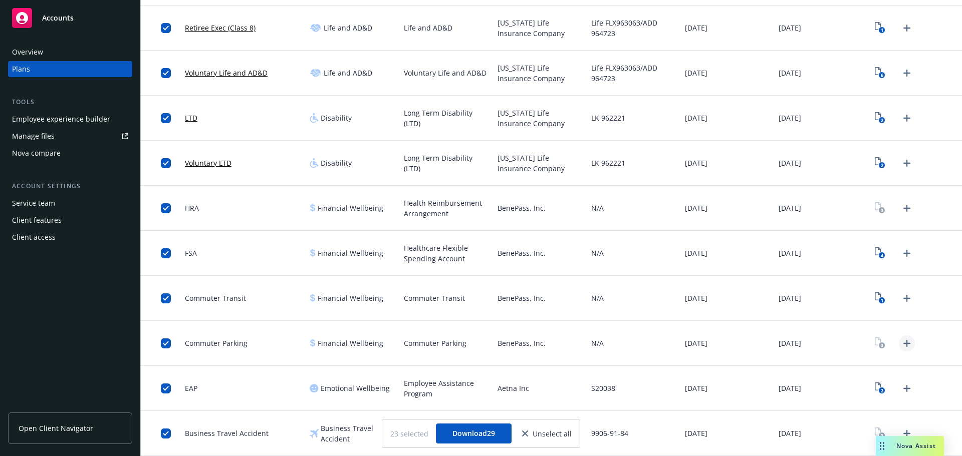
click at [900, 345] on icon "Upload Plan Documents" at bounding box center [906, 344] width 12 height 12
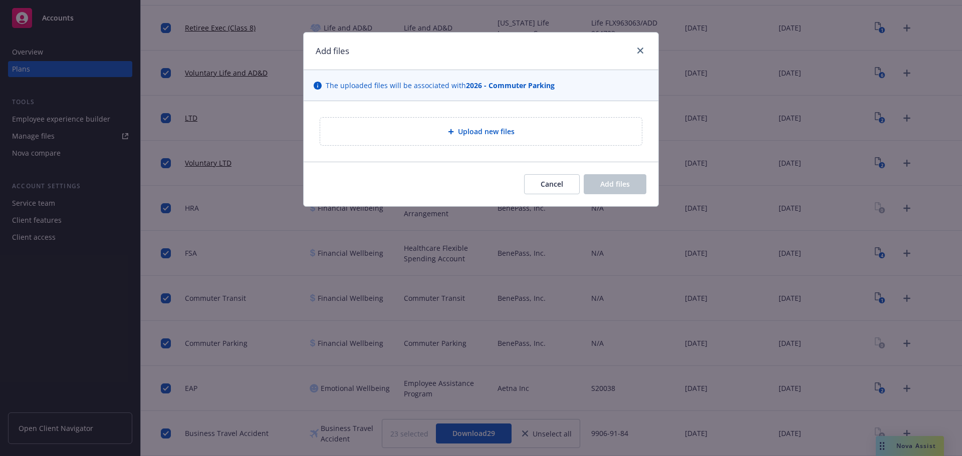
click at [483, 127] on span "Upload new files" at bounding box center [486, 131] width 57 height 11
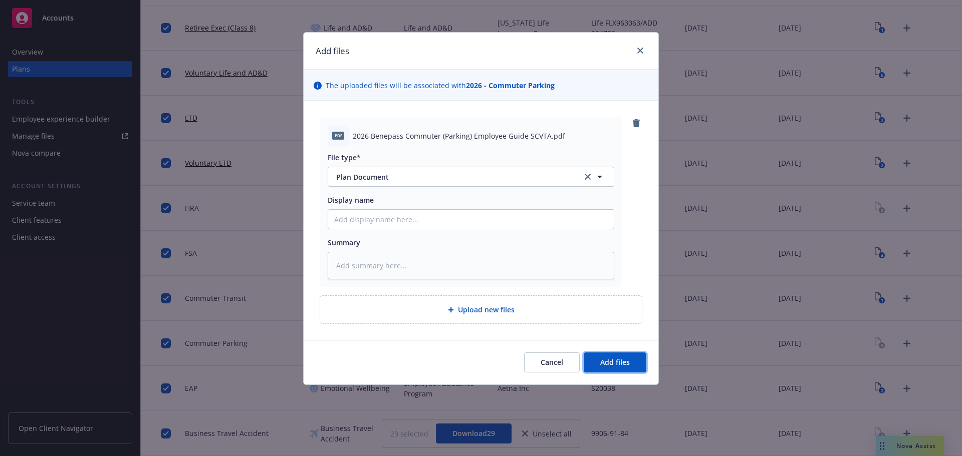
click at [621, 359] on span "Add files" at bounding box center [615, 363] width 30 height 10
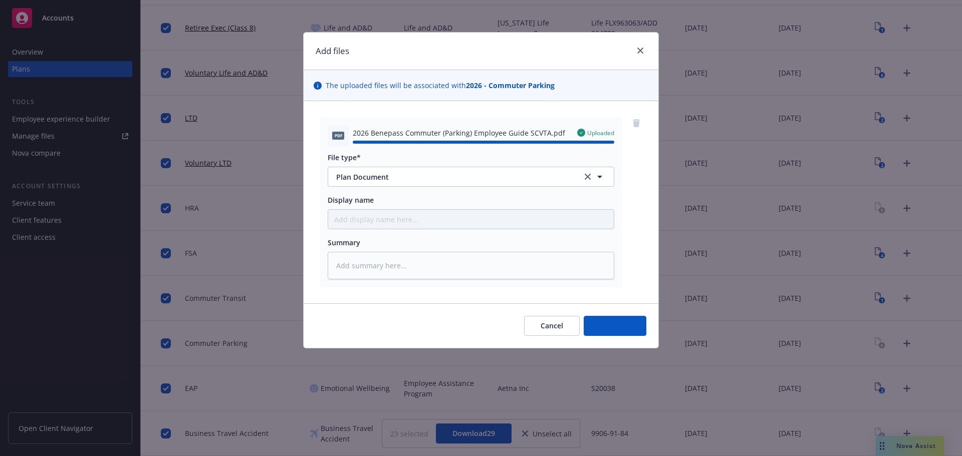
type textarea "x"
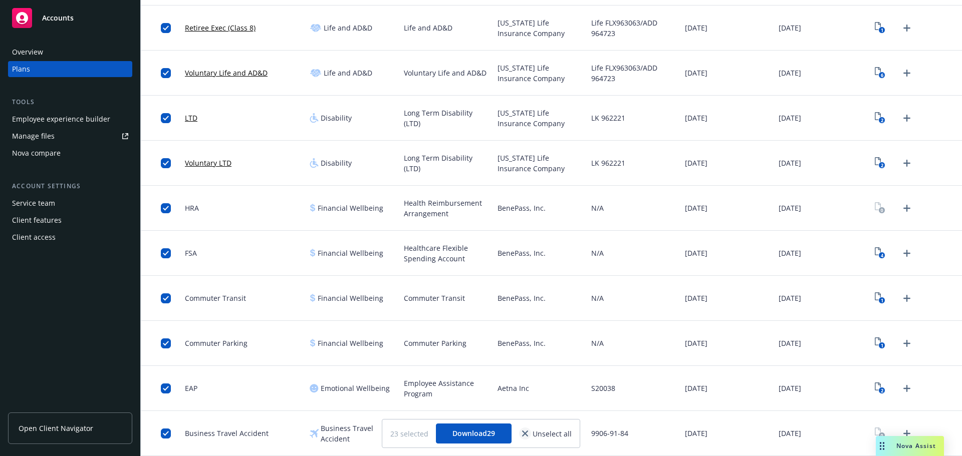
click at [523, 432] on icon "close" at bounding box center [525, 434] width 6 height 6
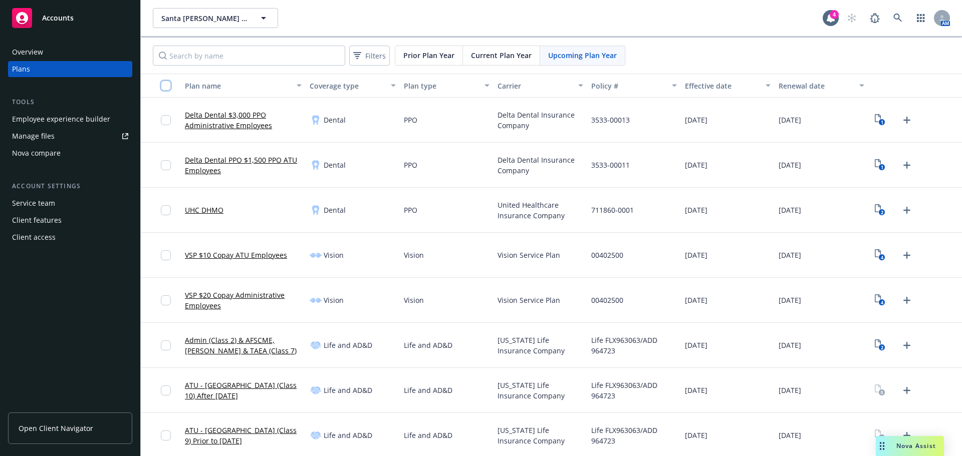
click at [169, 86] on input "checkbox" at bounding box center [166, 86] width 10 height 10
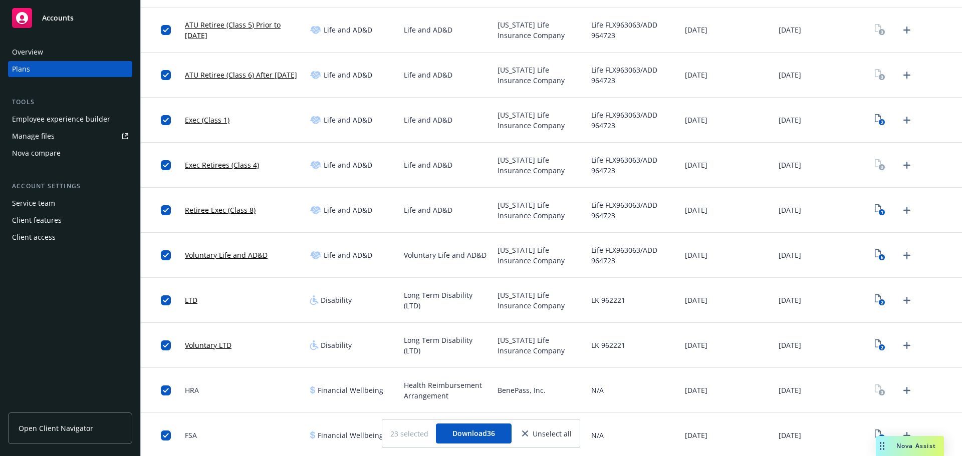
scroll to position [651, 0]
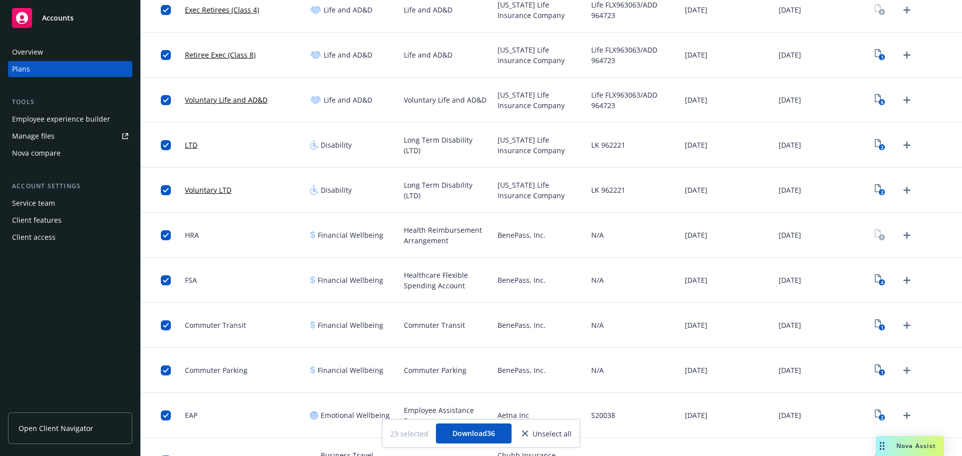
click at [512, 242] on div "BenePass, Inc." at bounding box center [540, 235] width 94 height 45
click at [507, 236] on span "BenePass, Inc." at bounding box center [521, 235] width 48 height 11
copy span "BenePass"
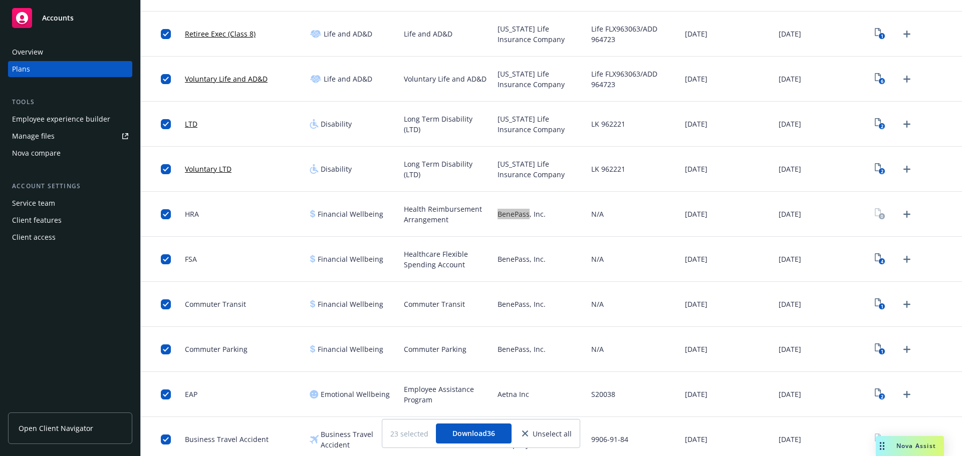
scroll to position [678, 0]
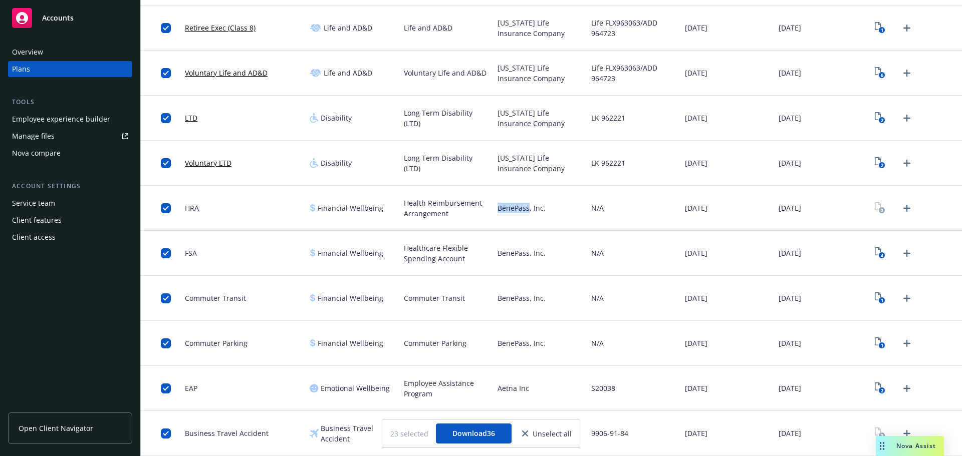
click at [522, 434] on link "close" at bounding box center [525, 434] width 12 height 12
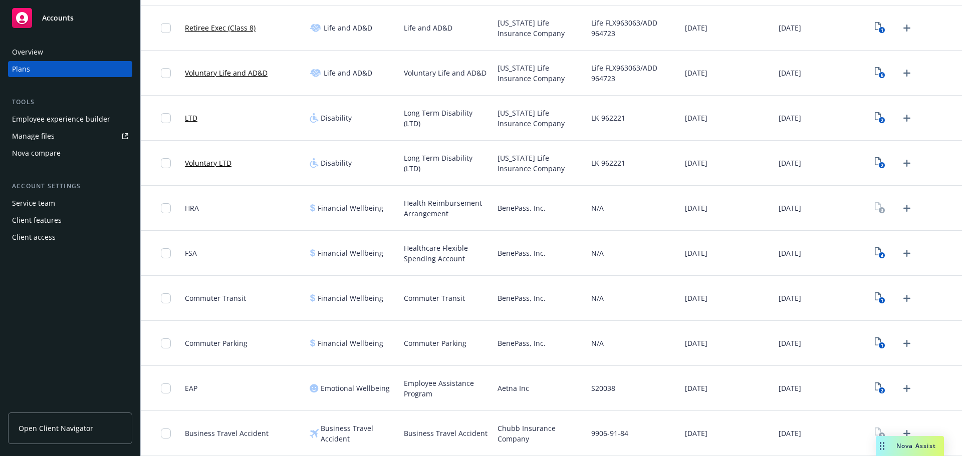
click at [509, 427] on span "Chubb Insurance Company" at bounding box center [540, 433] width 86 height 21
copy span "Chubb"
drag, startPoint x: 225, startPoint y: 436, endPoint x: 271, endPoint y: 436, distance: 46.6
click at [271, 436] on div "Business Travel Accident" at bounding box center [243, 433] width 125 height 45
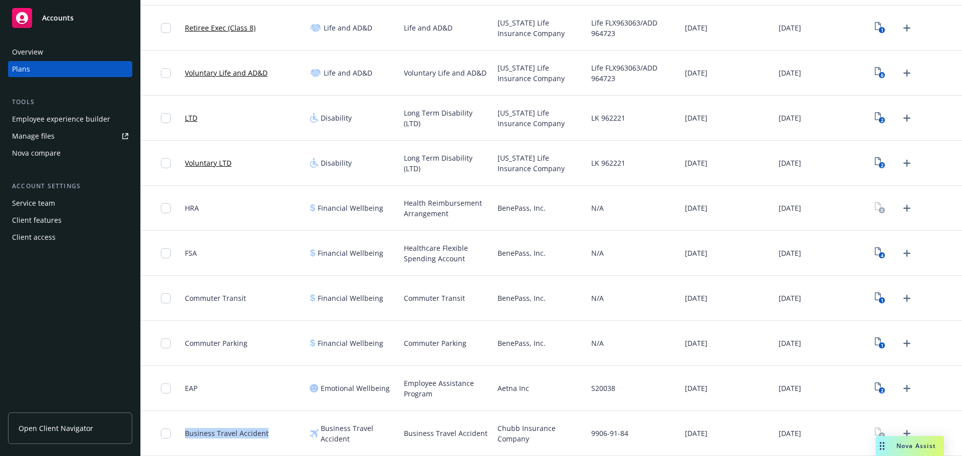
copy span "Business Travel Accident"
